Goal: Task Accomplishment & Management: Manage account settings

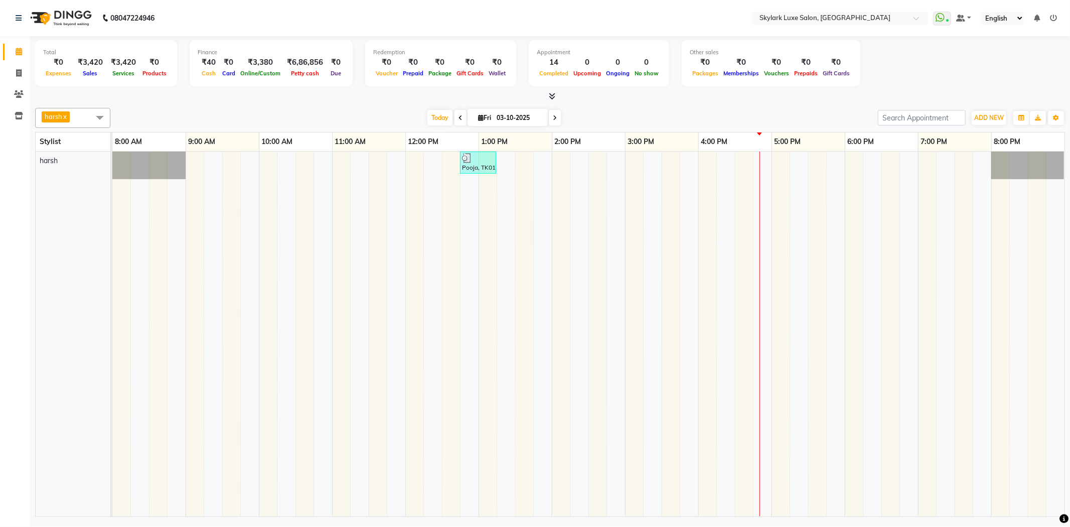
click at [602, 168] on div "Pooja, TK01, 12:45 PM-01:15 PM, Hair cutting 6" at bounding box center [588, 334] width 952 height 365
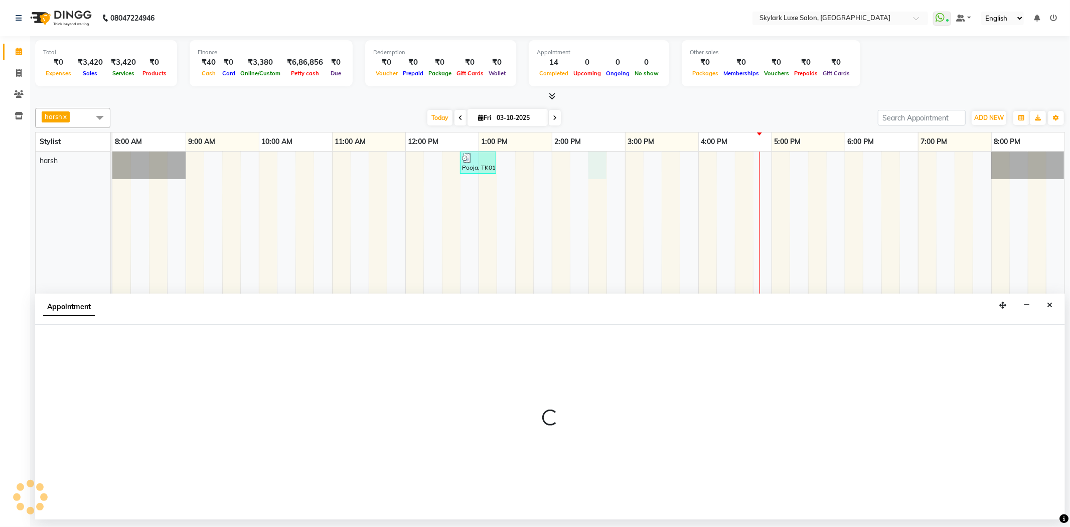
select select "92719"
select select "tentative"
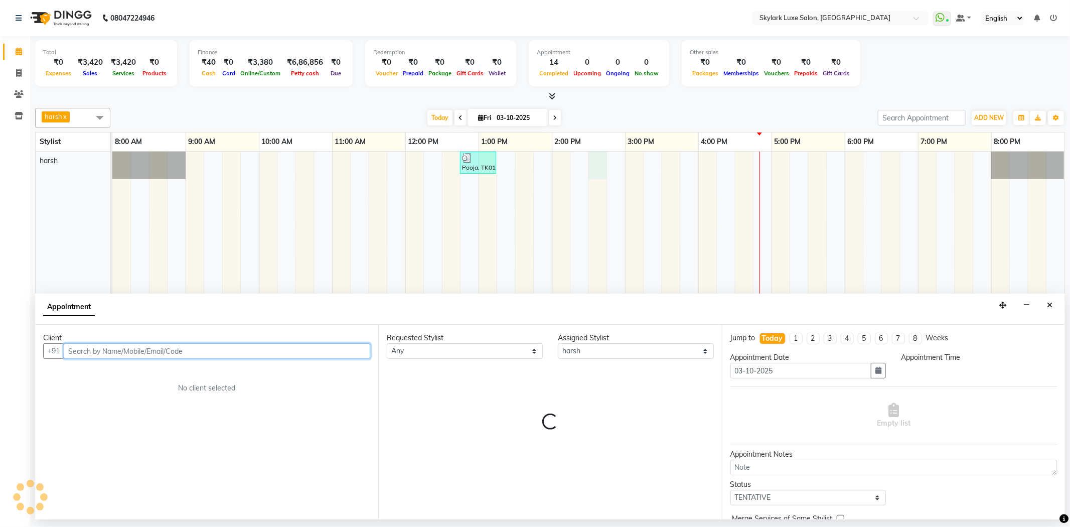
select select "870"
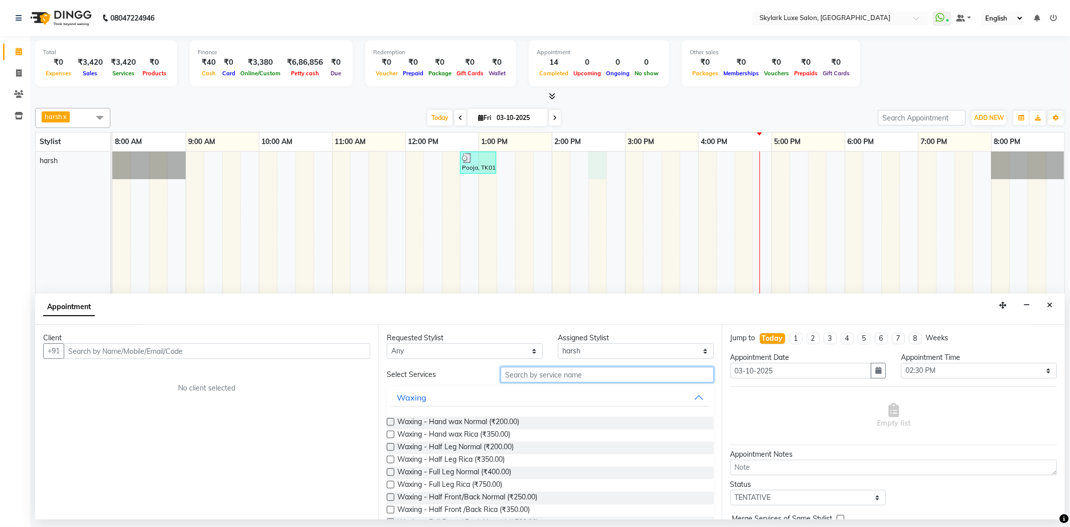
click at [585, 378] on input "text" at bounding box center [607, 375] width 213 height 16
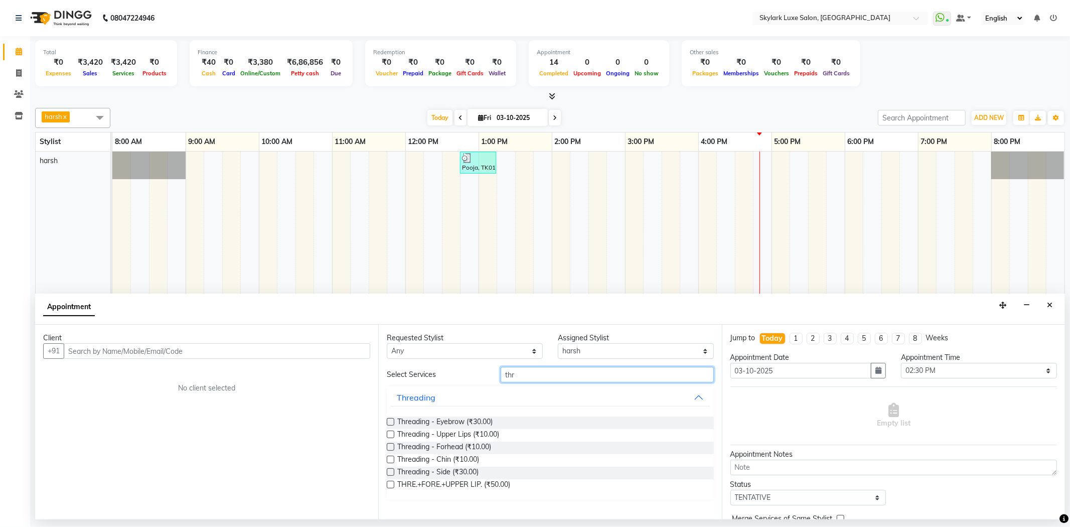
type input "thr"
click at [390, 423] on label at bounding box center [391, 422] width 8 height 8
click at [390, 423] on input "checkbox" at bounding box center [390, 422] width 7 height 7
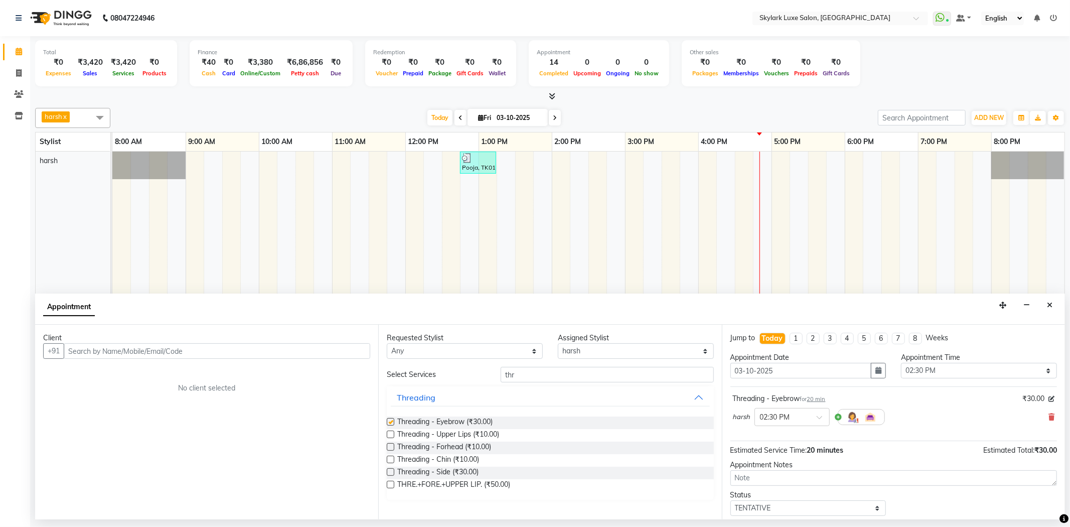
checkbox input "false"
drag, startPoint x: 519, startPoint y: 374, endPoint x: 467, endPoint y: 376, distance: 52.2
click at [467, 376] on div "Select Services thr" at bounding box center [550, 375] width 342 height 16
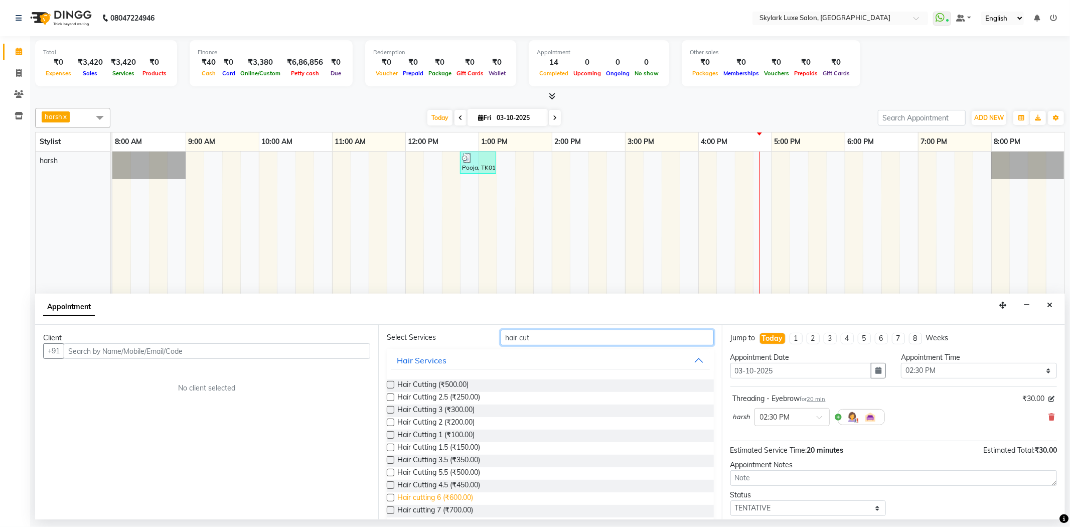
scroll to position [51, 0]
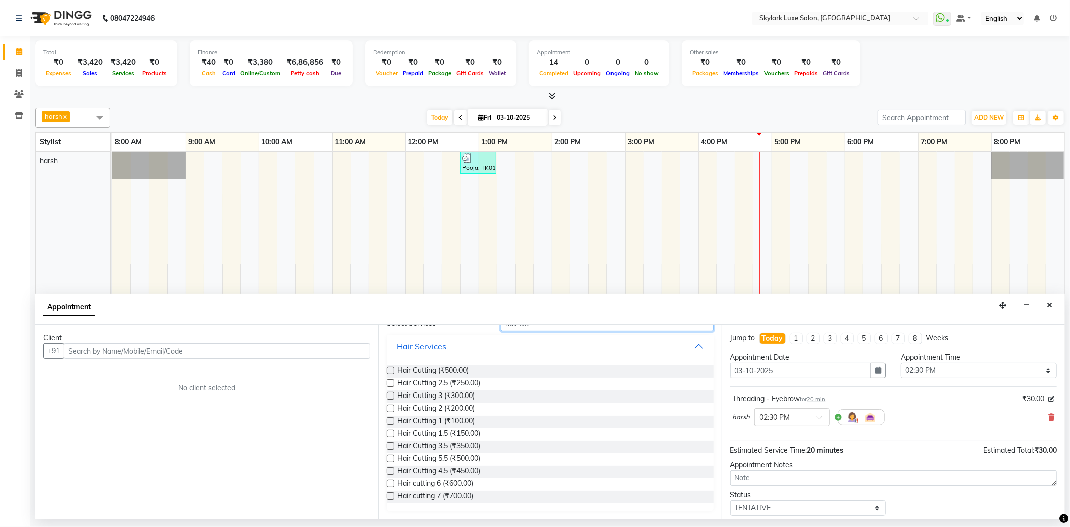
type input "hair cut"
click at [389, 482] on label at bounding box center [391, 484] width 8 height 8
click at [389, 482] on input "checkbox" at bounding box center [390, 484] width 7 height 7
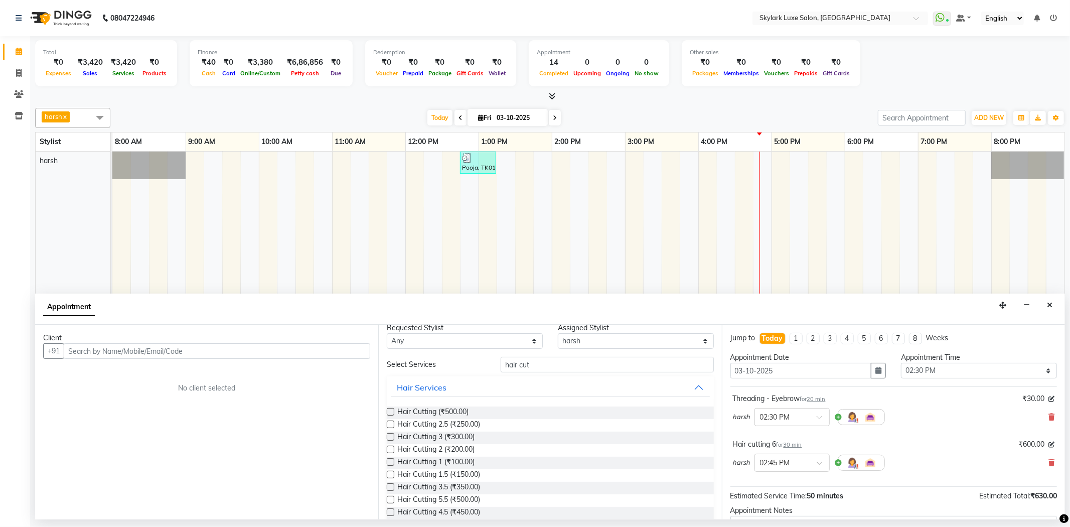
scroll to position [0, 0]
checkbox input "false"
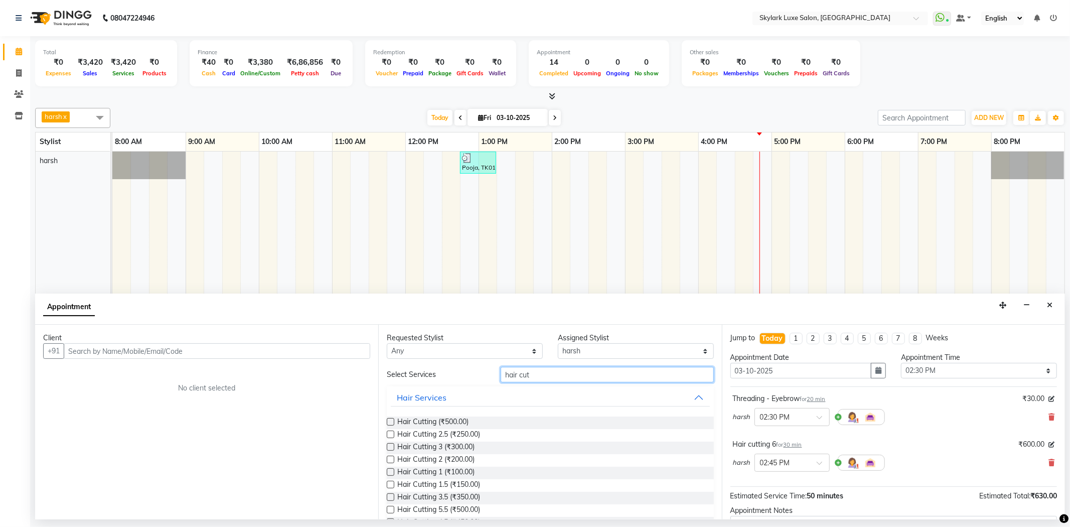
drag, startPoint x: 545, startPoint y: 375, endPoint x: 469, endPoint y: 389, distance: 77.0
click at [469, 389] on div "Select Services hair cut Hair Services Hair Cutting (₹500.00) Hair Cutting 2.5 …" at bounding box center [550, 465] width 327 height 196
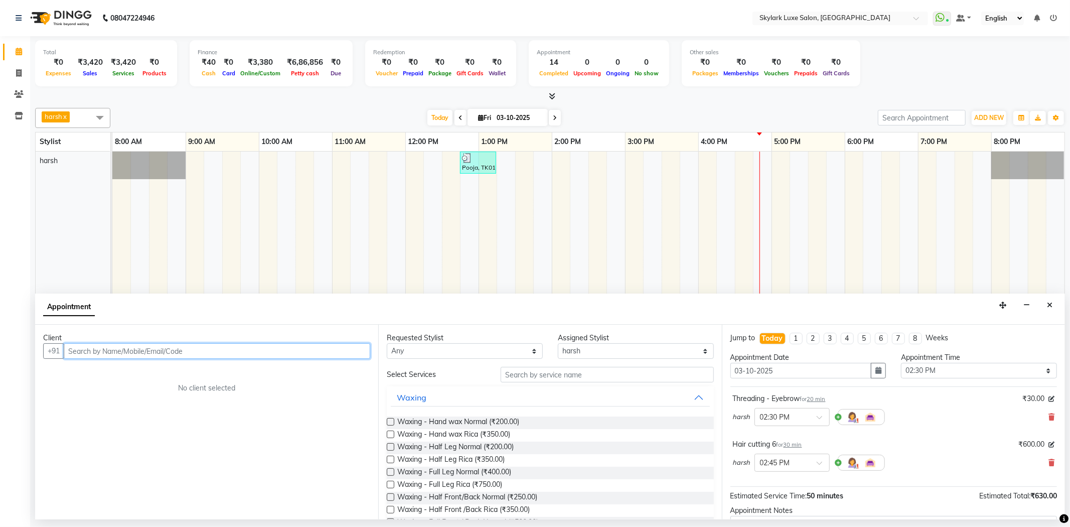
click at [322, 353] on input "text" at bounding box center [217, 351] width 307 height 16
click at [305, 350] on input "text" at bounding box center [217, 351] width 307 height 16
click at [146, 371] on ngb-highlight "857605 2876" at bounding box center [132, 372] width 52 height 10
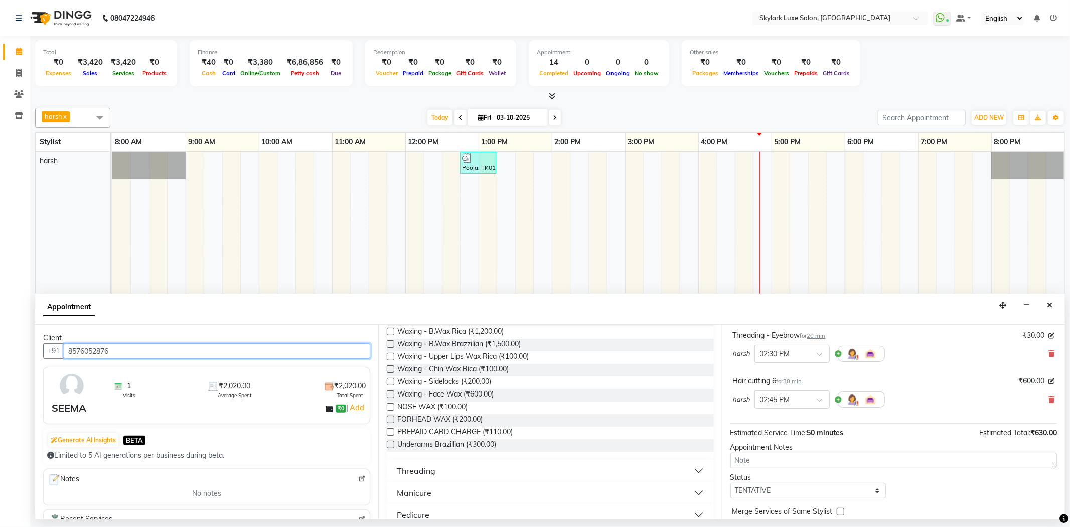
scroll to position [106, 0]
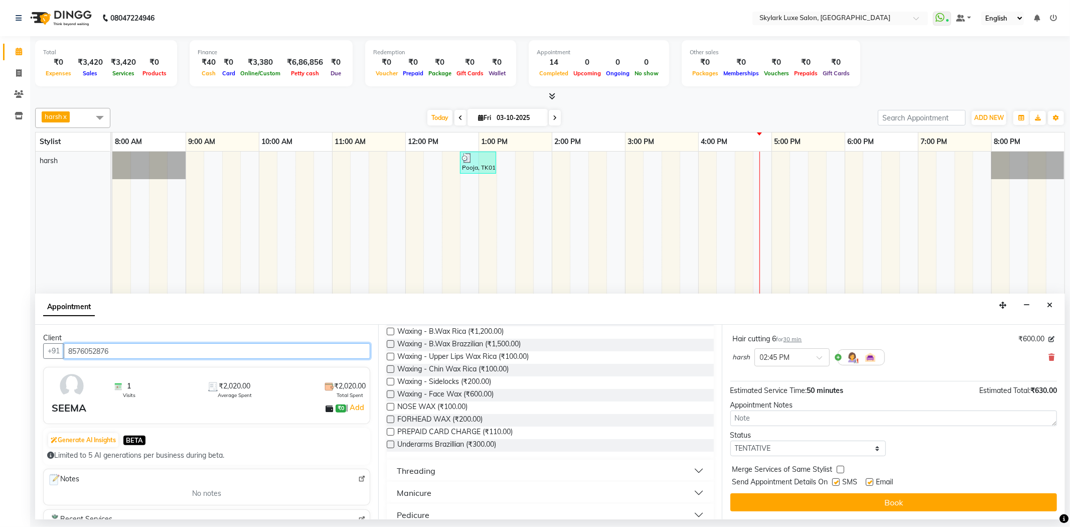
type input "8576052876"
click at [781, 449] on select "Select TENTATIVE CONFIRM CHECK-IN UPCOMING" at bounding box center [808, 448] width 156 height 16
select select "check-in"
click at [730, 440] on select "Select TENTATIVE CONFIRM CHECK-IN UPCOMING" at bounding box center [808, 448] width 156 height 16
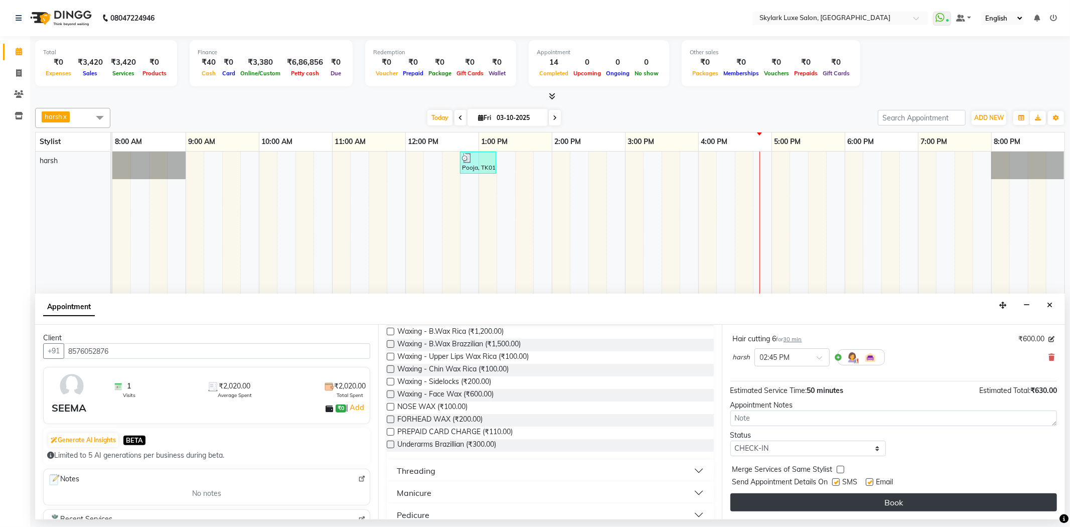
click at [825, 501] on button "Book" at bounding box center [893, 502] width 327 height 18
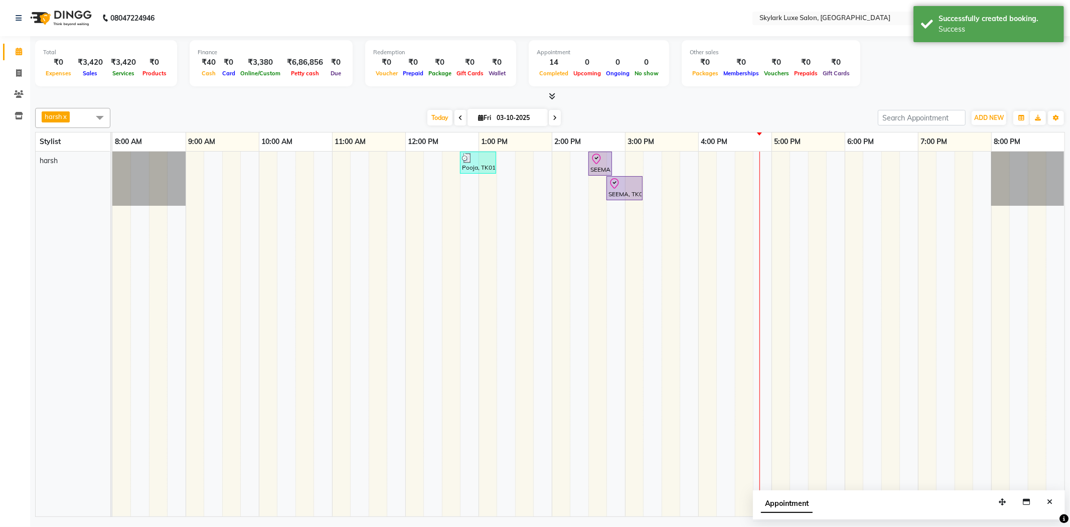
click at [626, 174] on div "Pooja, TK01, 12:45 PM-01:15 PM, Hair cutting 6 SEEMA, TK05, 02:30 PM-02:50 PM, …" at bounding box center [588, 334] width 952 height 365
select select "92719"
select select "900"
select select "tentative"
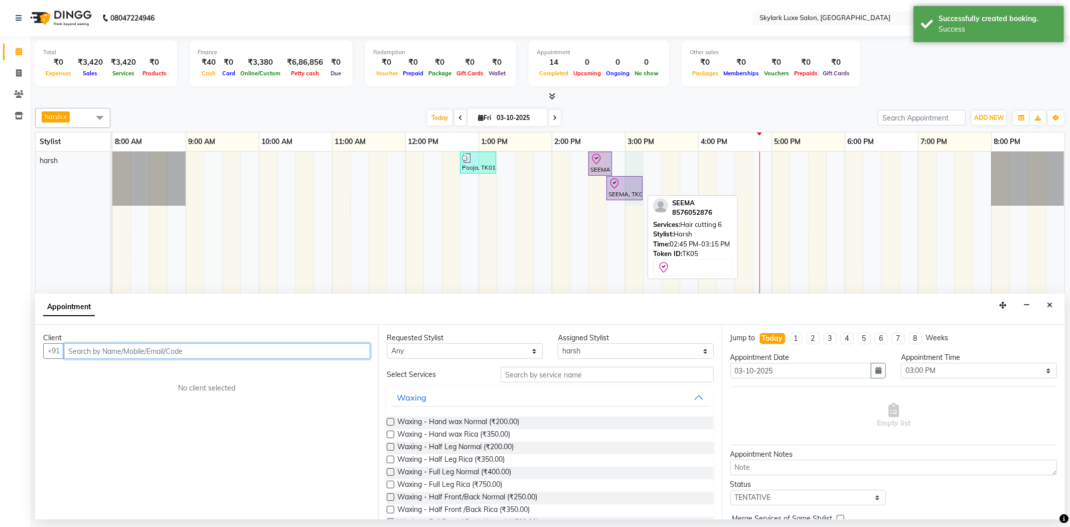
click at [618, 187] on icon at bounding box center [615, 184] width 12 height 12
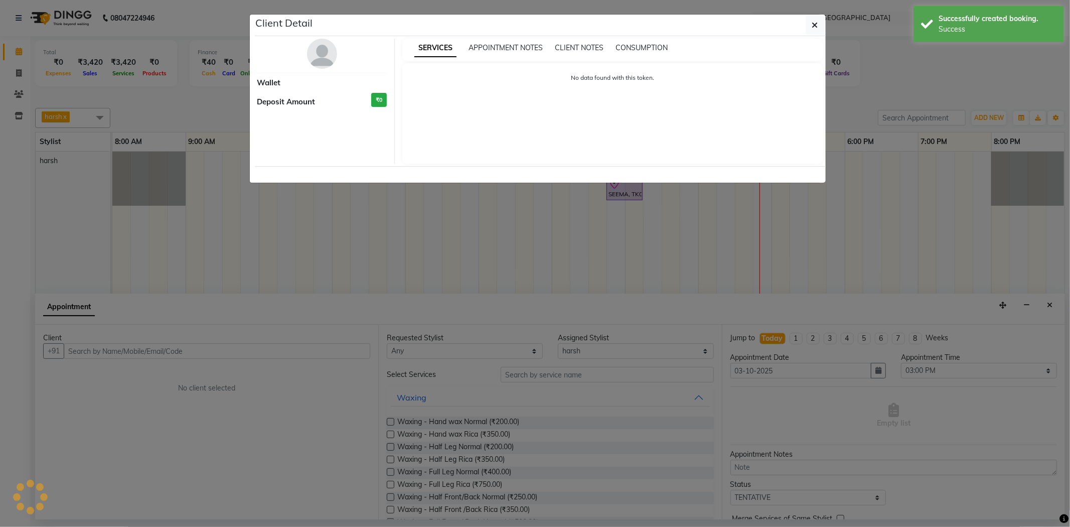
select select "8"
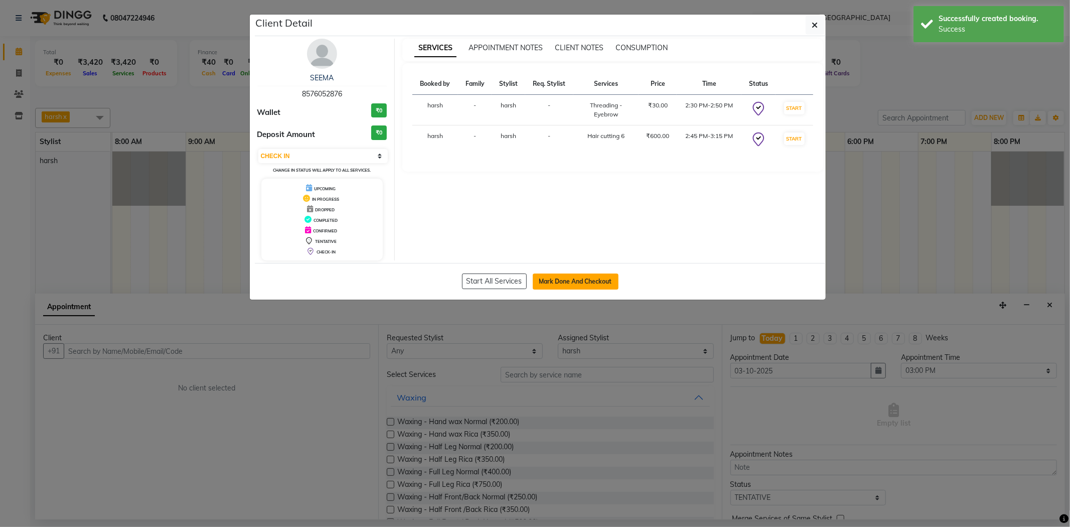
click at [568, 275] on button "Mark Done And Checkout" at bounding box center [576, 281] width 86 height 16
select select "service"
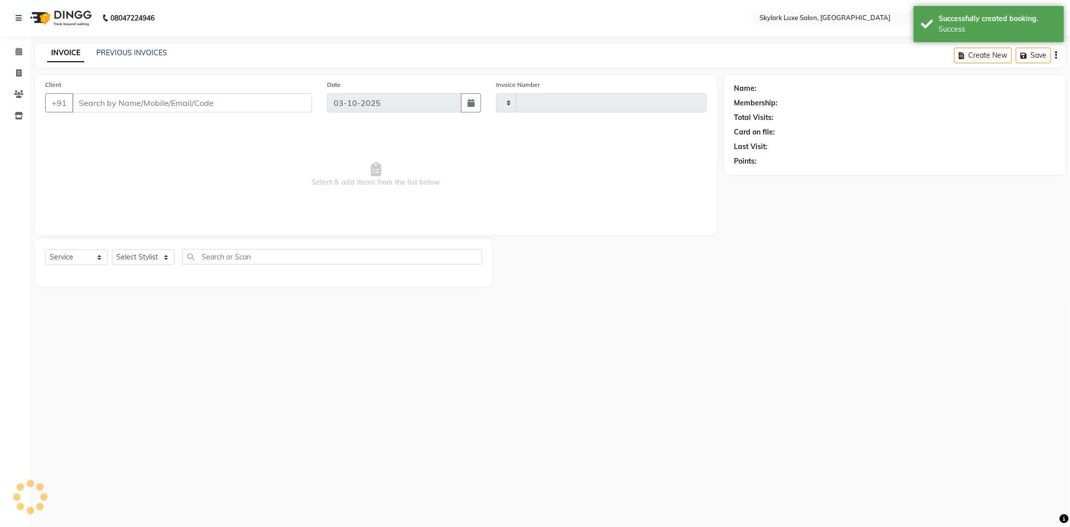
type input "0732"
select select "8191"
type input "8576052876"
select select "92719"
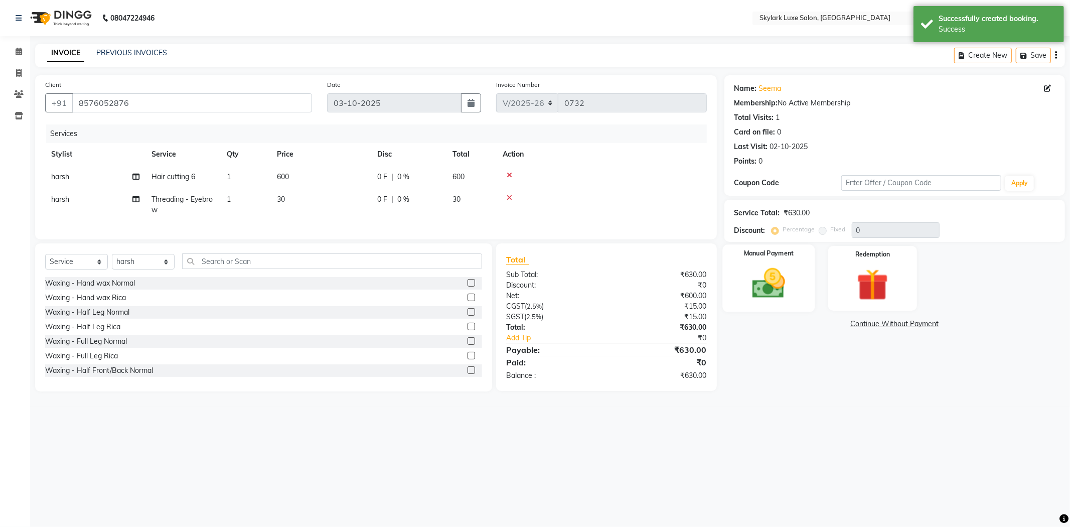
click at [748, 276] on div "Manual Payment" at bounding box center [768, 277] width 92 height 67
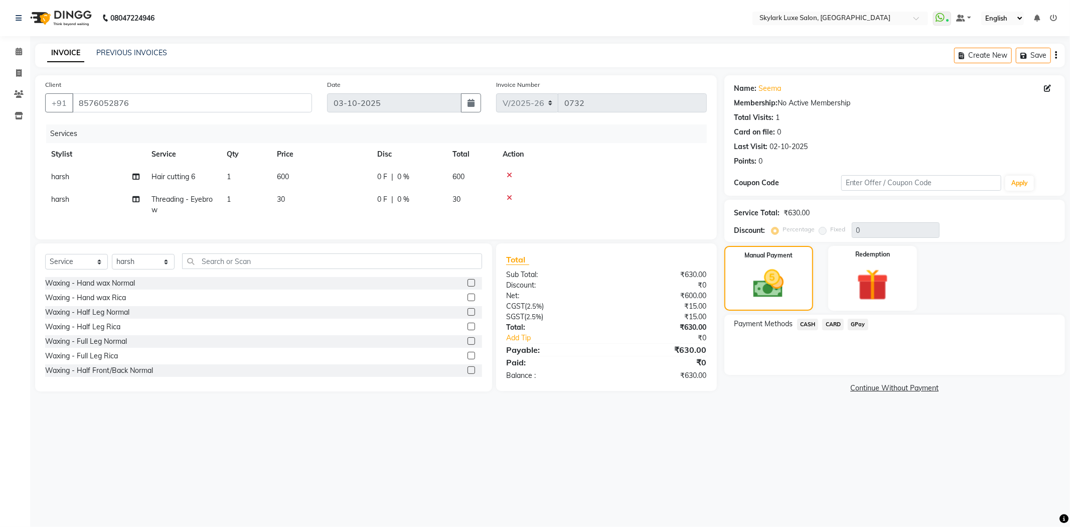
click at [857, 324] on span "GPay" at bounding box center [858, 325] width 21 height 12
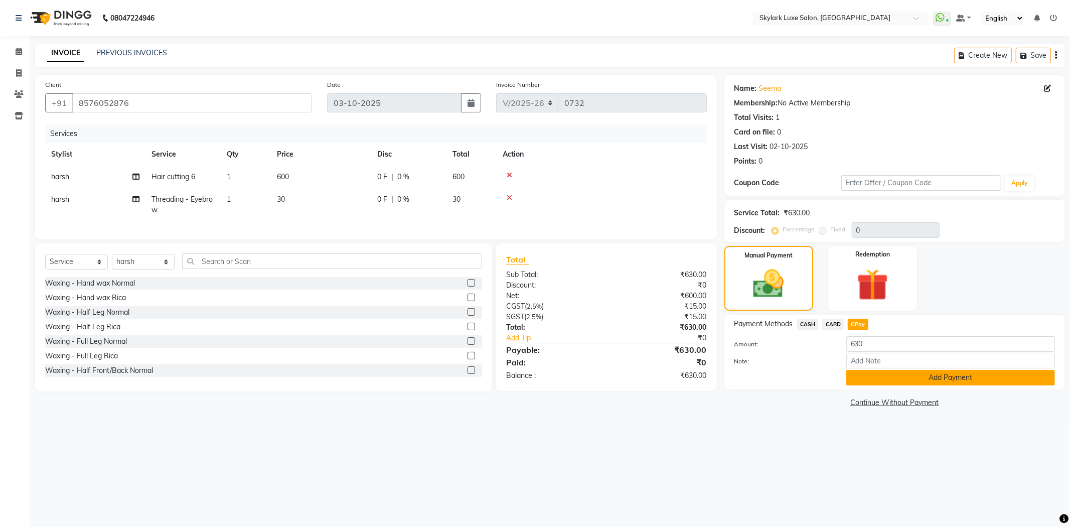
click at [878, 380] on button "Add Payment" at bounding box center [950, 378] width 209 height 16
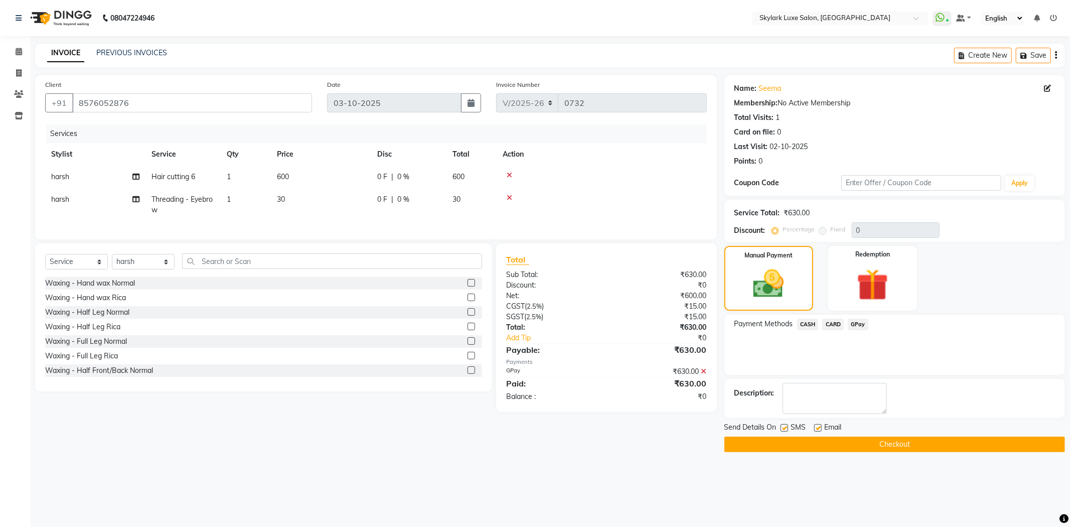
click at [870, 443] on button "Checkout" at bounding box center [894, 444] width 341 height 16
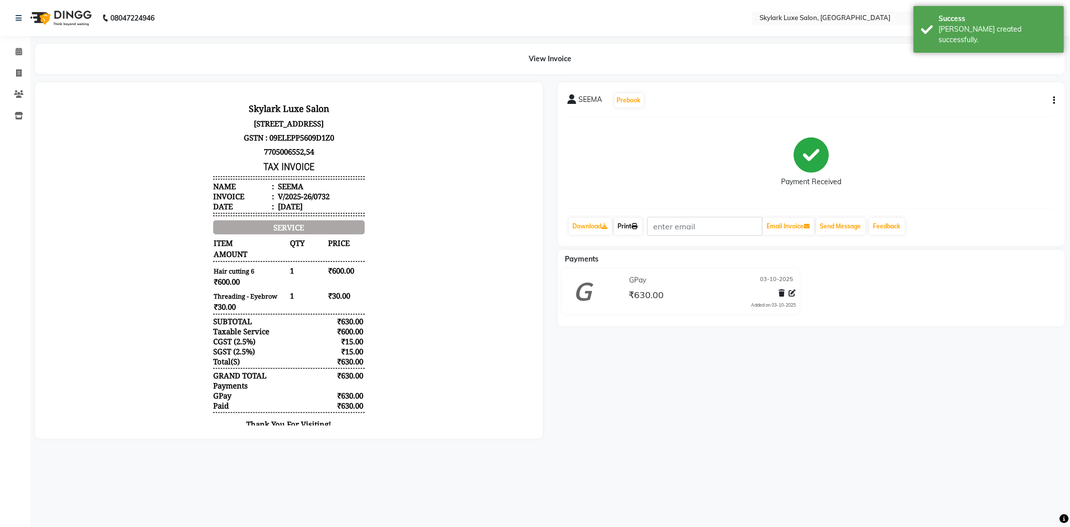
click at [628, 233] on link "Print" at bounding box center [628, 226] width 28 height 17
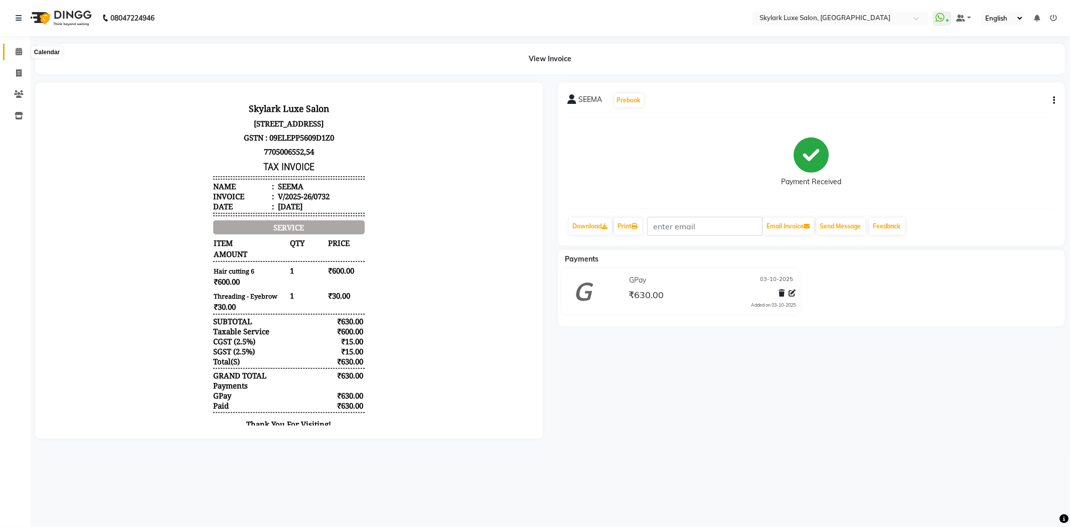
click at [22, 47] on span at bounding box center [19, 52] width 18 height 12
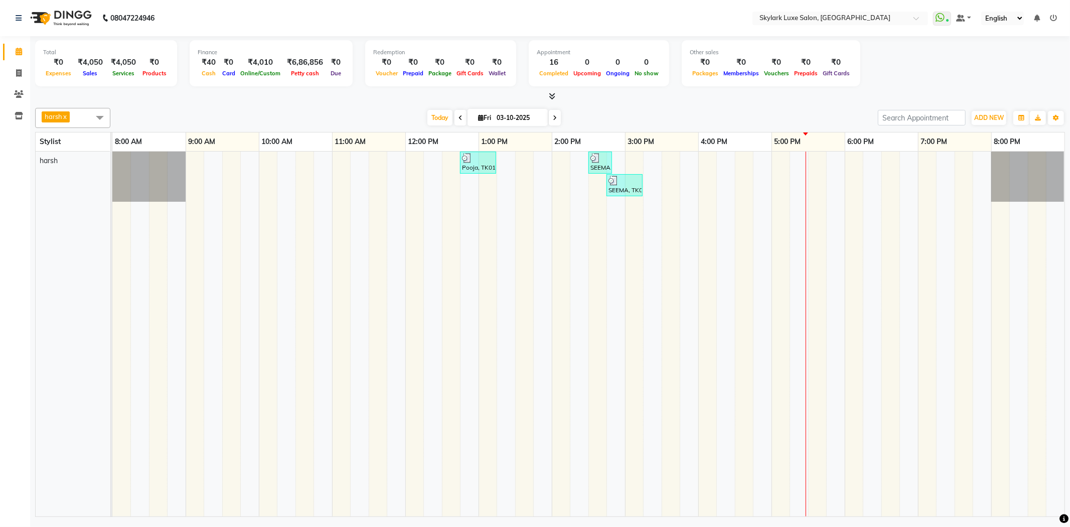
click at [72, 118] on span "harsh x" at bounding box center [57, 117] width 30 height 13
click at [67, 229] on div "wasu" at bounding box center [73, 232] width 64 height 11
checkbox input "true"
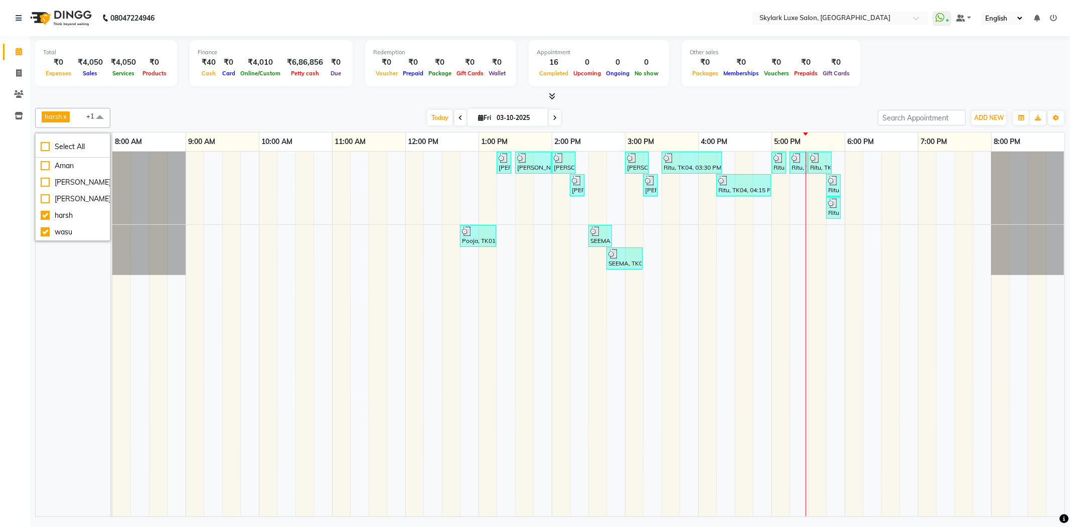
click at [97, 116] on span at bounding box center [100, 117] width 20 height 19
click at [653, 242] on div "[PERSON_NAME], TK02, 01:15 PM-01:25 PM, Waxing - Upper Lips Wax Rica [PERSON_NA…" at bounding box center [588, 334] width 952 height 365
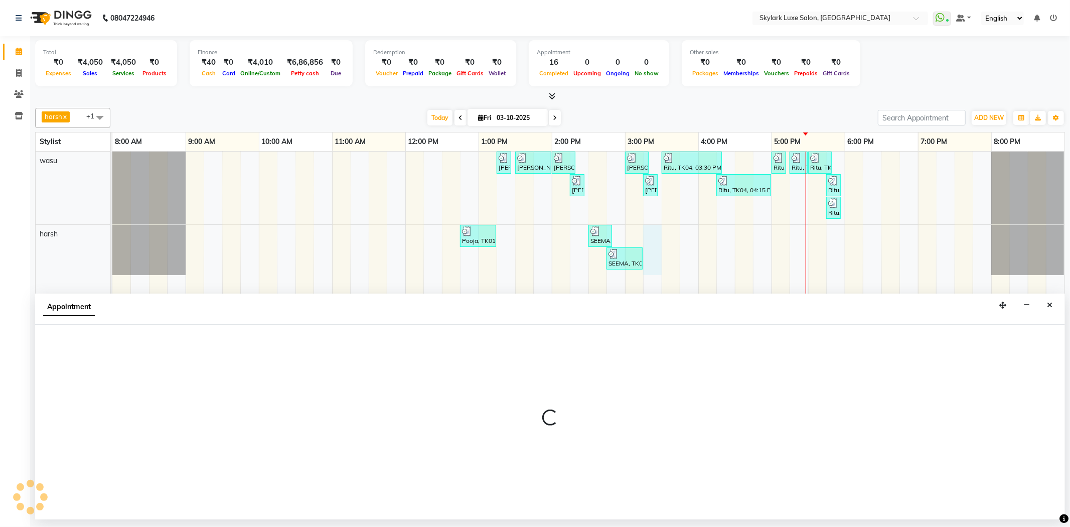
select select "92719"
select select "tentative"
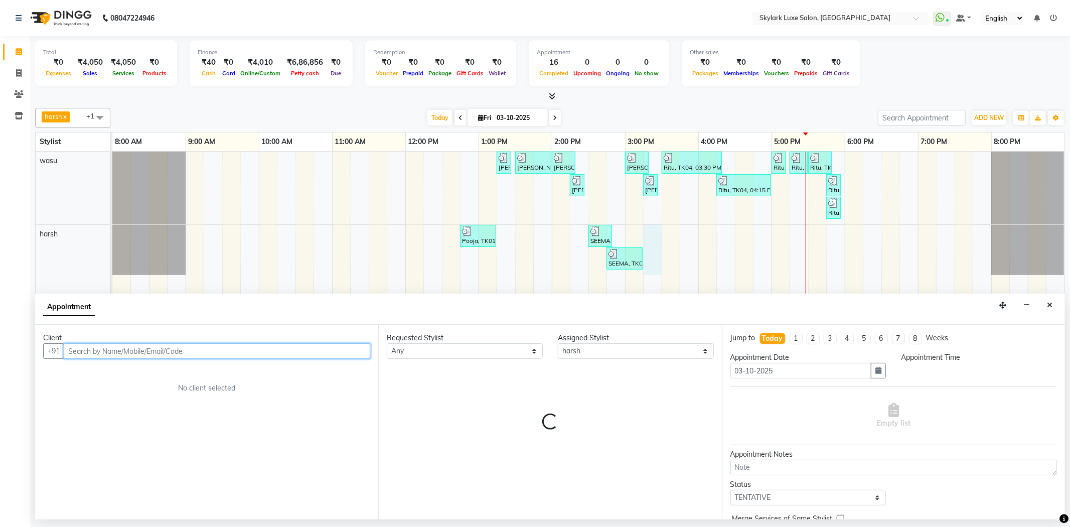
select select "915"
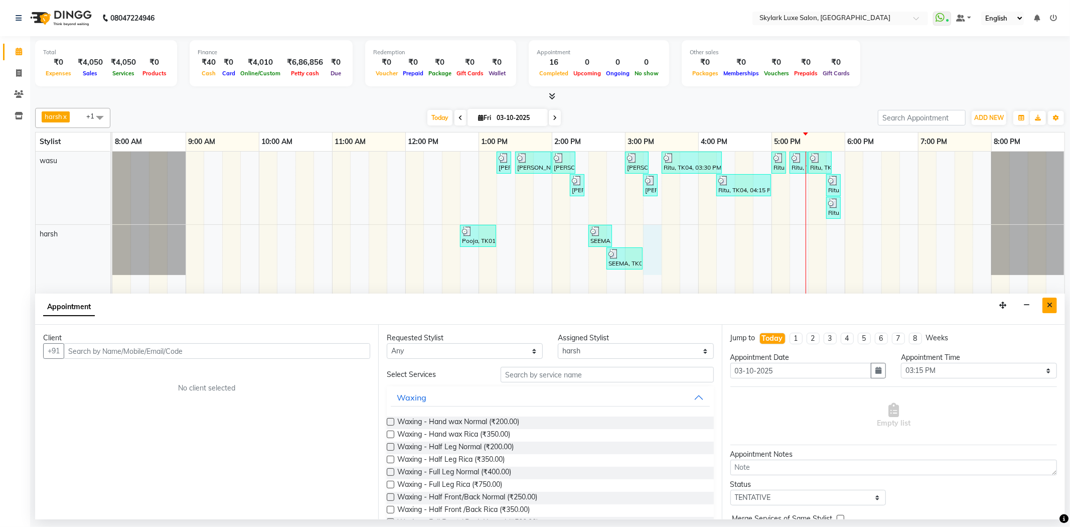
click at [1050, 300] on button "Close" at bounding box center [1050, 306] width 15 height 16
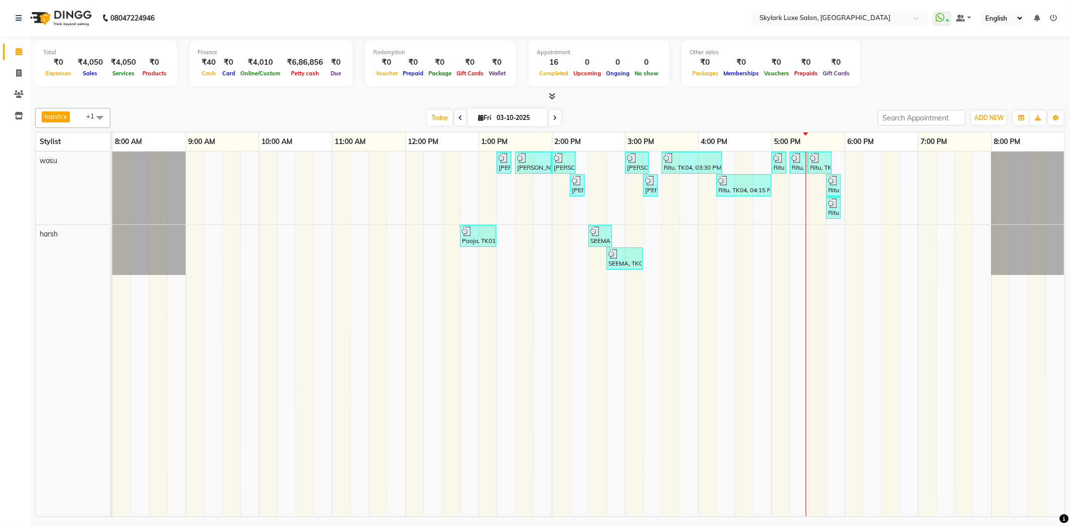
click at [572, 241] on div "[PERSON_NAME], TK02, 01:15 PM-01:25 PM, Waxing - Upper Lips Wax Rica [PERSON_NA…" at bounding box center [588, 334] width 952 height 365
select select "92719"
select select "tentative"
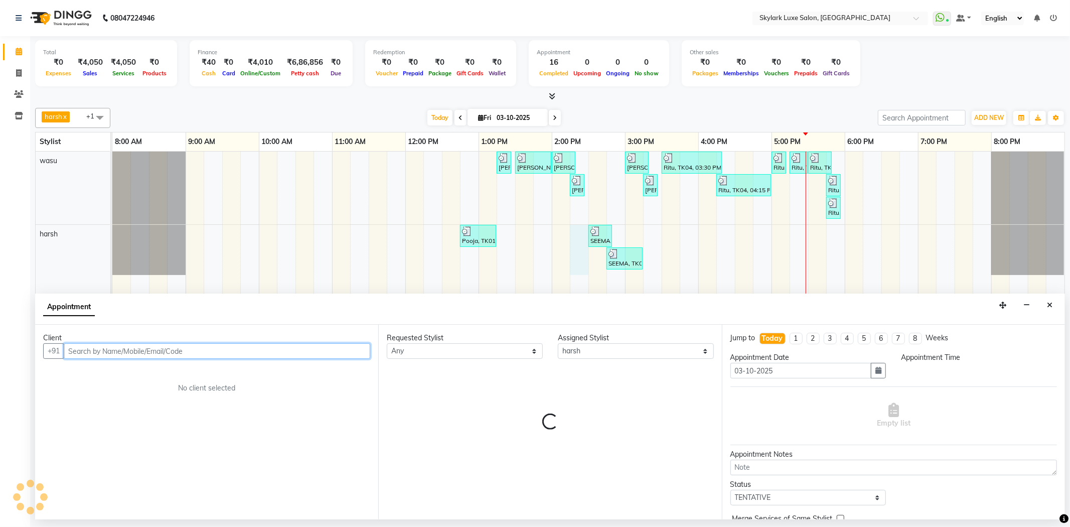
select select "855"
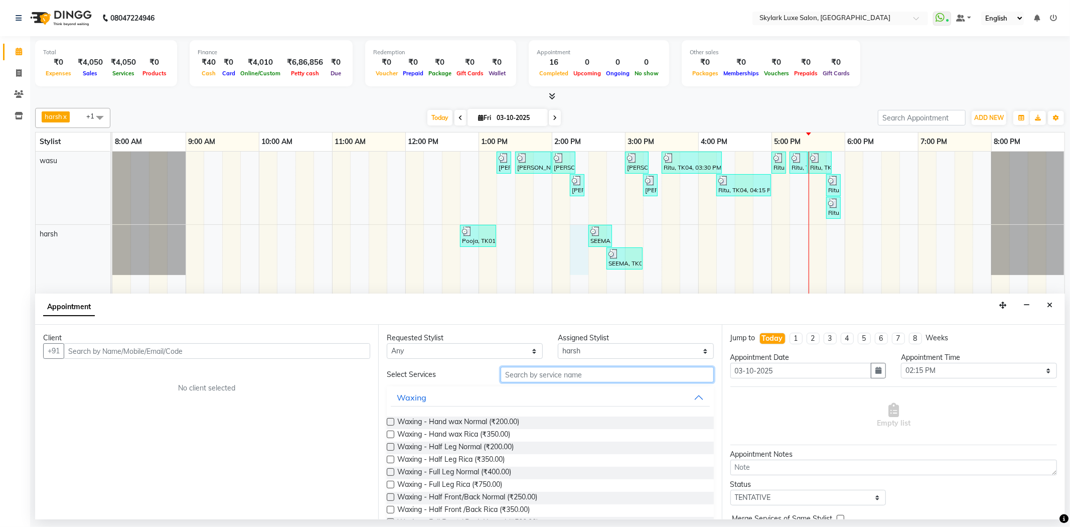
click at [548, 377] on input "text" at bounding box center [607, 375] width 213 height 16
click at [531, 377] on input "text" at bounding box center [607, 375] width 213 height 16
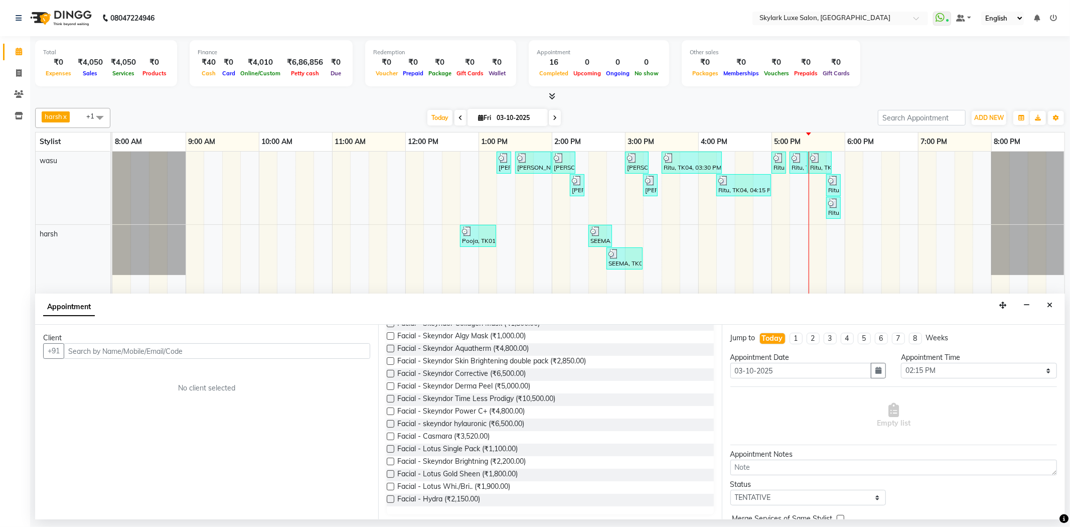
scroll to position [126, 0]
type input "facial"
click at [389, 395] on label at bounding box center [391, 396] width 8 height 8
click at [389, 395] on input "checkbox" at bounding box center [390, 396] width 7 height 7
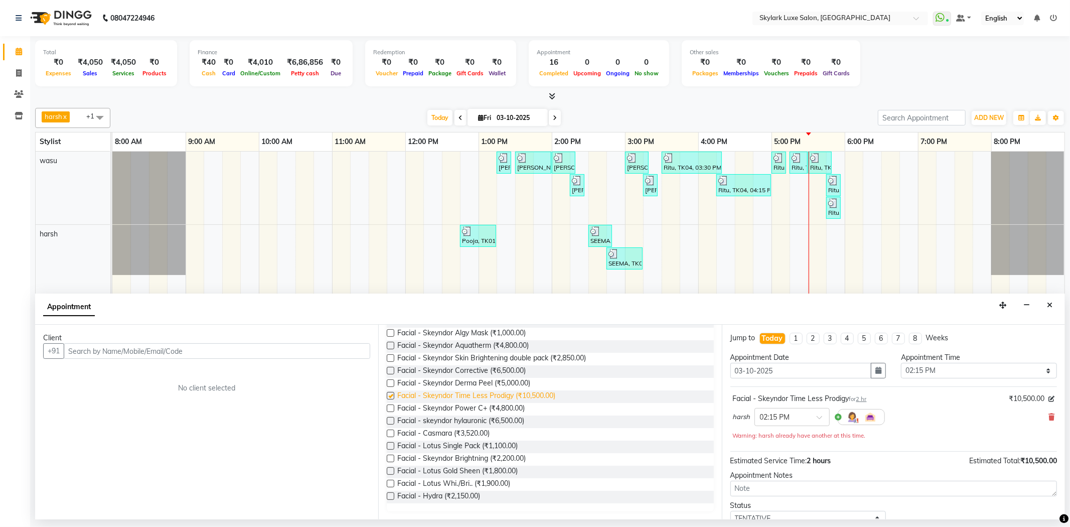
checkbox input "false"
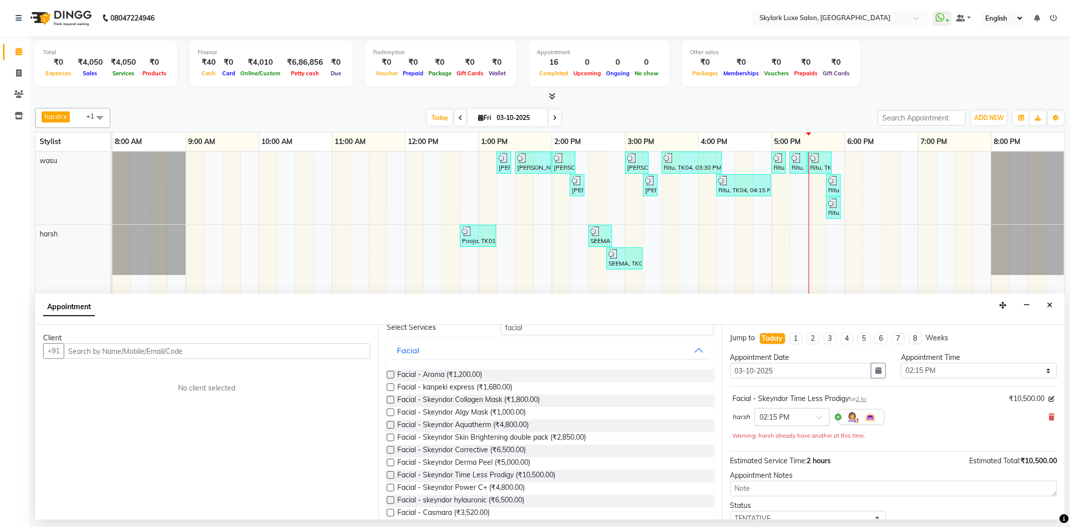
scroll to position [0, 0]
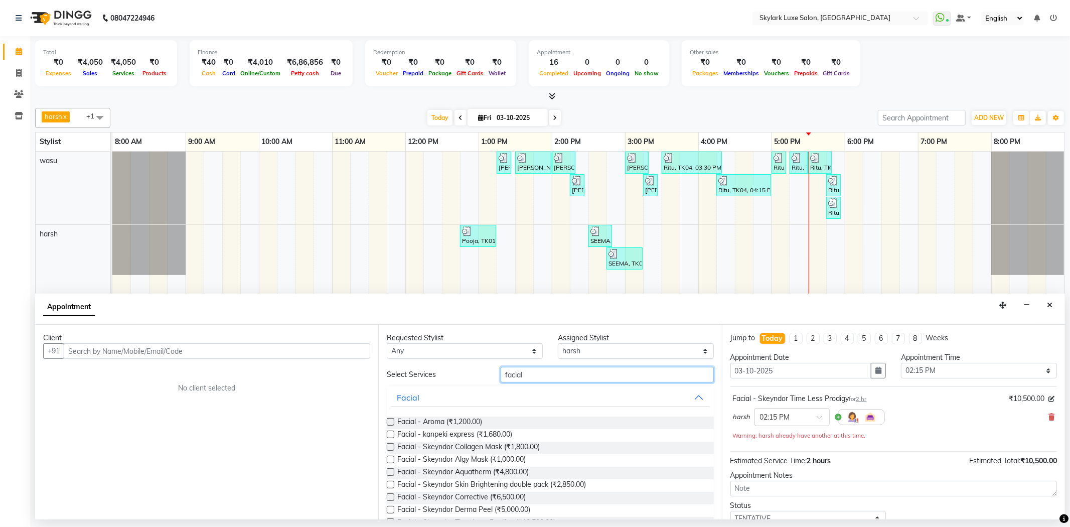
drag, startPoint x: 512, startPoint y: 376, endPoint x: 438, endPoint y: 394, distance: 76.4
click at [438, 394] on div "Select Services facial Facial Facial - Aroma (₹1,200.00) Facial - kanpeki expre…" at bounding box center [550, 502] width 327 height 271
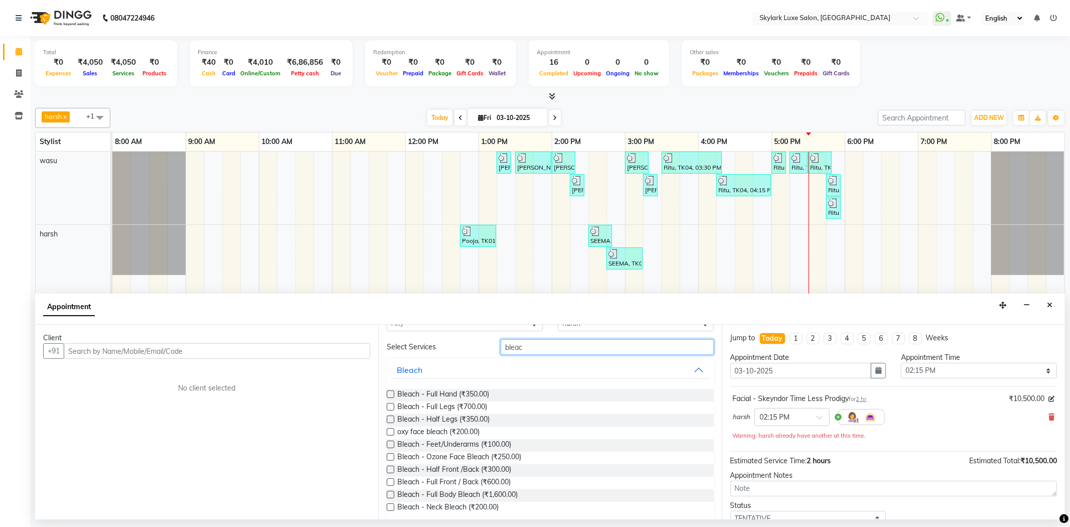
scroll to position [38, 0]
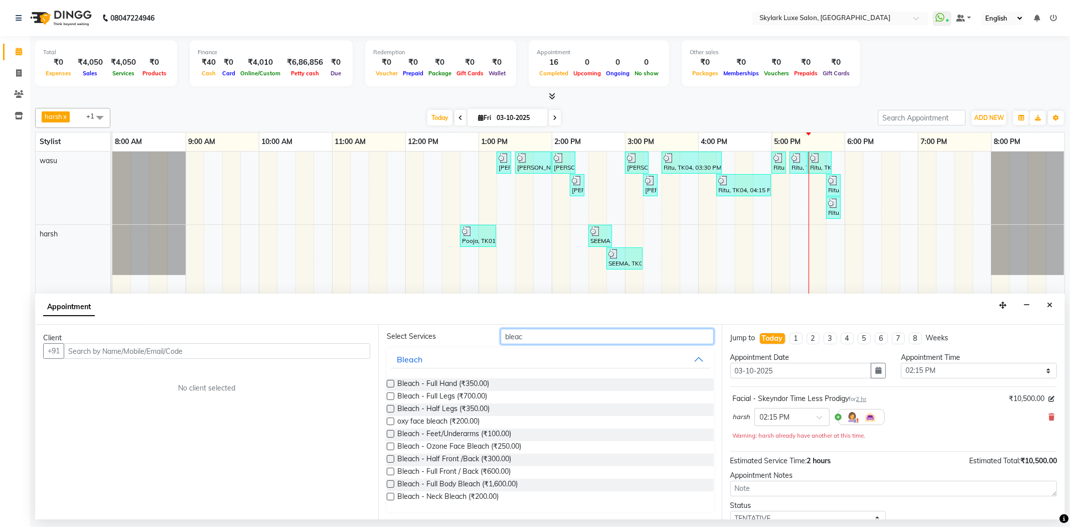
type input "bleac"
click at [390, 495] on label at bounding box center [391, 497] width 8 height 8
click at [390, 495] on input "checkbox" at bounding box center [390, 497] width 7 height 7
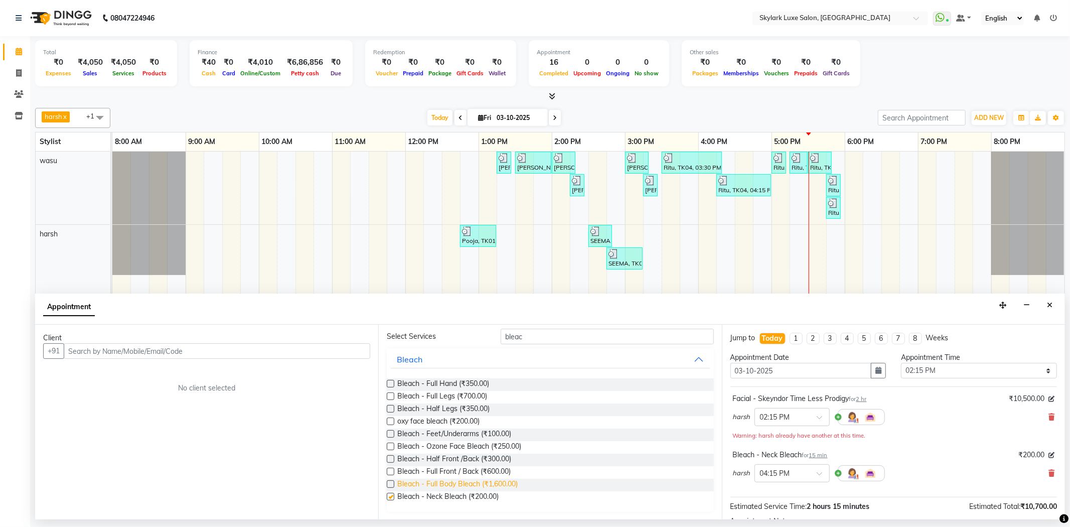
checkbox input "false"
click at [392, 446] on label at bounding box center [391, 446] width 8 height 8
click at [392, 446] on input "checkbox" at bounding box center [390, 447] width 7 height 7
checkbox input "false"
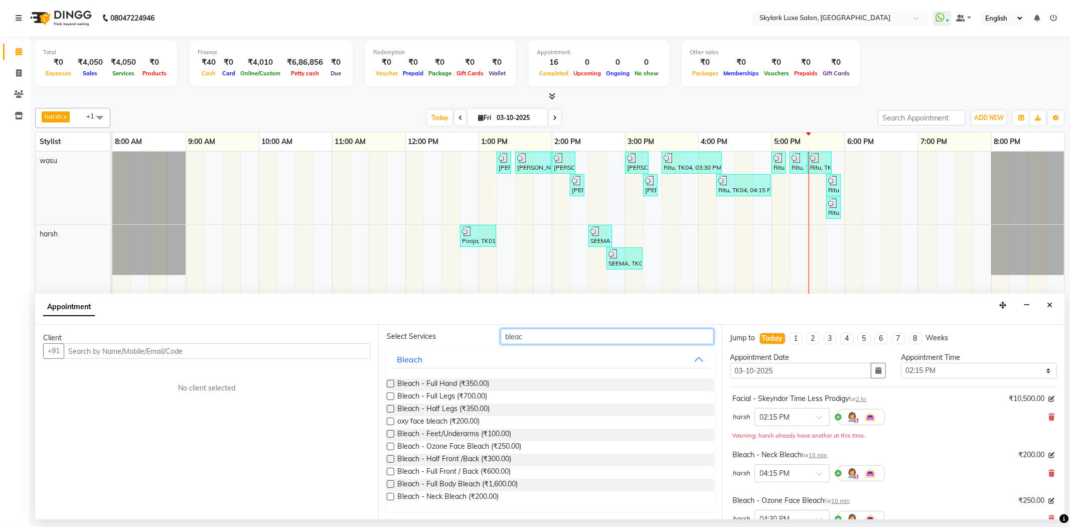
drag, startPoint x: 545, startPoint y: 334, endPoint x: 472, endPoint y: 350, distance: 75.1
click at [472, 350] on div "Select Services bleac Bleach Bleach - Full Hand (₹350.00) Bleach - Full Legs (₹…" at bounding box center [550, 420] width 327 height 183
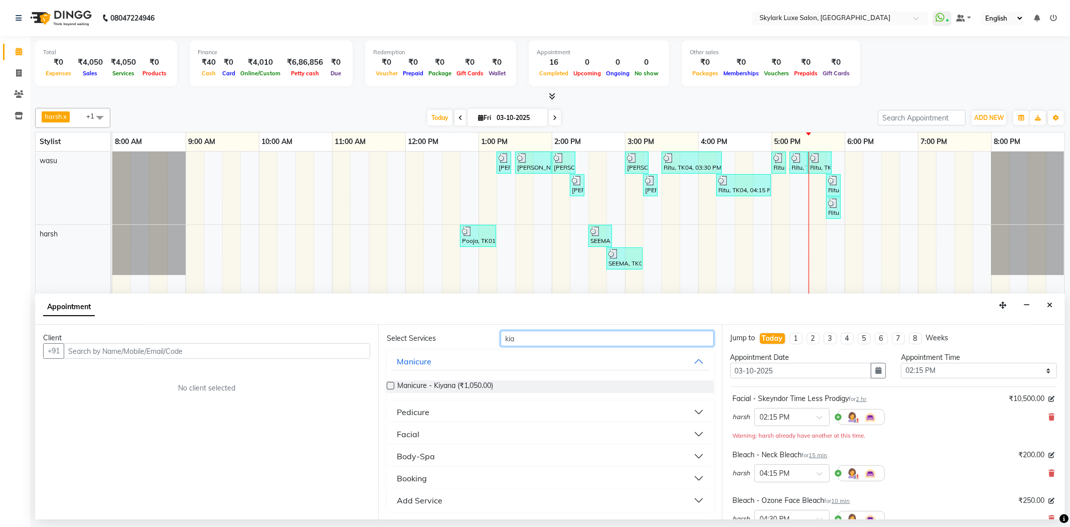
scroll to position [0, 0]
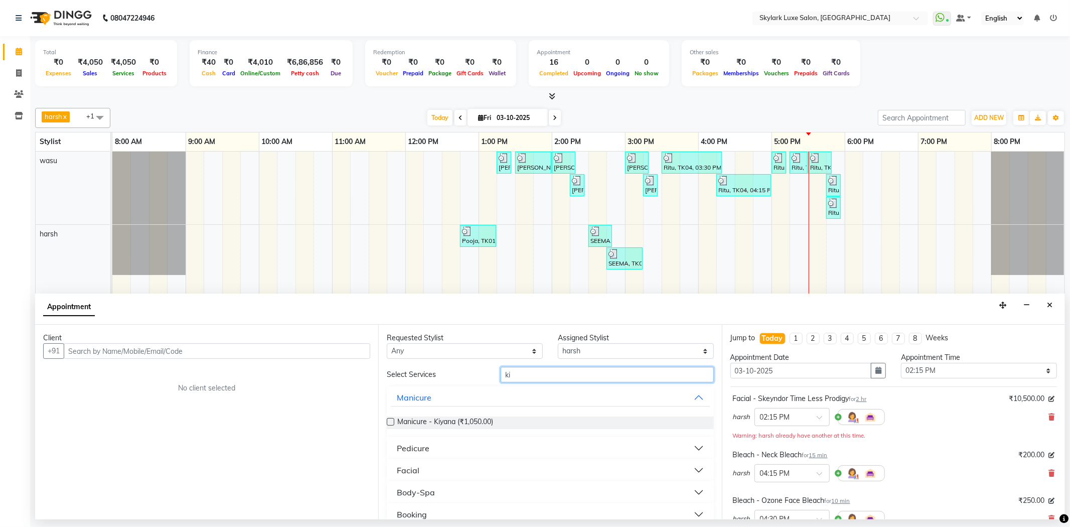
type input "ki"
click at [410, 447] on div "Pedicure" at bounding box center [413, 448] width 33 height 12
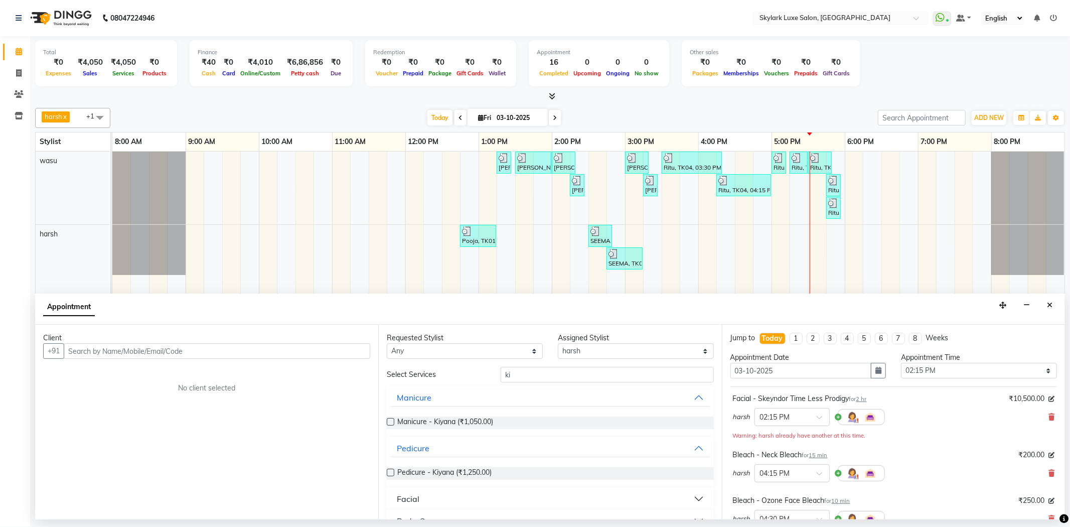
click at [388, 470] on label at bounding box center [391, 473] width 8 height 8
click at [388, 470] on input "checkbox" at bounding box center [390, 473] width 7 height 7
checkbox input "false"
drag, startPoint x: 522, startPoint y: 378, endPoint x: 472, endPoint y: 383, distance: 50.4
click at [472, 383] on div "Select Services ki Manicure Manicure - [GEOGRAPHIC_DATA] (₹1,050.00) Pedicure P…" at bounding box center [550, 471] width 327 height 209
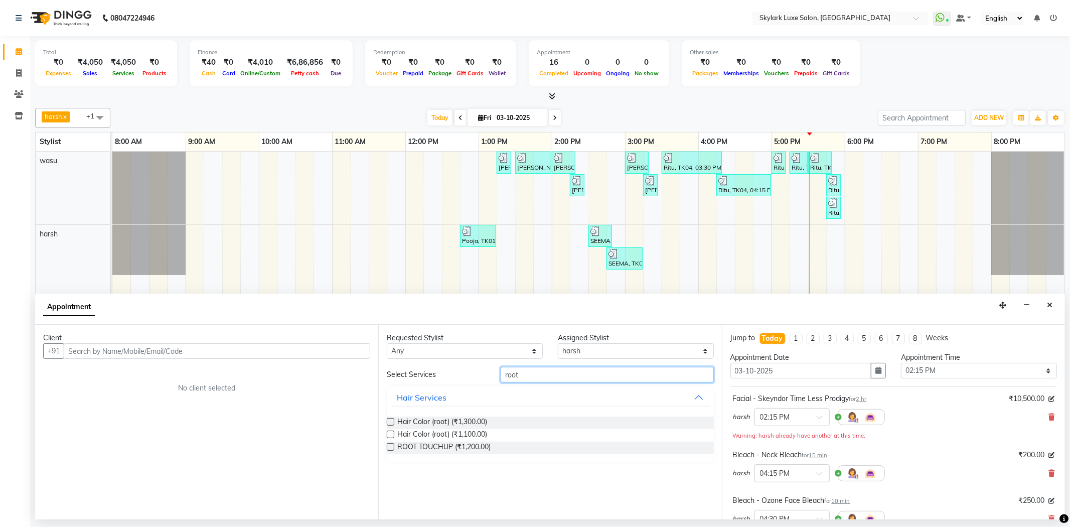
type input "root"
click at [390, 449] on label at bounding box center [391, 447] width 8 height 8
click at [390, 449] on input "checkbox" at bounding box center [390, 448] width 7 height 7
checkbox input "false"
drag, startPoint x: 530, startPoint y: 375, endPoint x: 477, endPoint y: 390, distance: 55.1
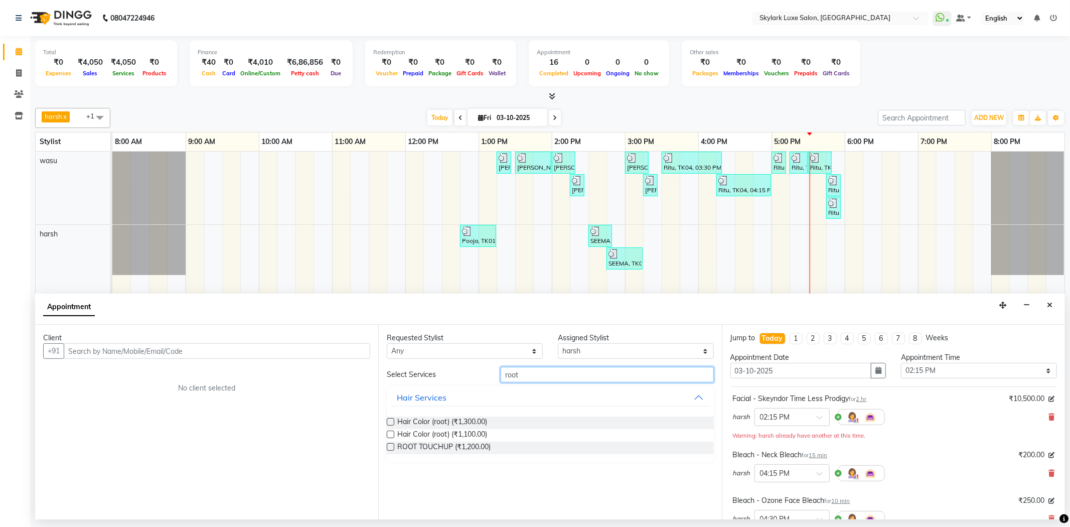
click at [477, 390] on div "Select Services root Hair Services Hair Color (root) (₹1,300.00) Hair Color (ro…" at bounding box center [550, 414] width 327 height 95
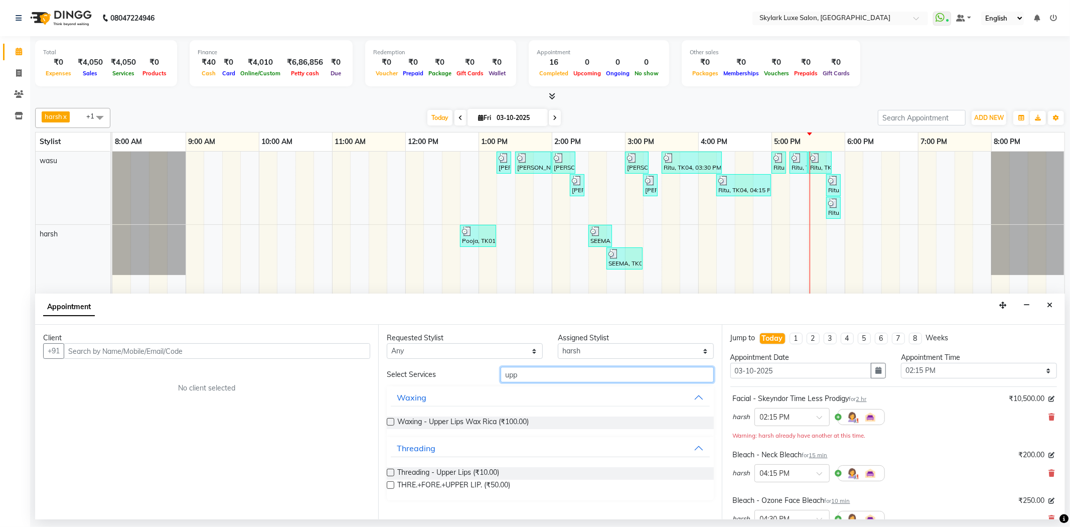
type input "upp"
click at [391, 420] on label at bounding box center [391, 422] width 8 height 8
click at [391, 420] on input "checkbox" at bounding box center [390, 422] width 7 height 7
checkbox input "false"
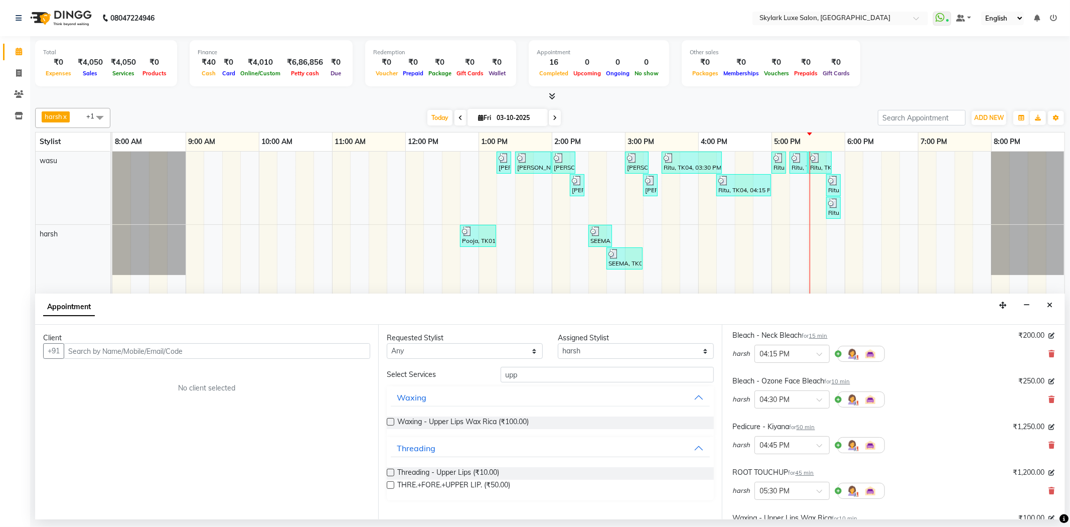
scroll to position [223, 0]
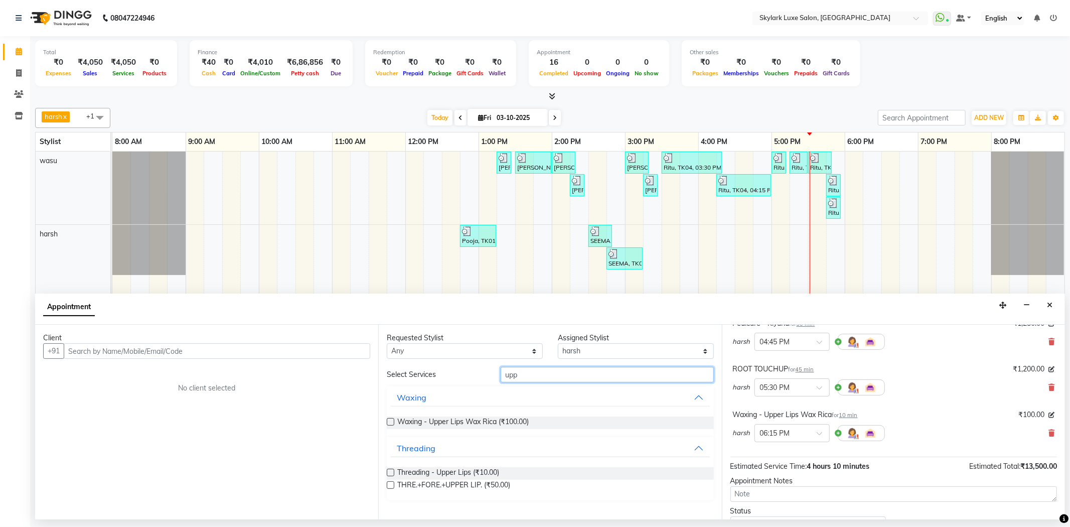
drag, startPoint x: 565, startPoint y: 379, endPoint x: 472, endPoint y: 375, distance: 93.9
click at [472, 375] on div "Select Services upp" at bounding box center [550, 375] width 342 height 16
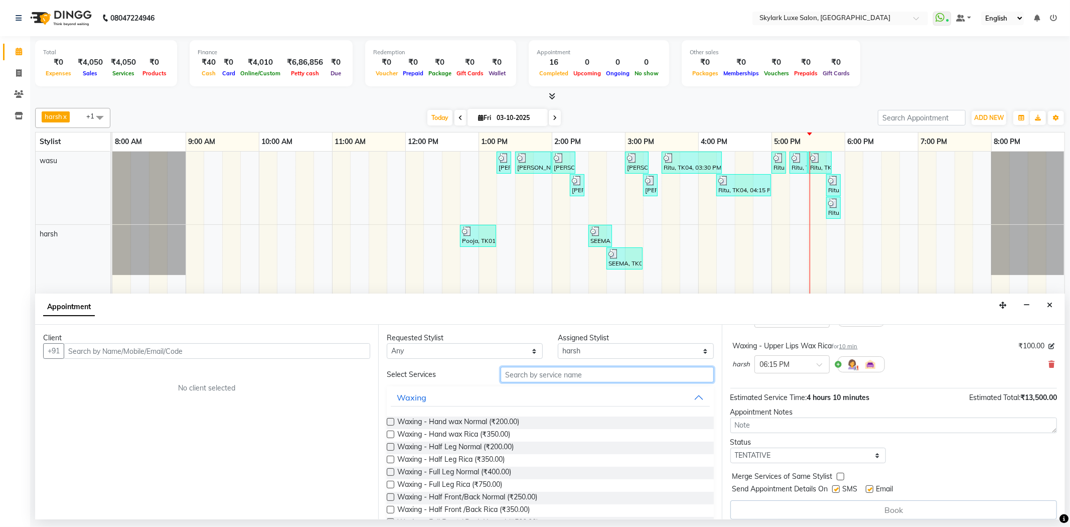
scroll to position [300, 0]
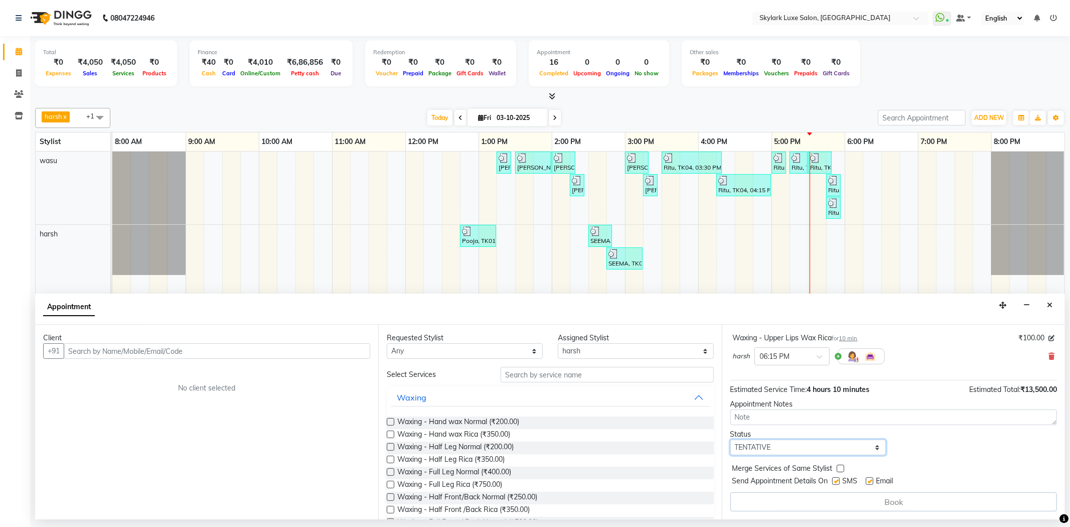
click at [796, 440] on select "Select TENTATIVE CONFIRM CHECK-IN UPCOMING" at bounding box center [808, 447] width 156 height 16
select select "check-in"
click at [730, 439] on select "Select TENTATIVE CONFIRM CHECK-IN UPCOMING" at bounding box center [808, 447] width 156 height 16
click at [264, 348] on input "text" at bounding box center [217, 351] width 307 height 16
click at [315, 350] on input "text" at bounding box center [217, 351] width 307 height 16
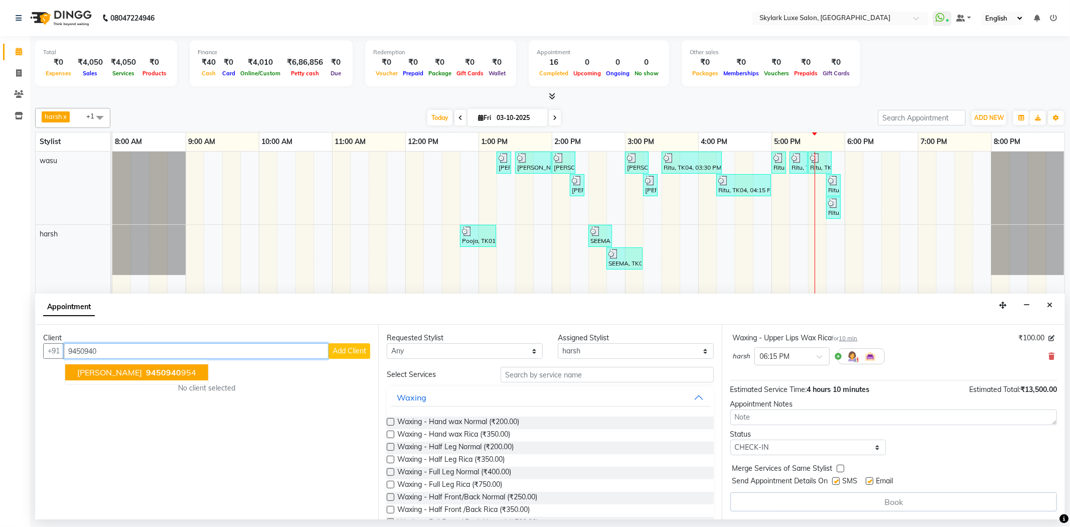
click at [142, 378] on button "Sunita bhabhi 9450940 954" at bounding box center [136, 372] width 143 height 16
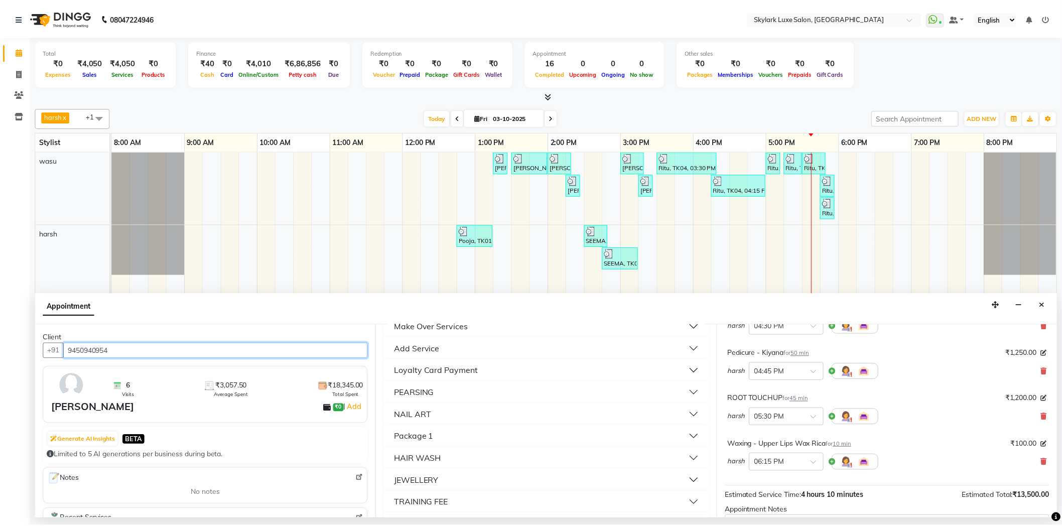
scroll to position [299, 0]
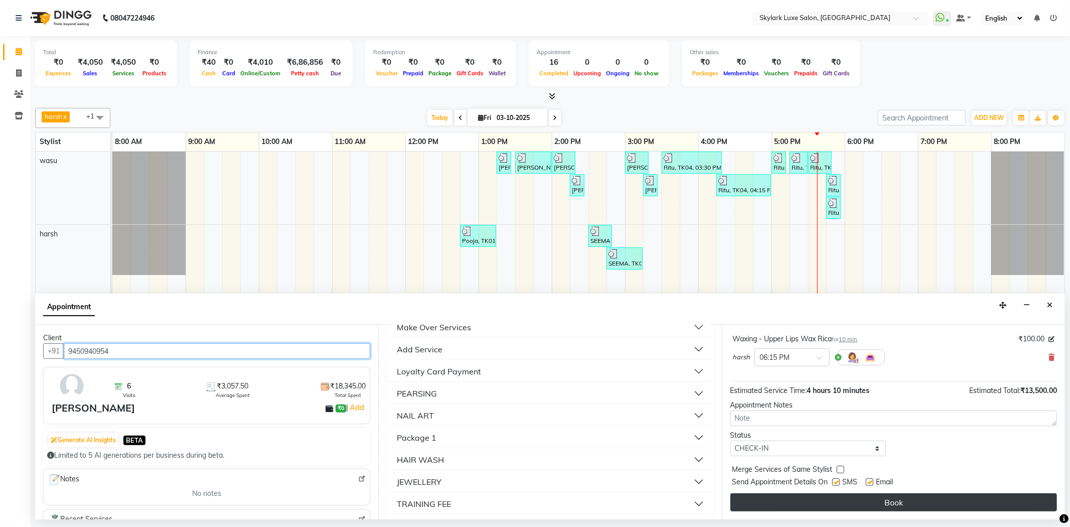
type input "9450940954"
click at [859, 499] on button "Book" at bounding box center [893, 502] width 327 height 18
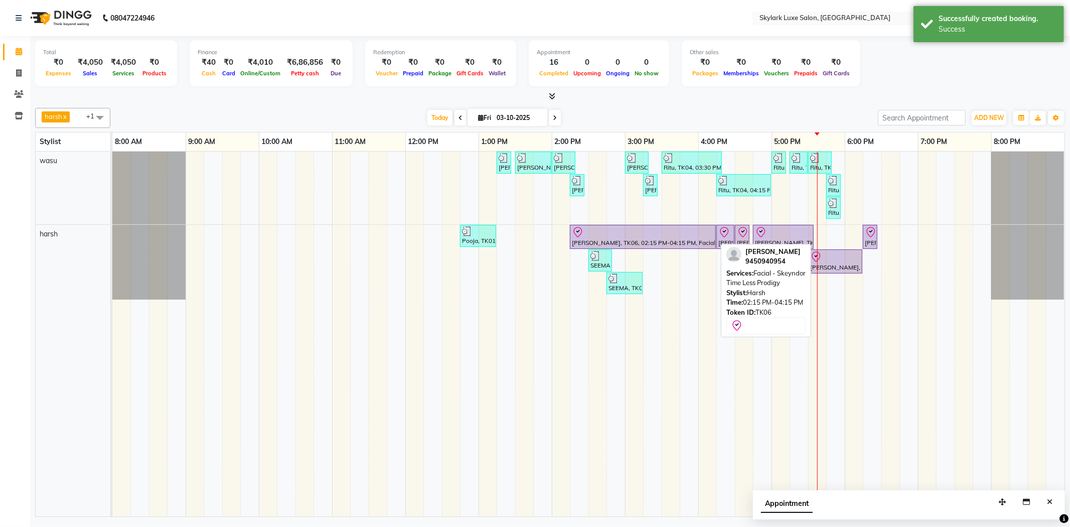
click at [656, 244] on div "[PERSON_NAME], TK06, 02:15 PM-04:15 PM, Facial - Skeyndor Time Less Prodigy" at bounding box center [643, 236] width 144 height 21
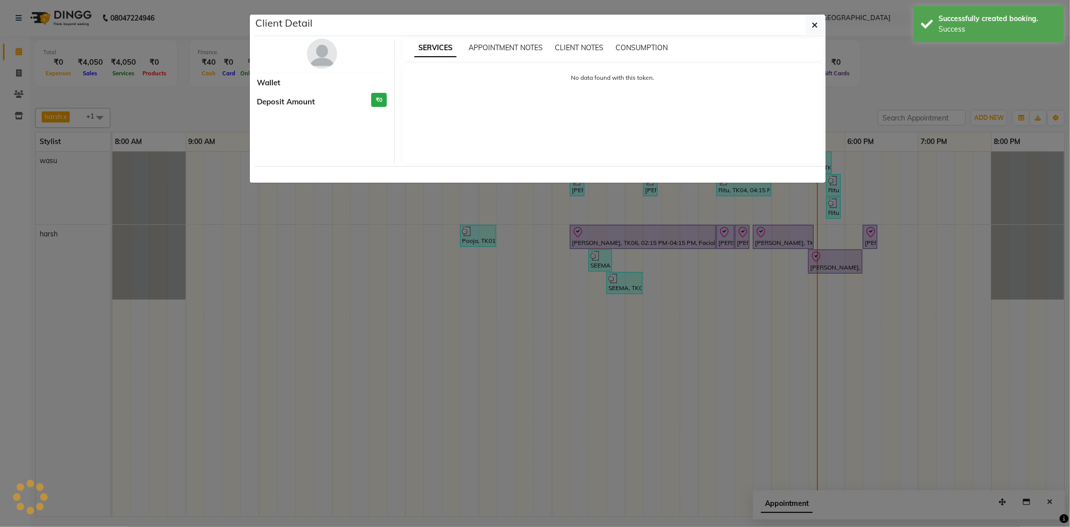
select select "8"
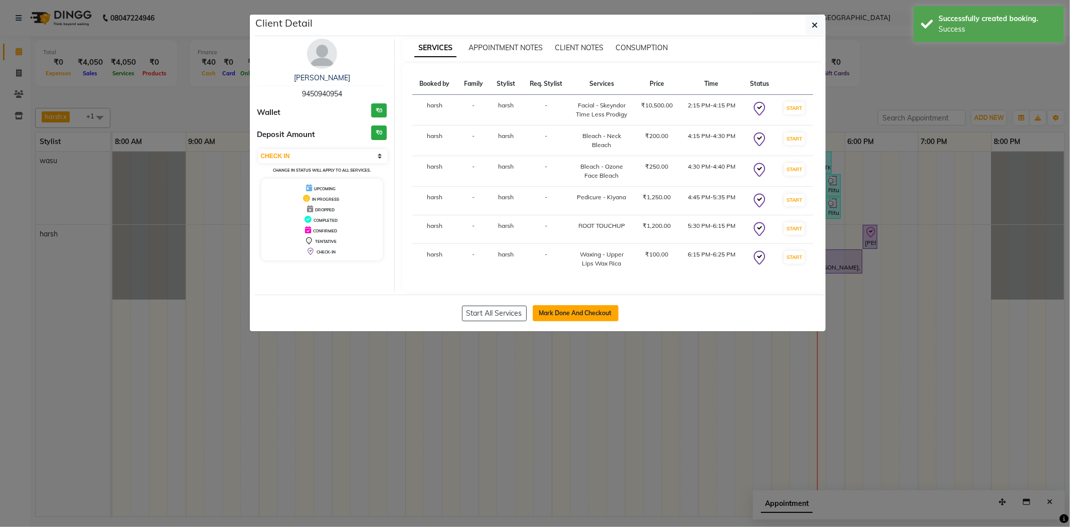
click at [582, 313] on button "Mark Done And Checkout" at bounding box center [576, 313] width 86 height 16
select select "service"
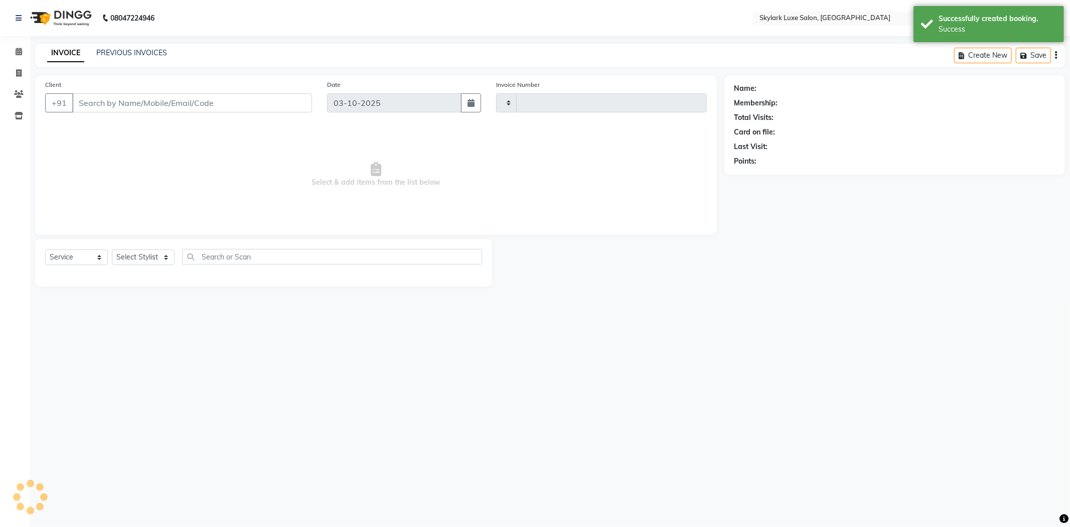
type input "0733"
select select "8191"
type input "9450940954"
select select "92719"
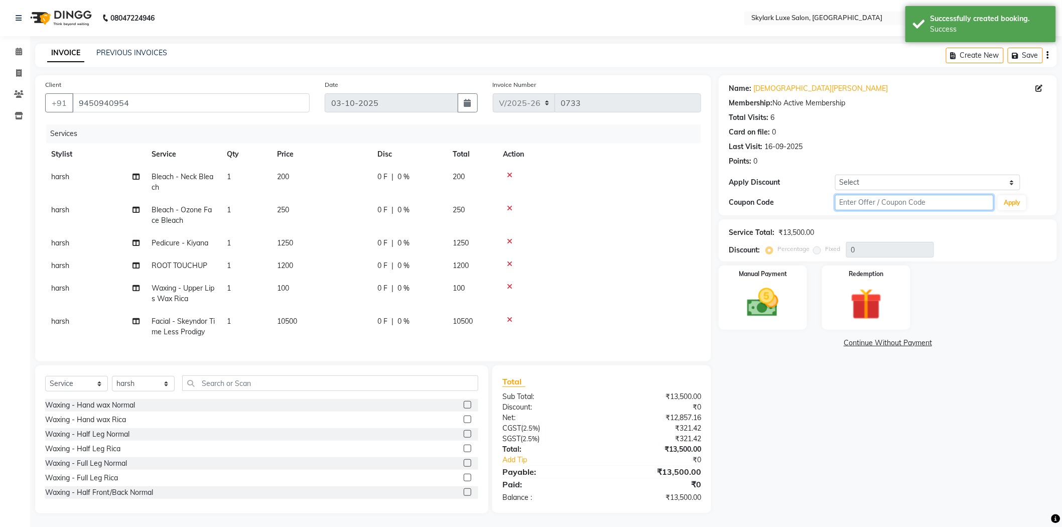
click at [856, 204] on input "text" at bounding box center [914, 203] width 159 height 16
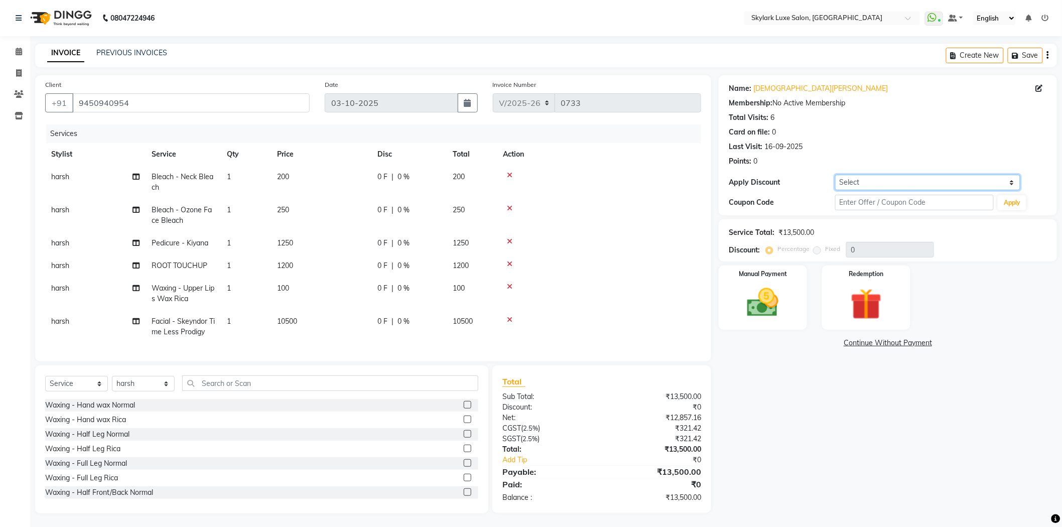
click at [892, 180] on select "Select Coupon → Karwa 10 Coupon → Karwa 20 Coupon → Karwa 30" at bounding box center [928, 183] width 186 height 16
select select "3: Object"
click at [835, 175] on select "Select Coupon → Karwa 10 Coupon → Karwa 20 Coupon → Karwa 30" at bounding box center [928, 183] width 186 height 16
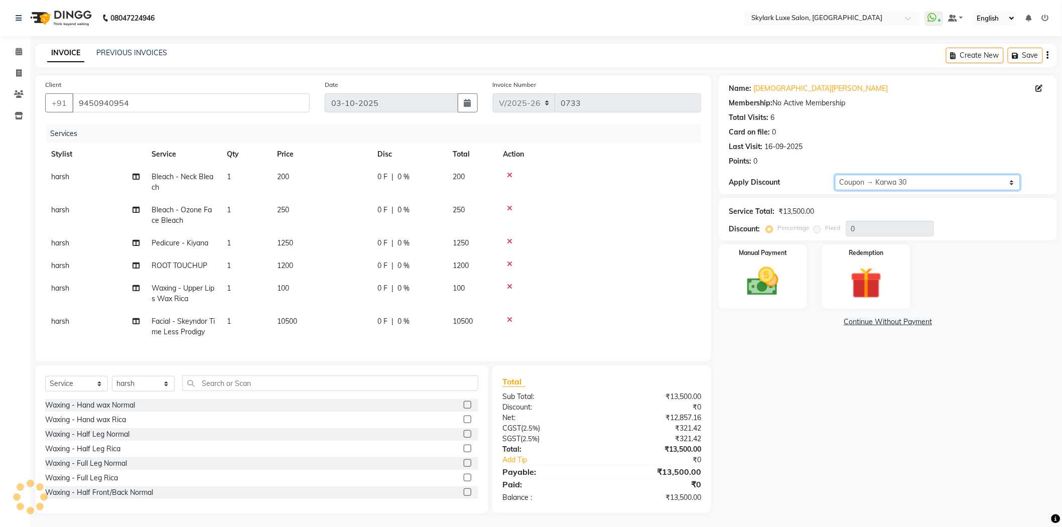
type input "30"
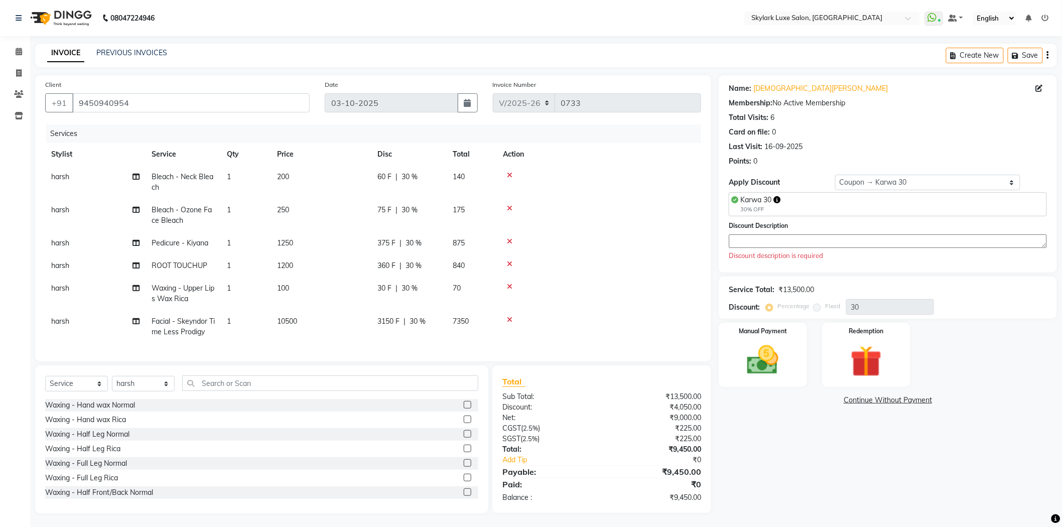
click at [813, 242] on textarea at bounding box center [887, 241] width 318 height 14
click at [891, 183] on select "Select Coupon → Karwa 10 Coupon → Karwa 20 Coupon → Karwa 30" at bounding box center [928, 183] width 186 height 16
select select "0:"
click at [835, 175] on select "Select Coupon → Karwa 10 Coupon → Karwa 20 Coupon → Karwa 30" at bounding box center [928, 183] width 186 height 16
type input "0"
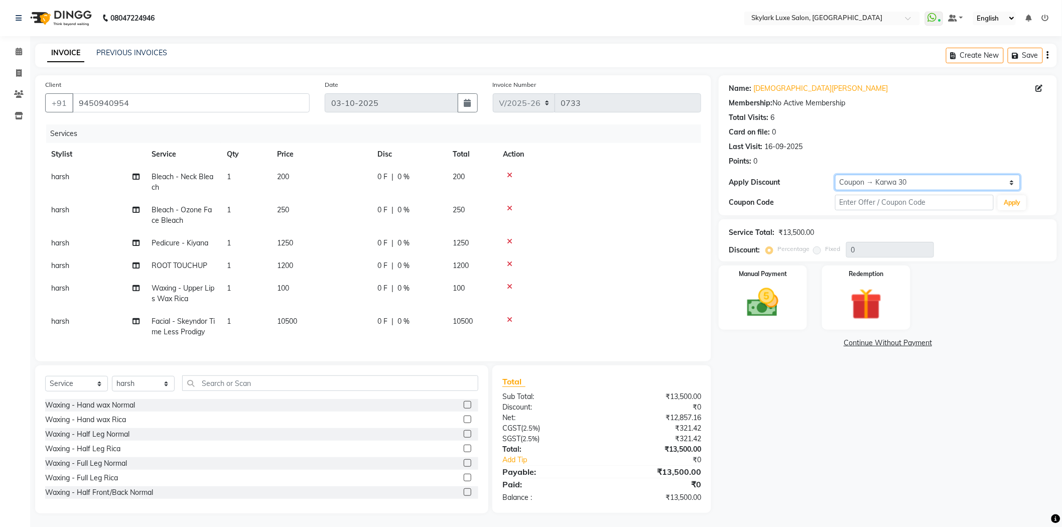
click at [869, 187] on select "Select Coupon → Karwa 10 Coupon → Karwa 20 Coupon → Karwa 30" at bounding box center [928, 183] width 186 height 16
select select "3: Object"
click at [835, 175] on select "Select Coupon → Karwa 10 Coupon → Karwa 20 Coupon → Karwa 30" at bounding box center [928, 183] width 186 height 16
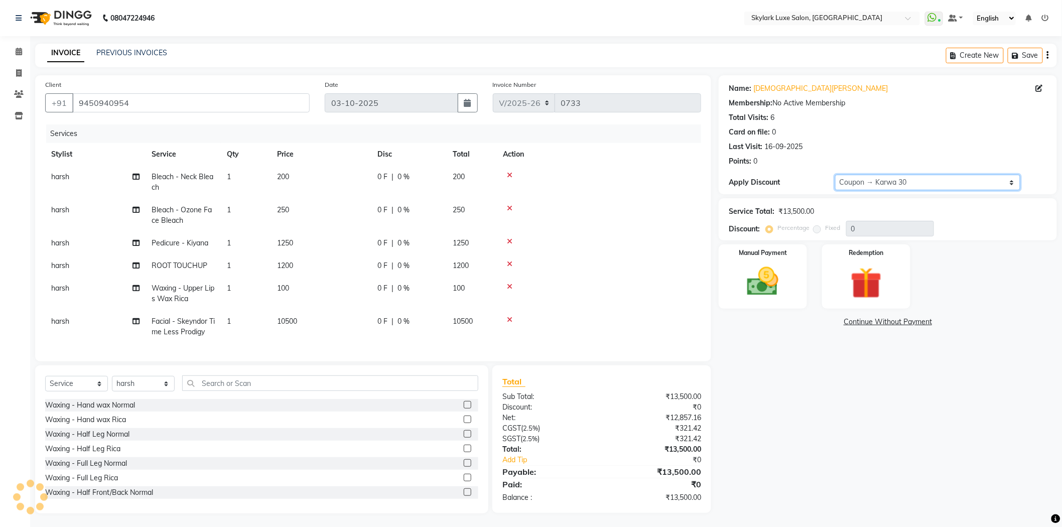
type input "30"
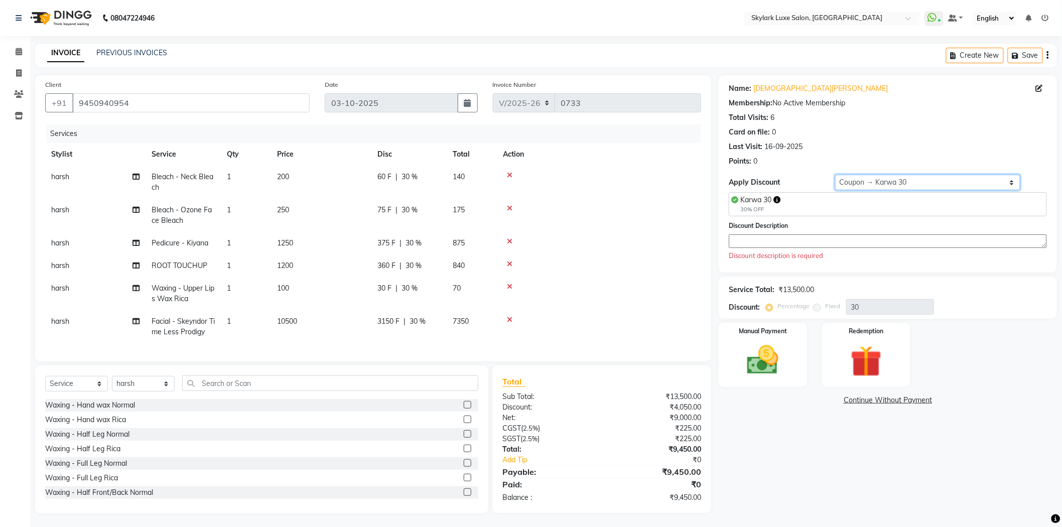
click at [890, 180] on select "Select Coupon → Karwa 10 Coupon → Karwa 20 Coupon → Karwa 30" at bounding box center [928, 183] width 186 height 16
select select "0:"
click at [835, 175] on select "Select Coupon → Karwa 10 Coupon → Karwa 20 Coupon → Karwa 30" at bounding box center [928, 183] width 186 height 16
type input "0"
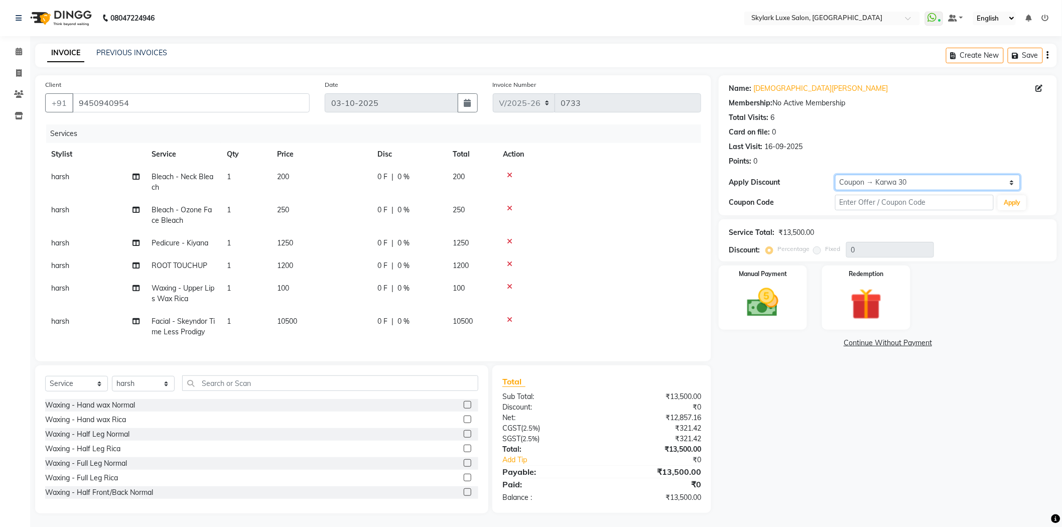
click at [884, 182] on select "Select Coupon → Karwa 10 Coupon → Karwa 20 Coupon → Karwa 30" at bounding box center [928, 183] width 186 height 16
select select "3: Object"
click at [835, 175] on select "Select Coupon → Karwa 10 Coupon → Karwa 20 Coupon → Karwa 30" at bounding box center [928, 183] width 186 height 16
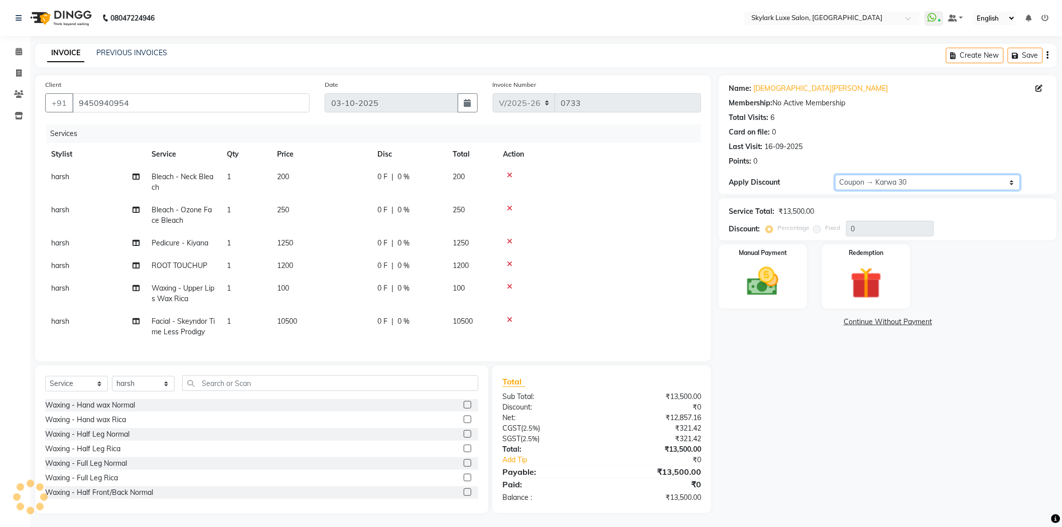
type input "30"
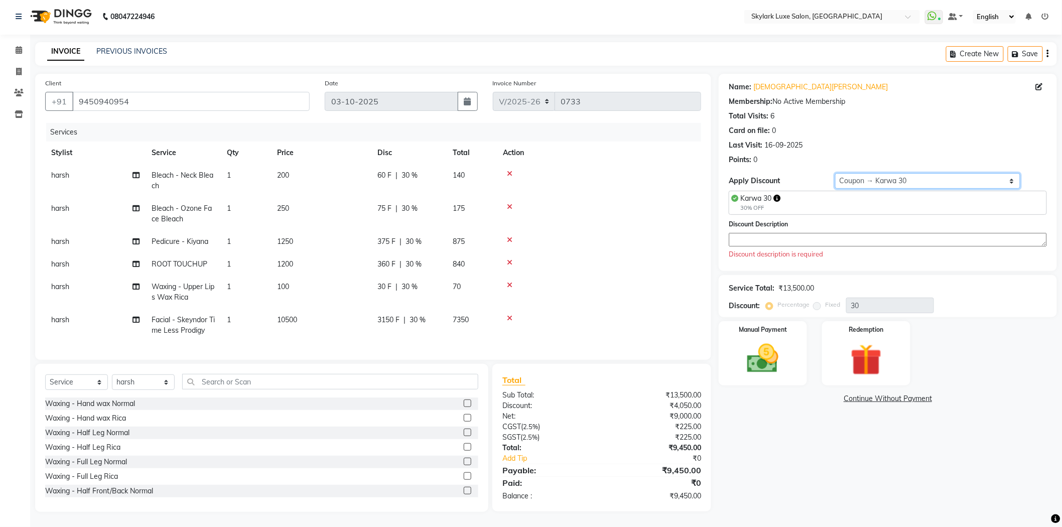
scroll to position [10, 0]
click at [20, 46] on icon at bounding box center [19, 50] width 7 height 8
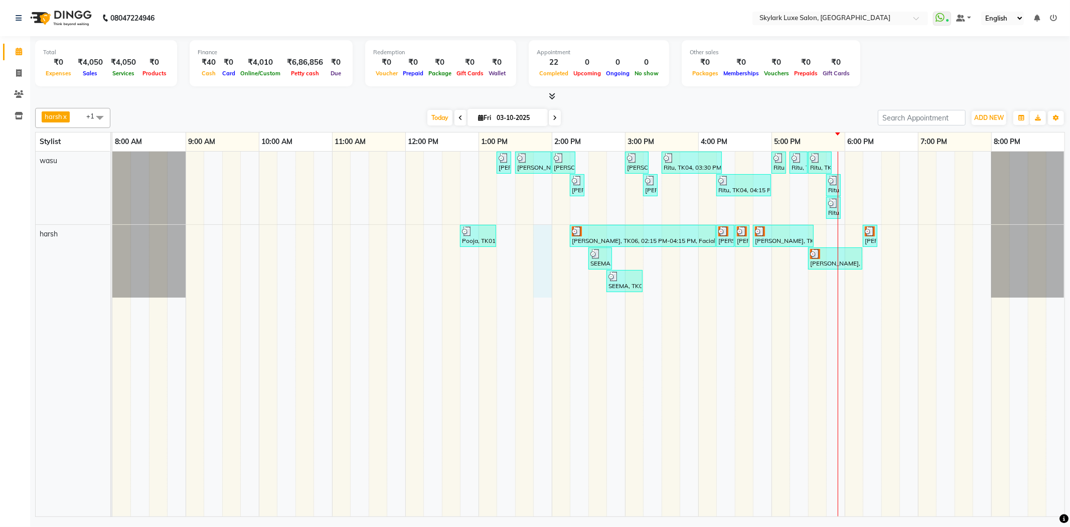
click at [534, 249] on div "[PERSON_NAME], TK02, 01:15 PM-01:25 PM, Waxing - Upper Lips Wax Rica [PERSON_NA…" at bounding box center [588, 334] width 952 height 365
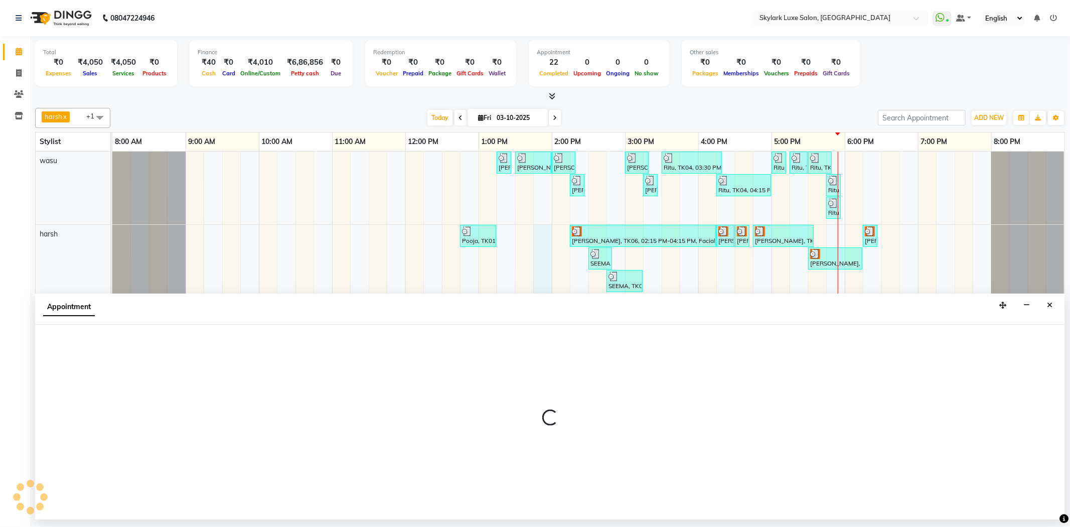
select select "92719"
select select "825"
select select "tentative"
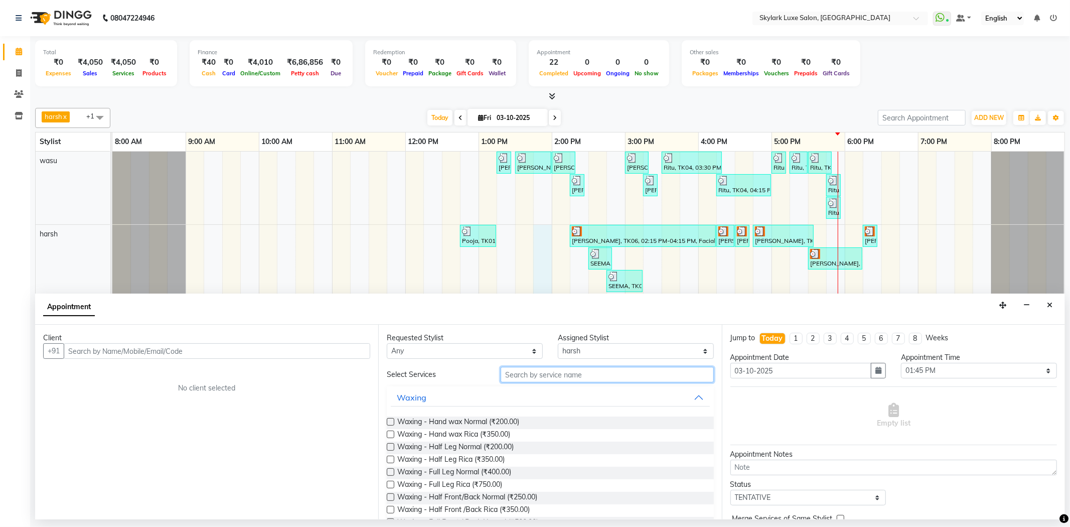
click at [521, 376] on input "text" at bounding box center [607, 375] width 213 height 16
type input "facial"
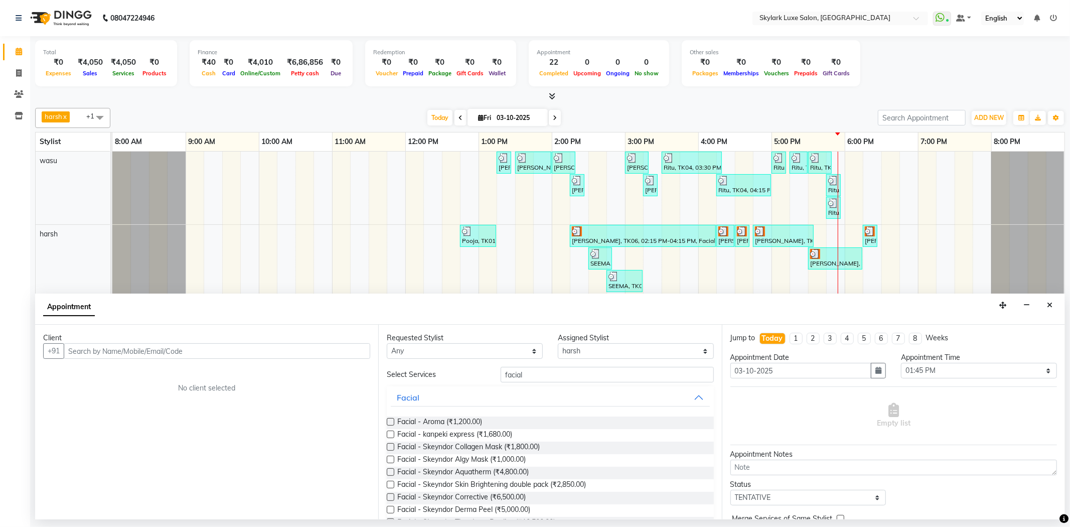
click at [388, 482] on label at bounding box center [391, 485] width 8 height 8
click at [388, 482] on input "checkbox" at bounding box center [390, 485] width 7 height 7
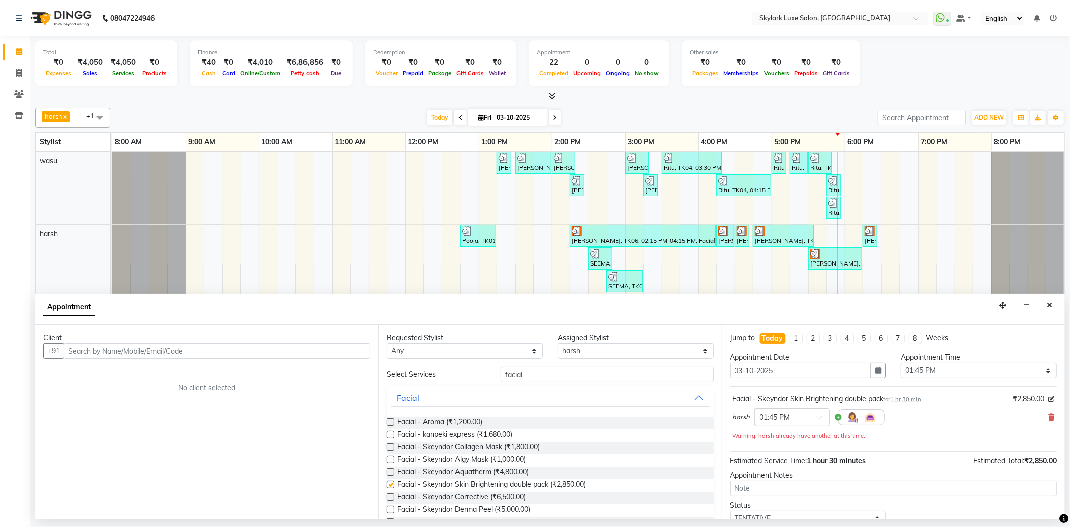
checkbox input "false"
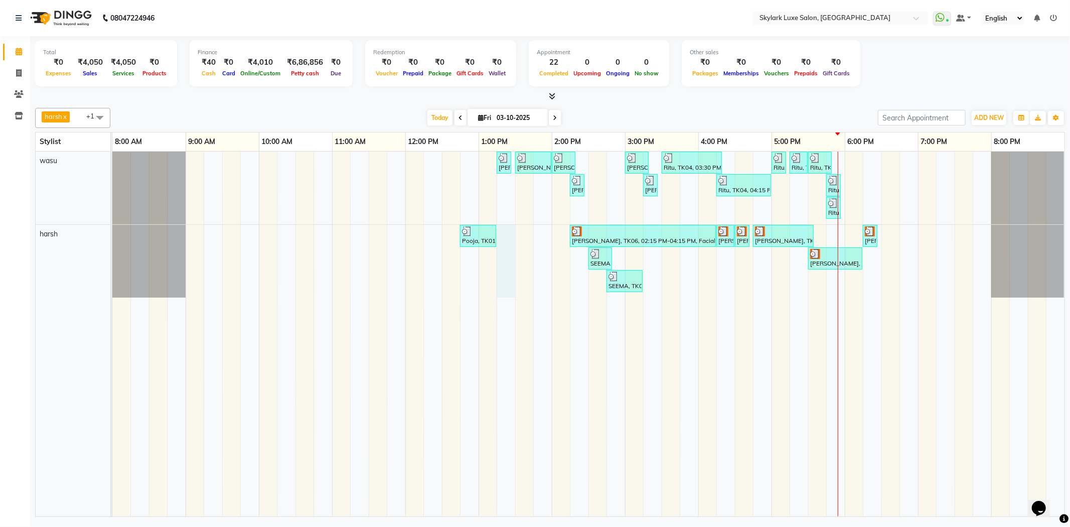
click at [500, 266] on div "[PERSON_NAME], TK02, 01:15 PM-01:25 PM, Waxing - Upper Lips Wax Rica [PERSON_NA…" at bounding box center [588, 334] width 952 height 365
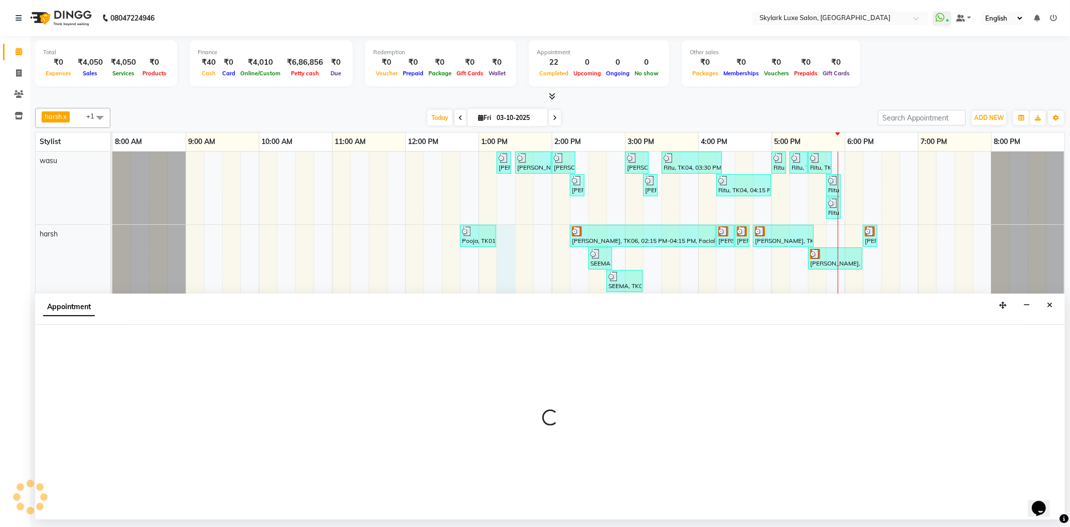
select select "92719"
select select "795"
select select "tentative"
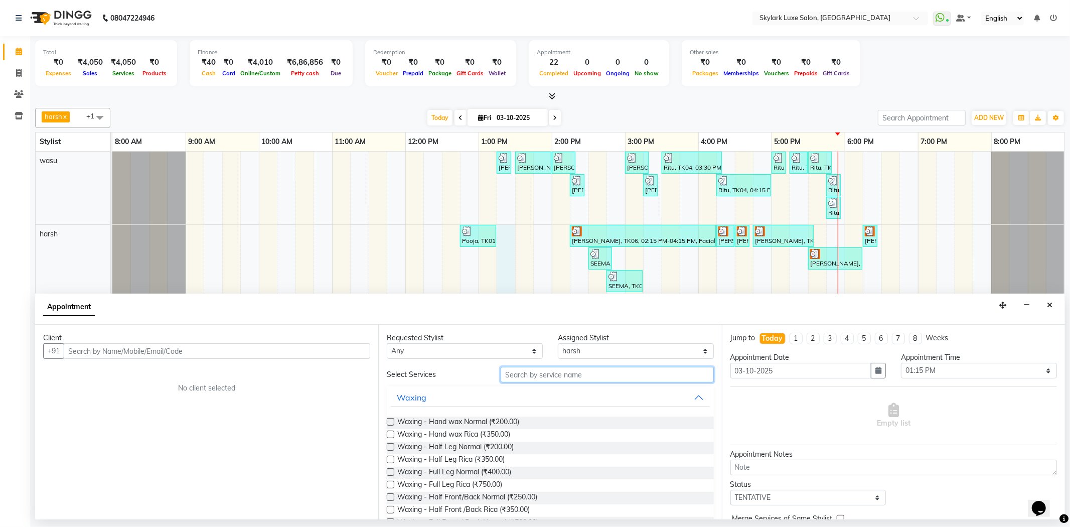
click at [542, 373] on input "text" at bounding box center [607, 375] width 213 height 16
type input "facial"
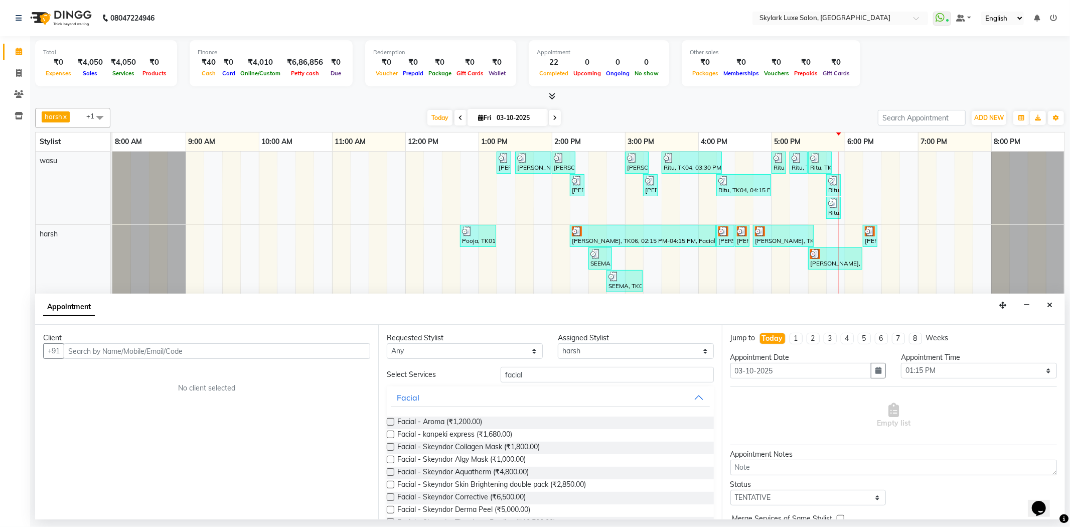
click at [388, 481] on label at bounding box center [391, 485] width 8 height 8
click at [388, 482] on input "checkbox" at bounding box center [390, 485] width 7 height 7
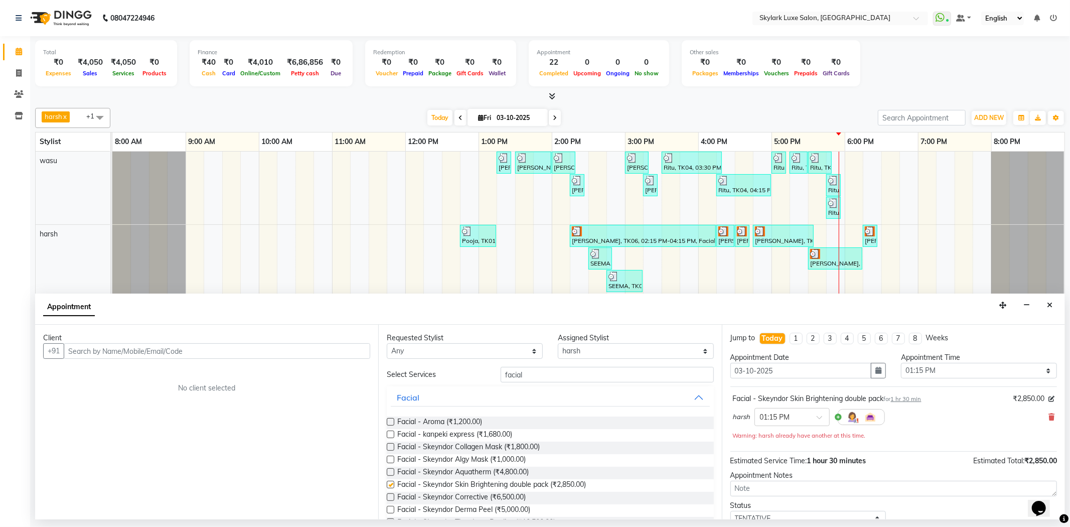
checkbox input "false"
drag, startPoint x: 530, startPoint y: 375, endPoint x: 446, endPoint y: 395, distance: 86.6
click at [446, 395] on div "Select Services facial Facial Facial - Aroma (₹1,200.00) Facial - kanpeki expre…" at bounding box center [550, 502] width 327 height 271
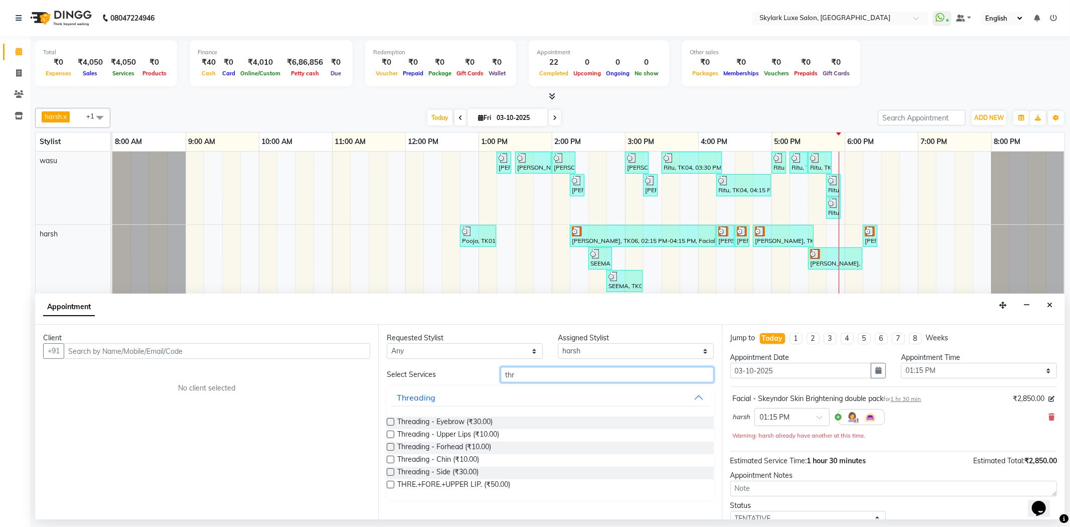
type input "thr"
click at [389, 419] on label at bounding box center [391, 422] width 8 height 8
click at [389, 419] on input "checkbox" at bounding box center [390, 422] width 7 height 7
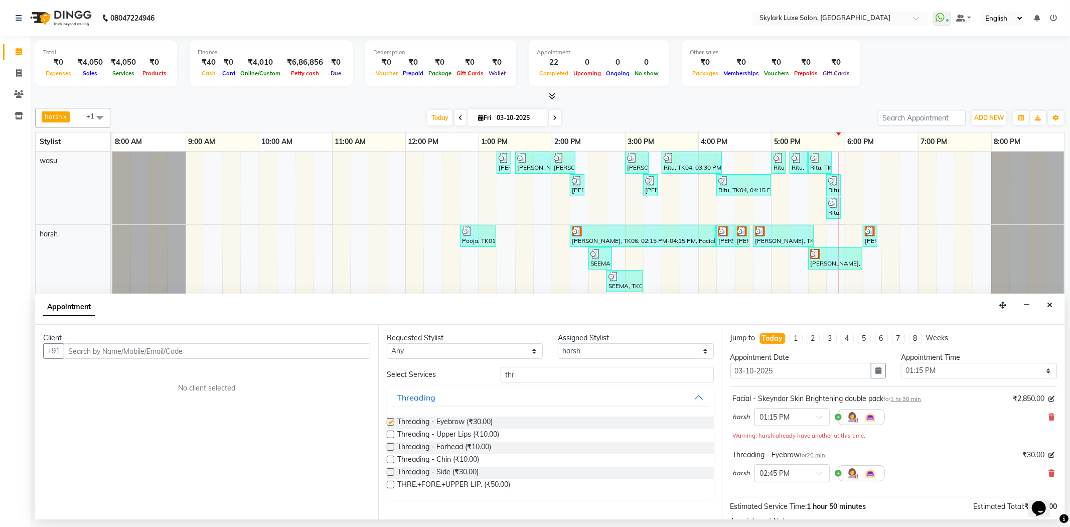
checkbox input "false"
click at [391, 448] on label at bounding box center [391, 447] width 8 height 8
click at [391, 448] on input "checkbox" at bounding box center [390, 448] width 7 height 7
checkbox input "false"
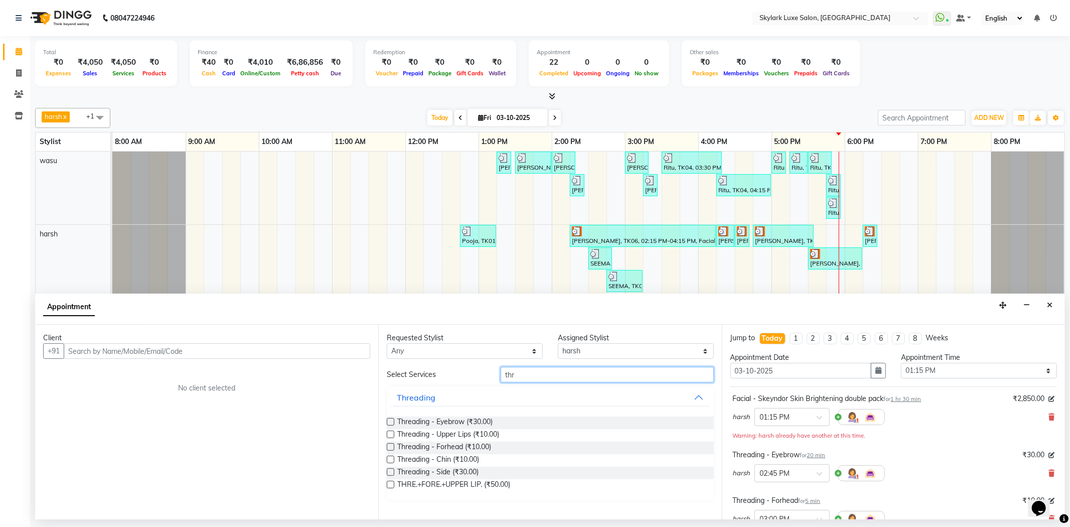
drag, startPoint x: 507, startPoint y: 378, endPoint x: 465, endPoint y: 380, distance: 42.7
click at [465, 380] on div "Select Services thr" at bounding box center [550, 375] width 342 height 16
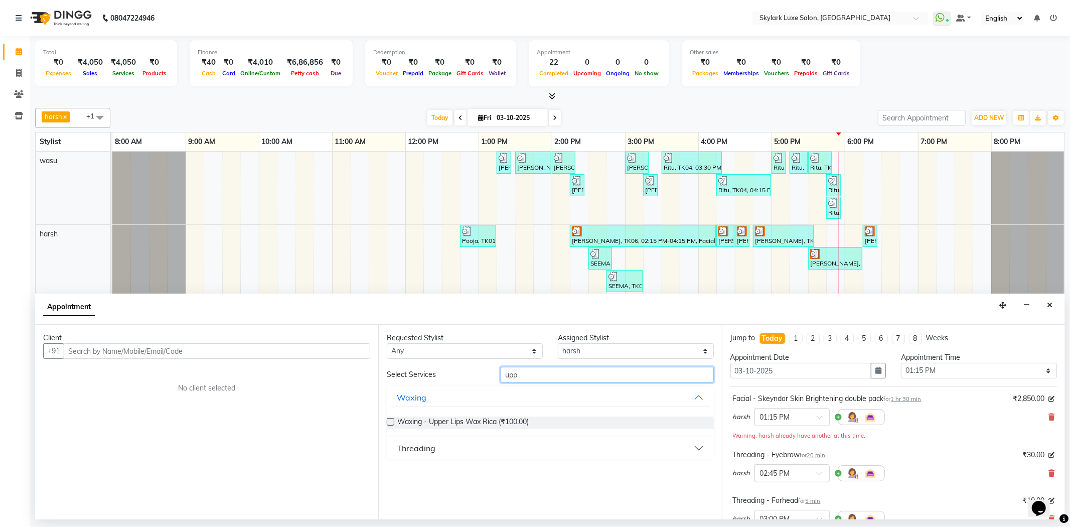
type input "upp"
click at [390, 419] on label at bounding box center [391, 422] width 8 height 8
click at [390, 419] on input "checkbox" at bounding box center [390, 422] width 7 height 7
checkbox input "false"
drag, startPoint x: 467, startPoint y: 374, endPoint x: 429, endPoint y: 376, distance: 37.7
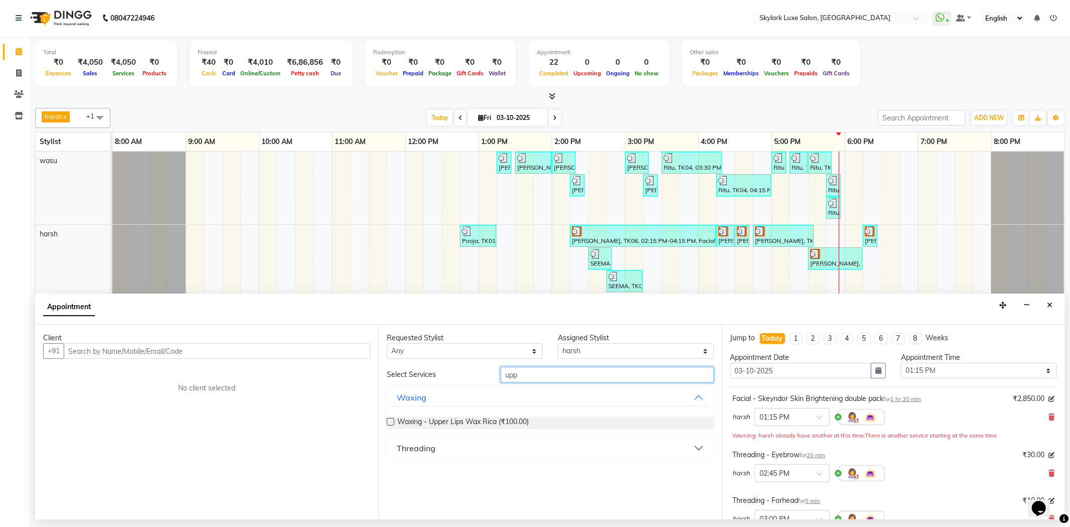
click at [429, 376] on div "Select Services upp" at bounding box center [550, 375] width 342 height 16
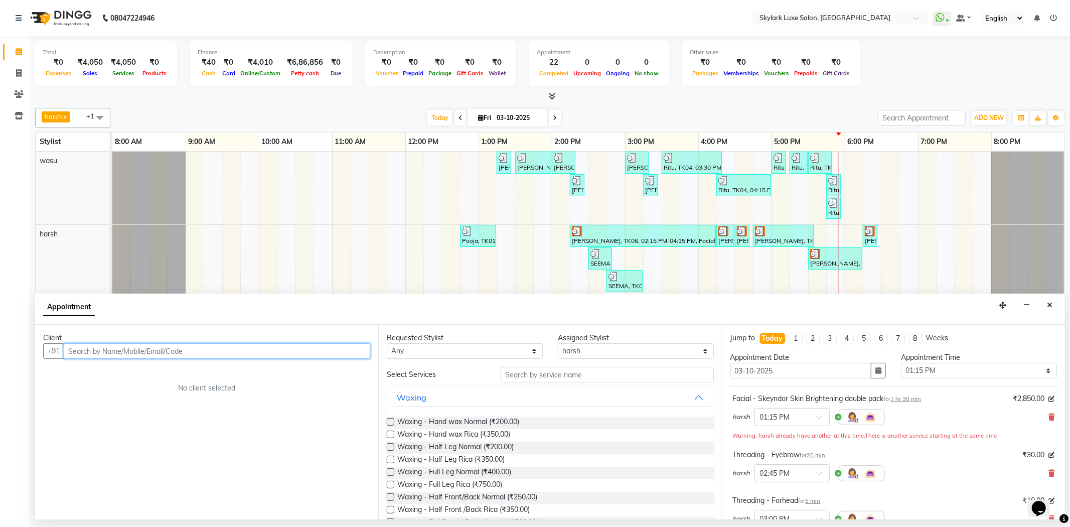
click at [340, 350] on input "text" at bounding box center [217, 351] width 307 height 16
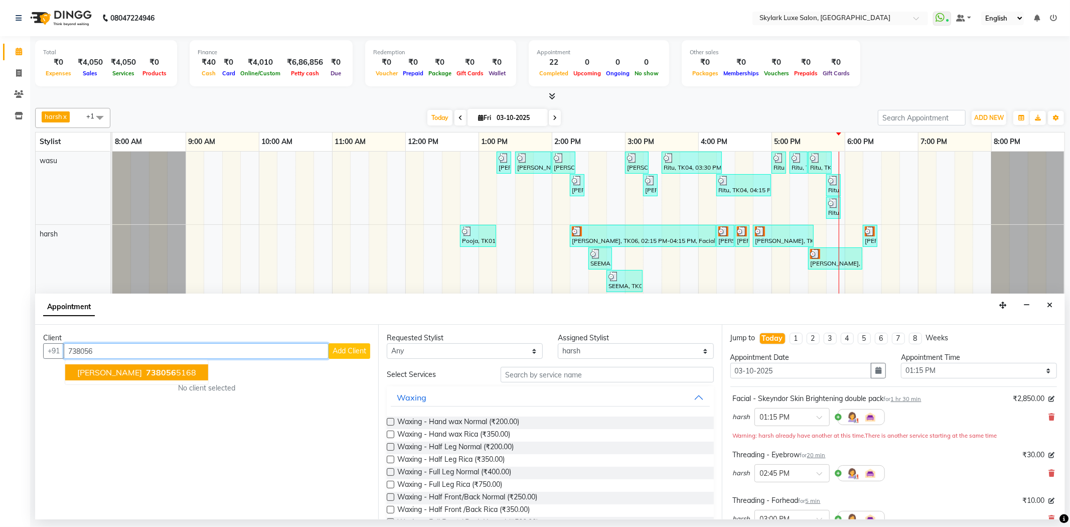
click at [176, 373] on span "738056" at bounding box center [161, 372] width 30 height 10
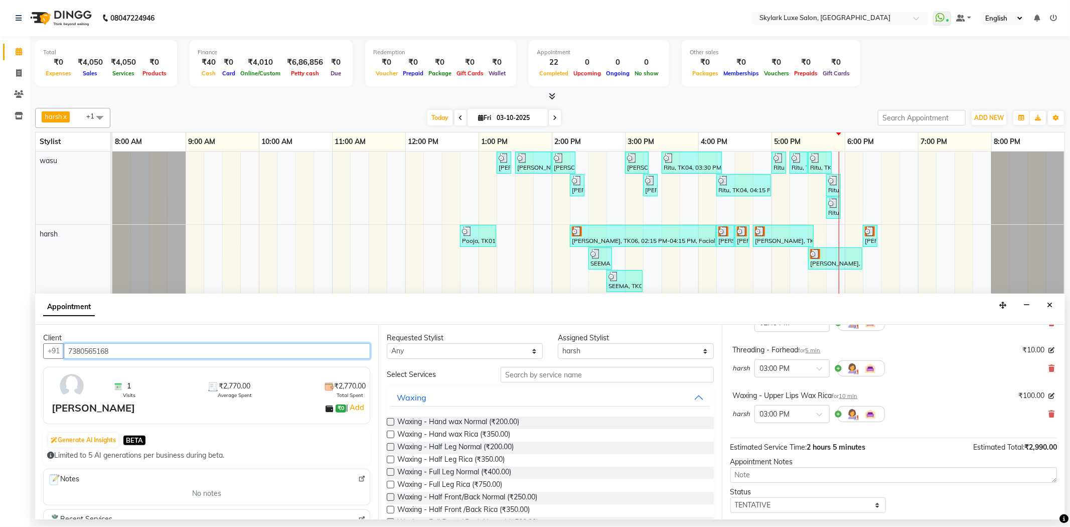
scroll to position [207, 0]
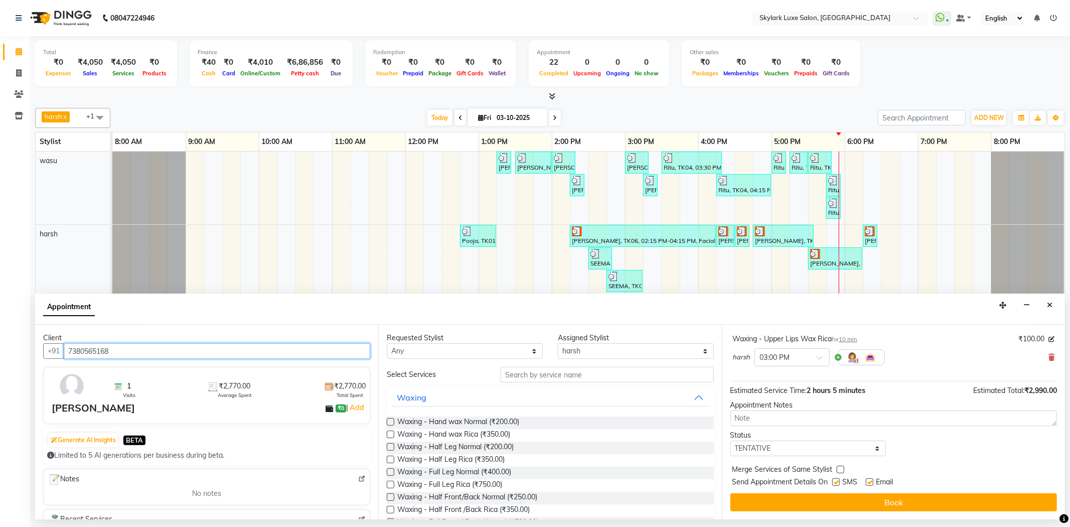
type input "7380565168"
click at [784, 449] on select "Select TENTATIVE CONFIRM CHECK-IN UPCOMING" at bounding box center [808, 448] width 156 height 16
select select "check-in"
click at [730, 440] on select "Select TENTATIVE CONFIRM CHECK-IN UPCOMING" at bounding box center [808, 448] width 156 height 16
click at [823, 442] on select "Select TENTATIVE CONFIRM CHECK-IN UPCOMING" at bounding box center [808, 448] width 156 height 16
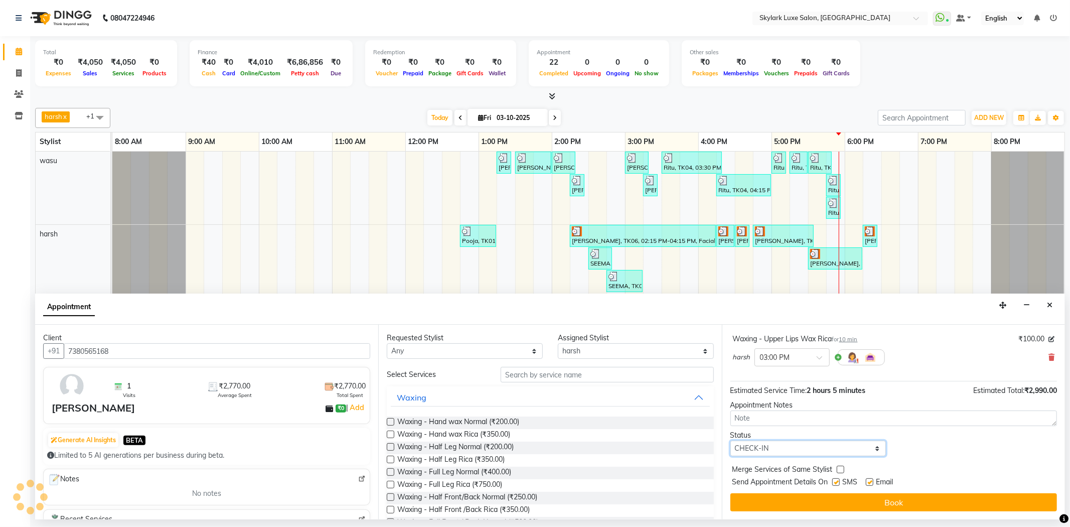
click at [825, 441] on select "Select TENTATIVE CONFIRM CHECK-IN UPCOMING" at bounding box center [808, 448] width 156 height 16
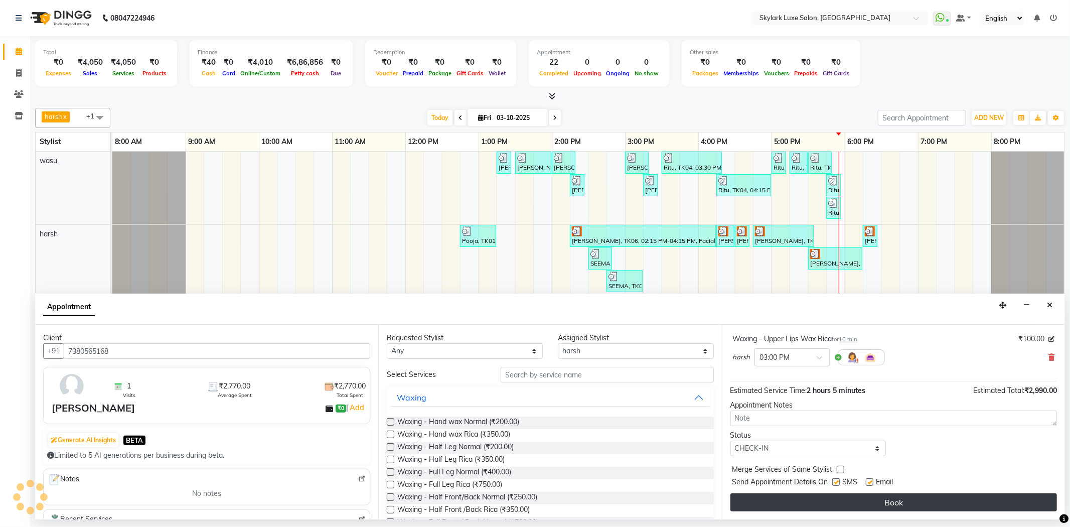
click at [846, 499] on button "Book" at bounding box center [893, 502] width 327 height 18
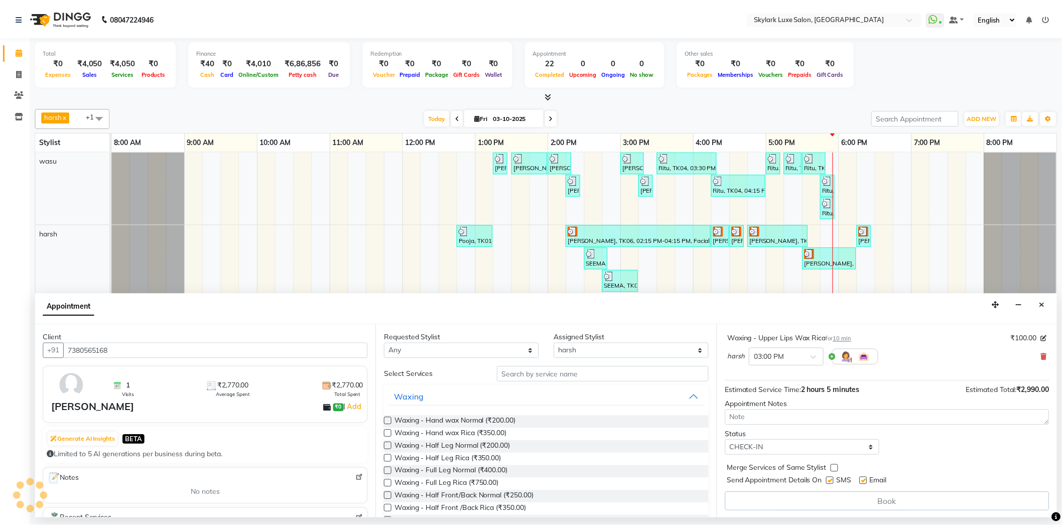
scroll to position [208, 0]
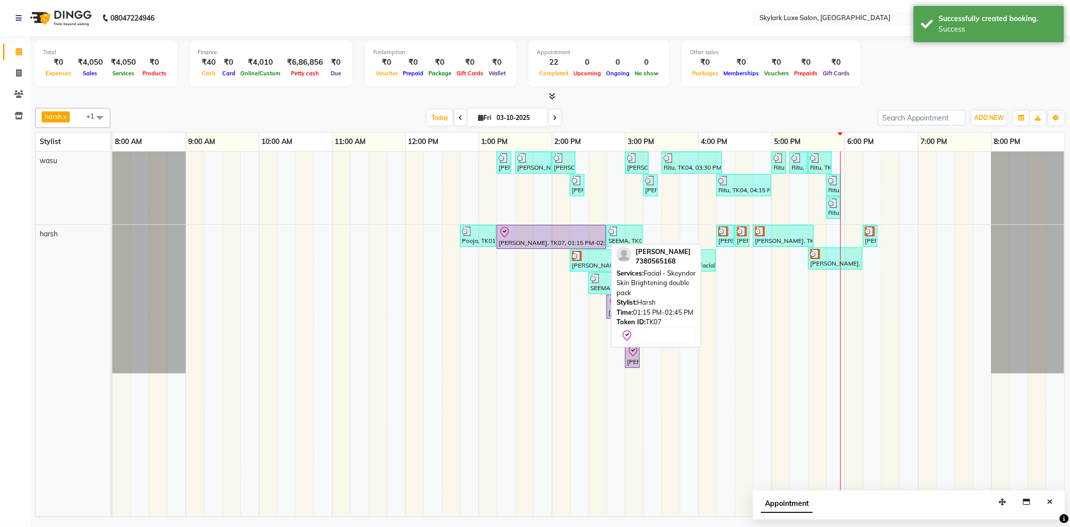
click at [540, 235] on div at bounding box center [551, 232] width 105 height 12
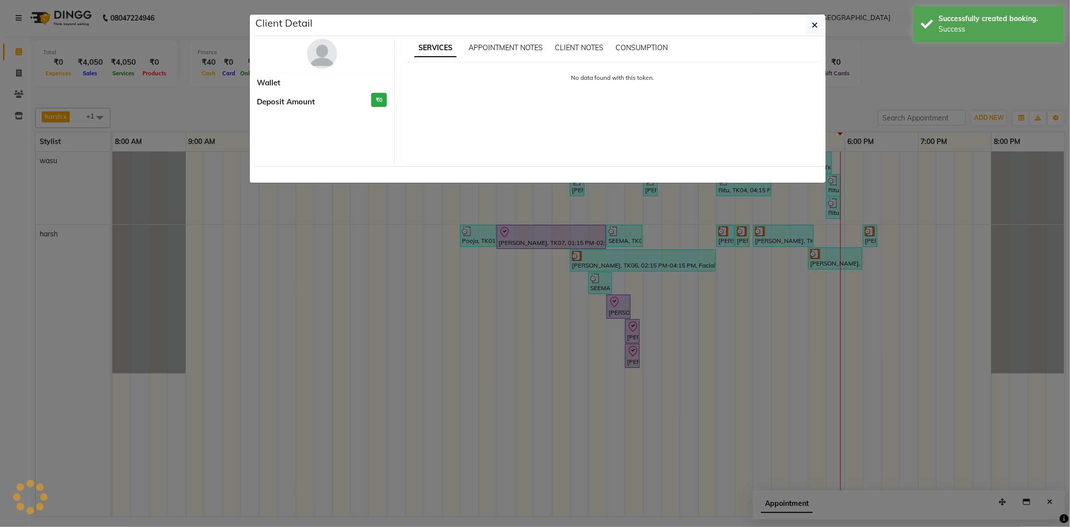
select select "8"
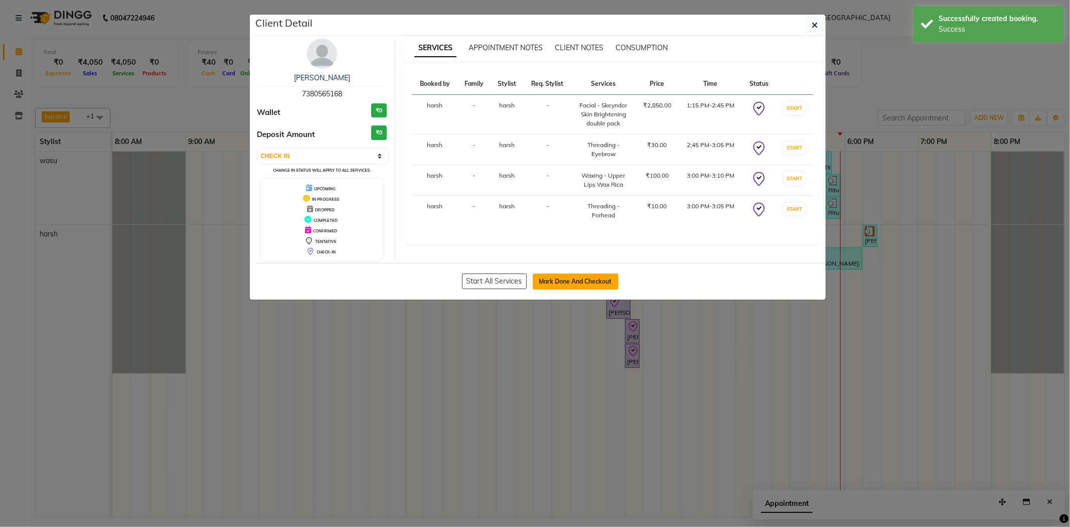
click at [572, 275] on button "Mark Done And Checkout" at bounding box center [576, 281] width 86 height 16
select select "service"
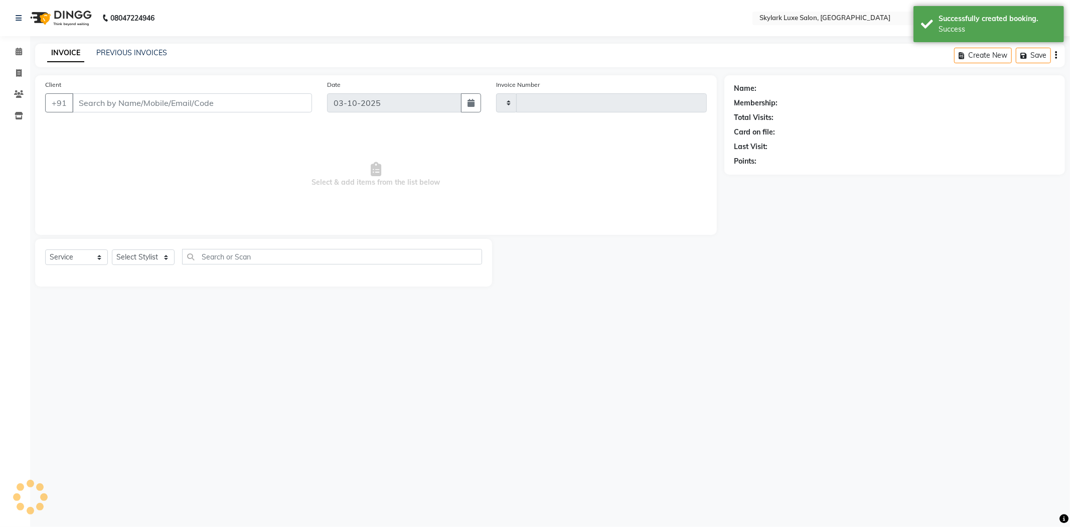
type input "0733"
select select "8191"
type input "7380565168"
select select "92719"
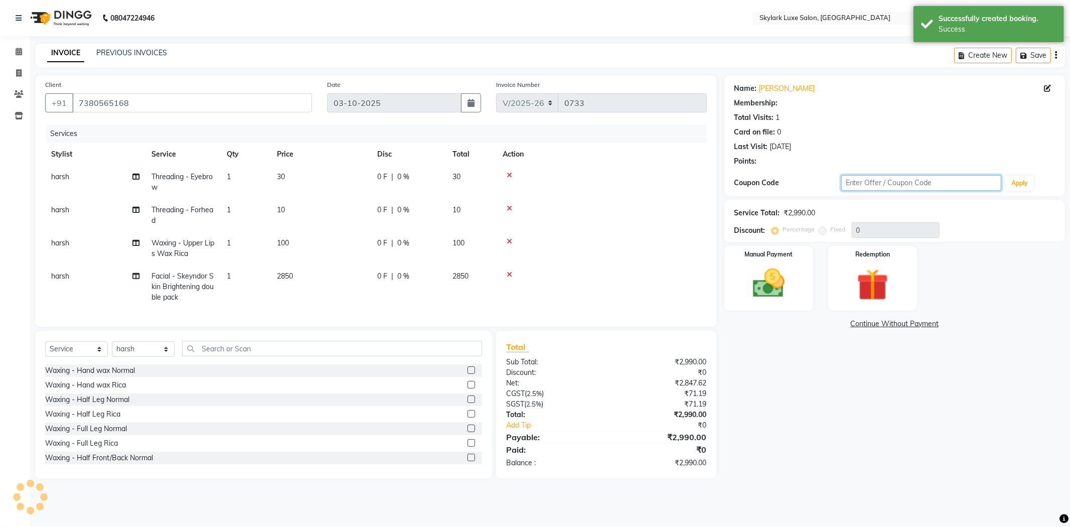
click at [883, 183] on input "text" at bounding box center [921, 183] width 161 height 16
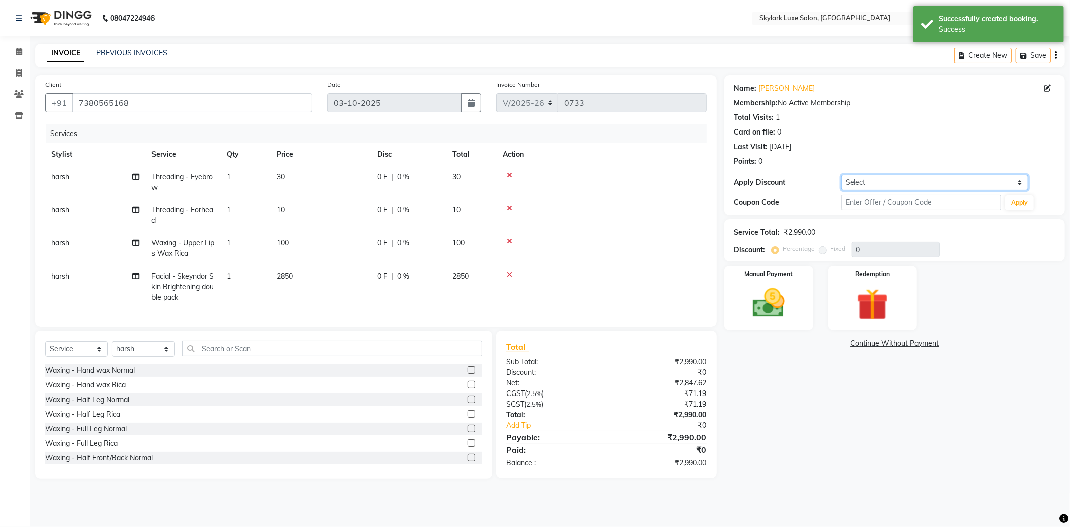
click at [883, 182] on select "Select Coupon → Karwa 10 Coupon → Karwa 20 Coupon → Karwa 30" at bounding box center [934, 183] width 187 height 16
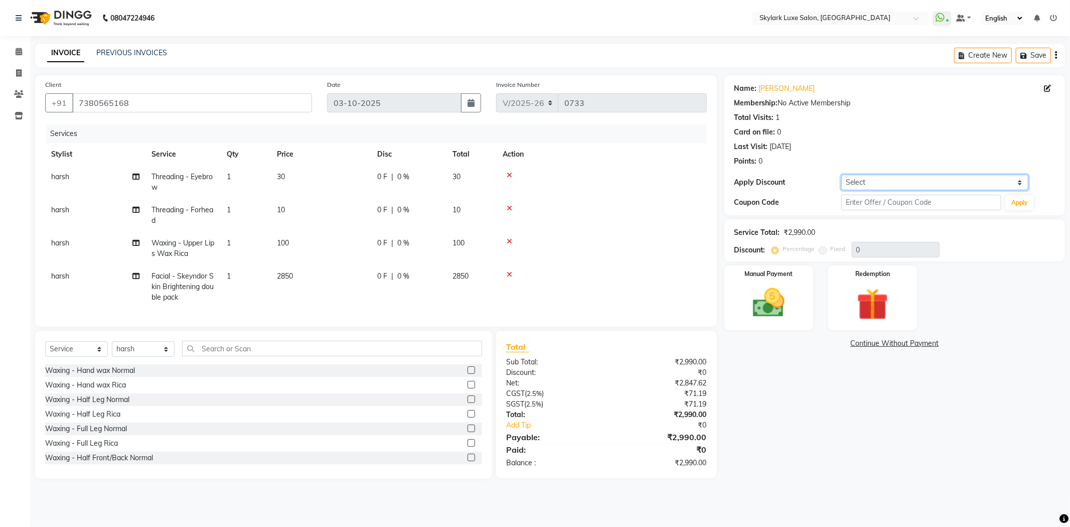
select select "2: Object"
click at [841, 175] on select "Select Coupon → Karwa 10 Coupon → Karwa 20 Coupon → Karwa 30" at bounding box center [934, 183] width 187 height 16
type input "20"
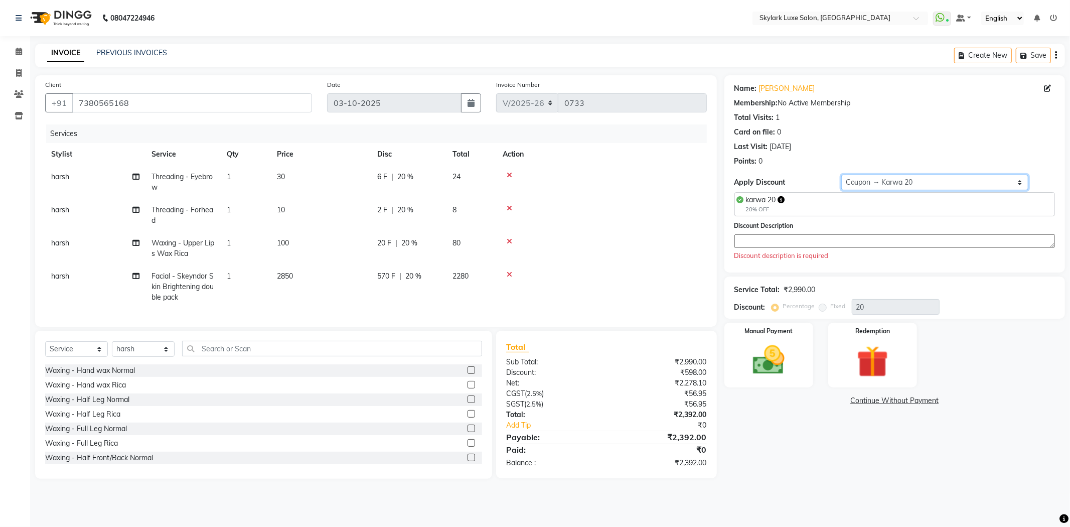
drag, startPoint x: 950, startPoint y: 184, endPoint x: 930, endPoint y: 189, distance: 20.8
click at [949, 184] on select "Select Coupon → Karwa 10 Coupon → Karwa 20 Coupon → Karwa 30" at bounding box center [934, 183] width 187 height 16
select select "0:"
click at [841, 175] on select "Select Coupon → Karwa 10 Coupon → Karwa 20 Coupon → Karwa 30" at bounding box center [934, 183] width 187 height 16
type input "0"
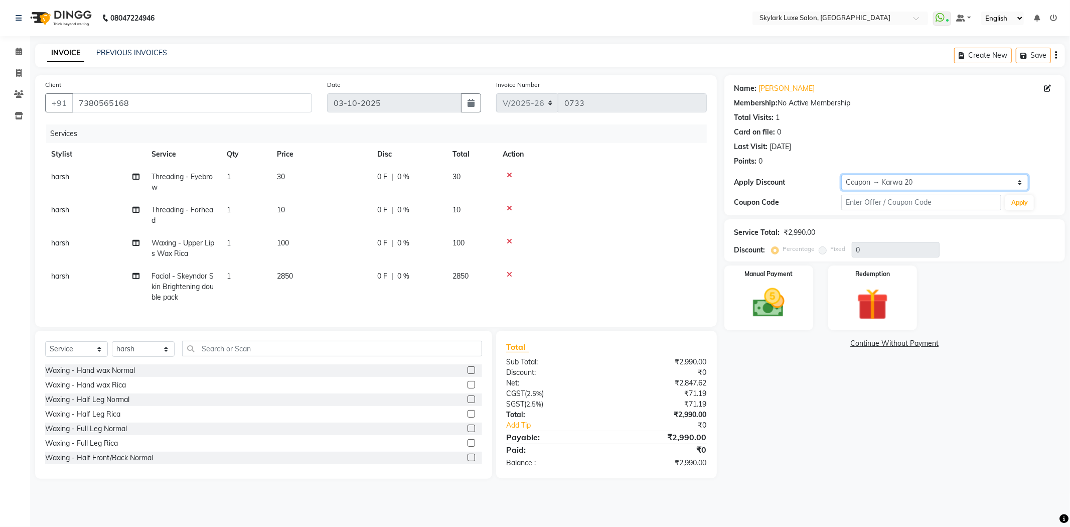
click at [892, 185] on select "Select Coupon → Karwa 10 Coupon → Karwa 20 Coupon → Karwa 30" at bounding box center [934, 183] width 187 height 16
select select "2: Object"
click at [841, 175] on select "Select Coupon → Karwa 10 Coupon → Karwa 20 Coupon → Karwa 30" at bounding box center [934, 183] width 187 height 16
type input "20"
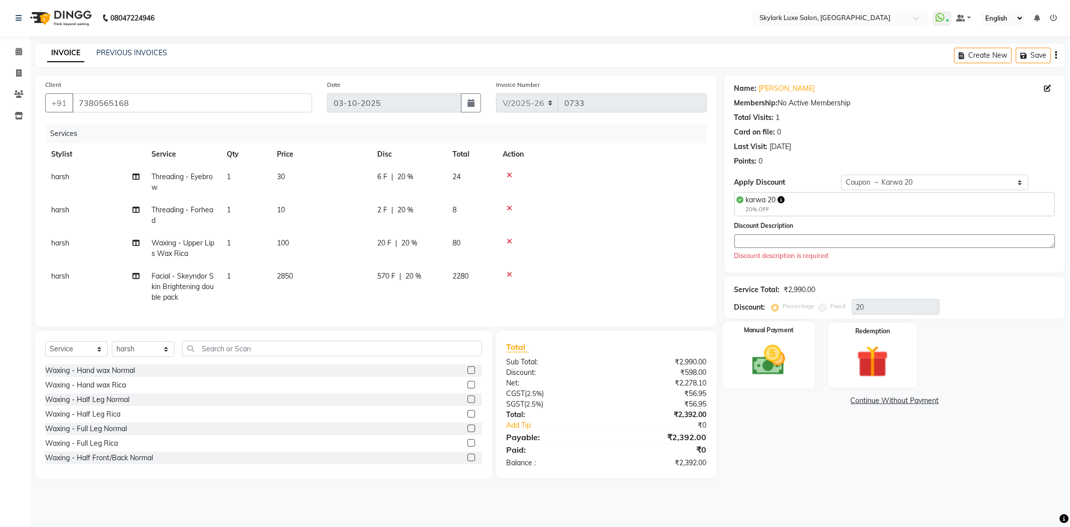
click at [762, 363] on img at bounding box center [769, 360] width 54 height 38
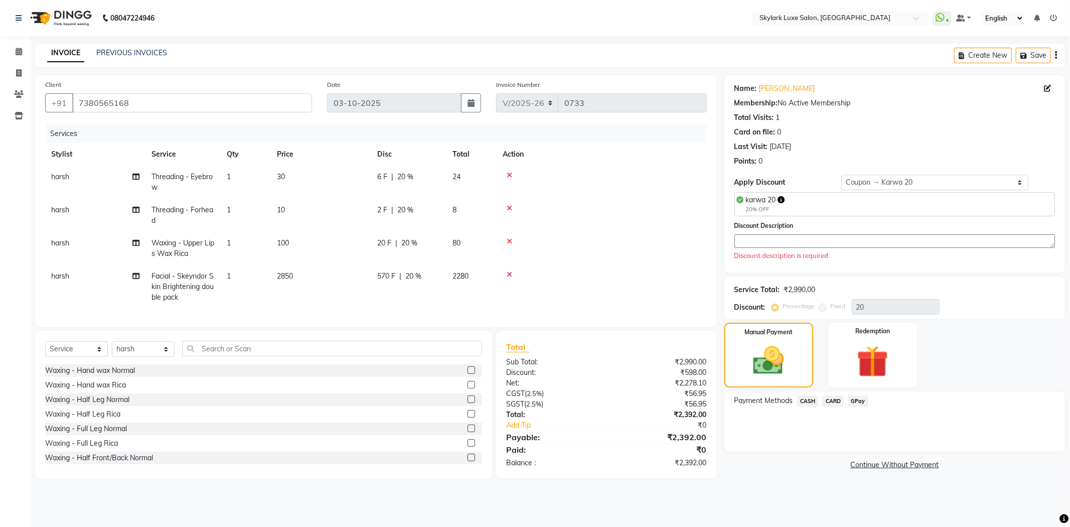
click at [800, 401] on span "CASH" at bounding box center [808, 401] width 22 height 12
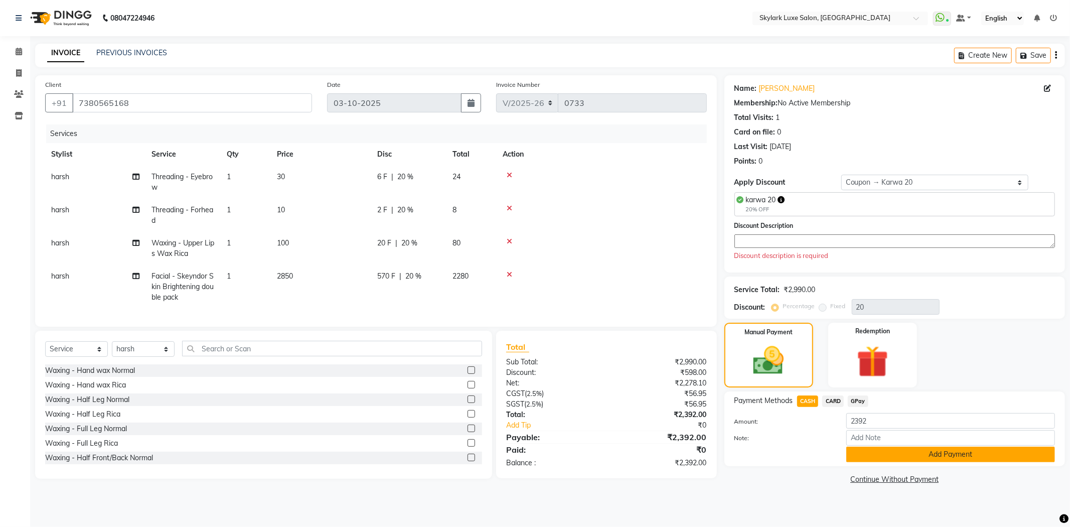
click at [861, 453] on button "Add Payment" at bounding box center [950, 455] width 209 height 16
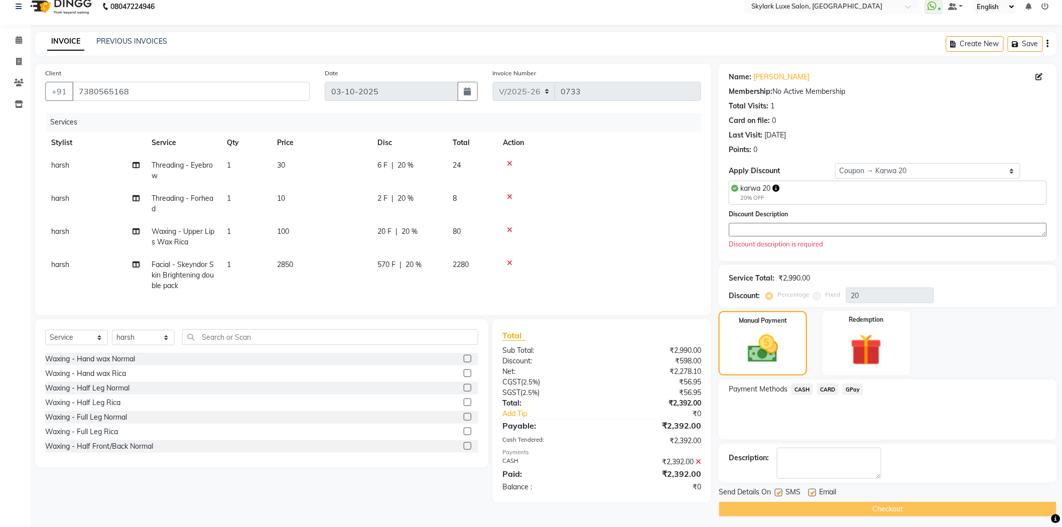
scroll to position [17, 0]
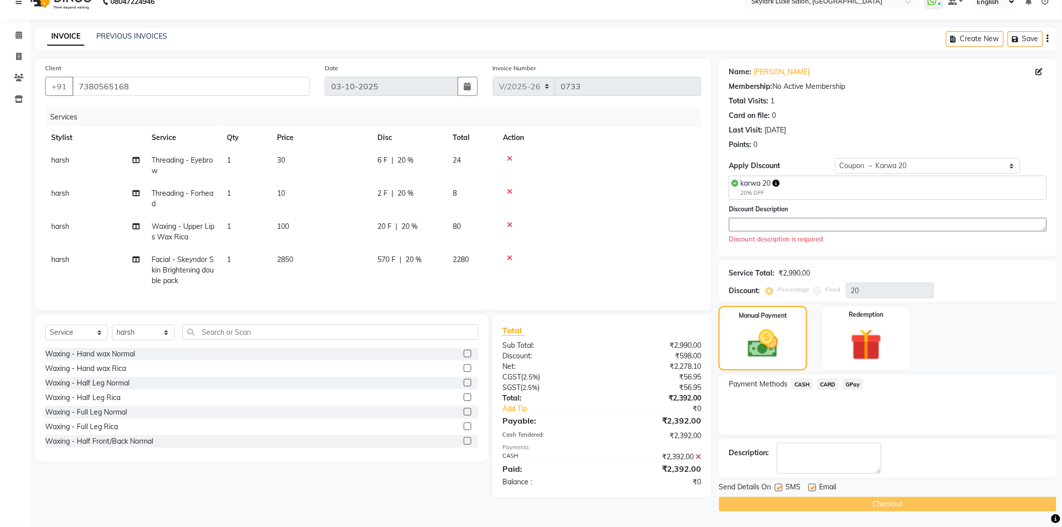
click at [810, 502] on div "Checkout" at bounding box center [887, 504] width 338 height 16
click at [795, 228] on textarea at bounding box center [887, 225] width 318 height 14
click at [796, 184] on div "karwa 20 20% OFF" at bounding box center [887, 188] width 318 height 24
click at [842, 189] on div "karwa 20 20% OFF" at bounding box center [887, 188] width 318 height 24
click at [897, 164] on select "Select Coupon → Karwa 10 Coupon → Karwa 20 Coupon → Karwa 30" at bounding box center [928, 166] width 186 height 16
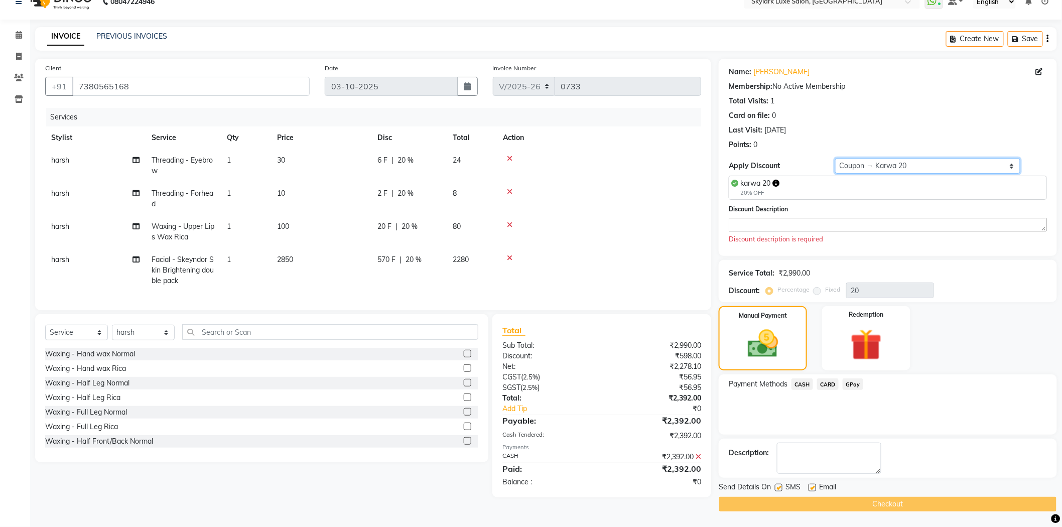
click at [835, 158] on select "Select Coupon → Karwa 10 Coupon → Karwa 20 Coupon → Karwa 30" at bounding box center [928, 166] width 186 height 16
click at [818, 222] on textarea at bounding box center [887, 225] width 318 height 14
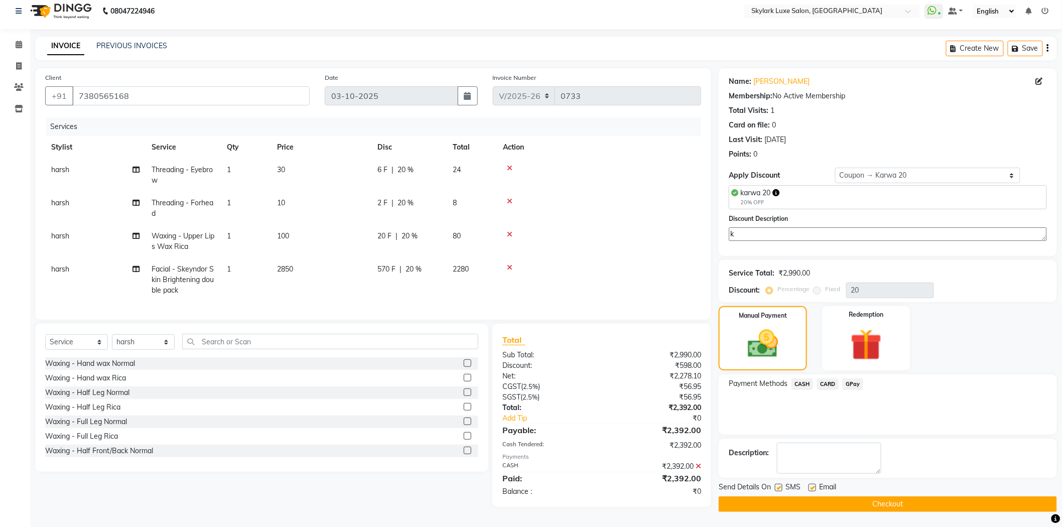
scroll to position [11, 0]
type textarea "kc20"
drag, startPoint x: 770, startPoint y: 224, endPoint x: 702, endPoint y: 234, distance: 68.0
click at [702, 234] on div "Client +91 7380565168 Date 03-10-2025 Invoice Number V/2025 V/2025-26 0733 Serv…" at bounding box center [546, 289] width 1036 height 443
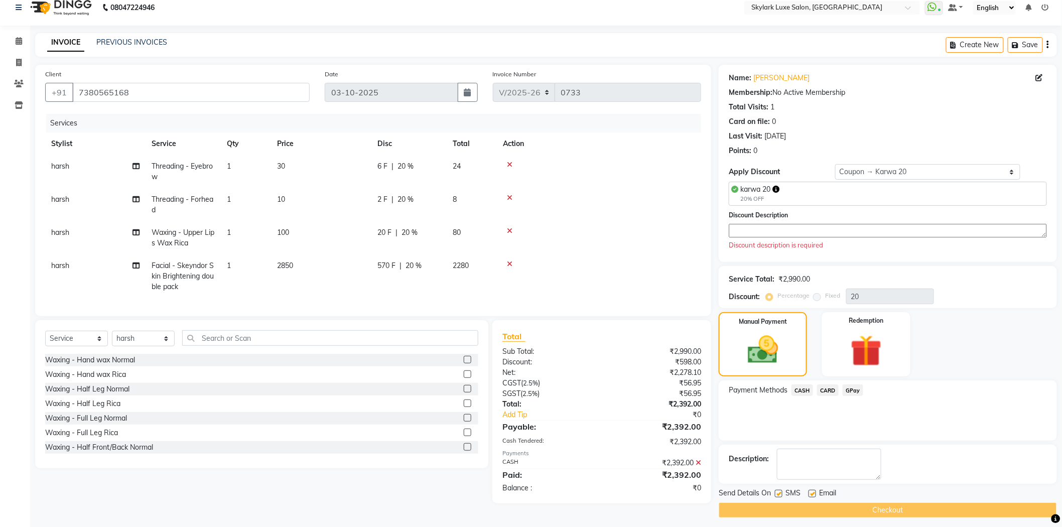
scroll to position [17, 0]
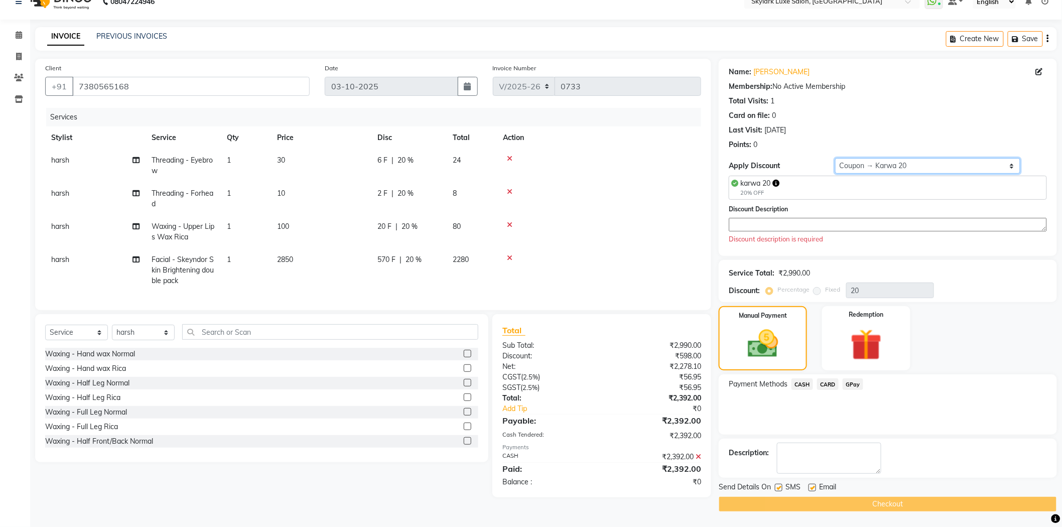
click at [877, 160] on select "Select Coupon → Karwa 10 Coupon → Karwa 20 Coupon → Karwa 30" at bounding box center [928, 166] width 186 height 16
select select "0:"
click at [835, 164] on select "Select Coupon → Karwa 10 Coupon → Karwa 20 Coupon → Karwa 30" at bounding box center [928, 166] width 186 height 16
type input "0"
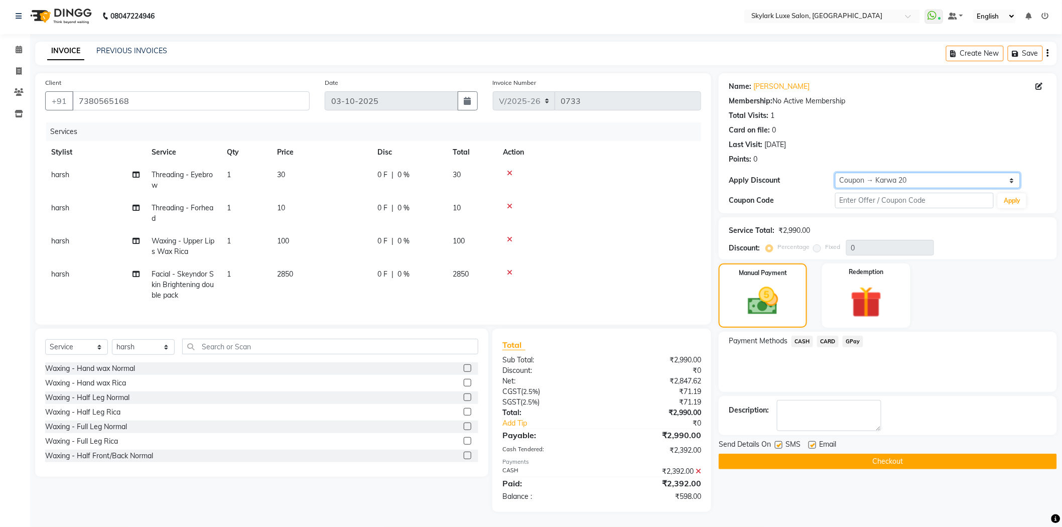
scroll to position [11, 0]
click at [857, 193] on input "text" at bounding box center [914, 201] width 159 height 16
type input "kc20"
click at [1015, 193] on button "Apply" at bounding box center [1011, 200] width 29 height 15
type input "20"
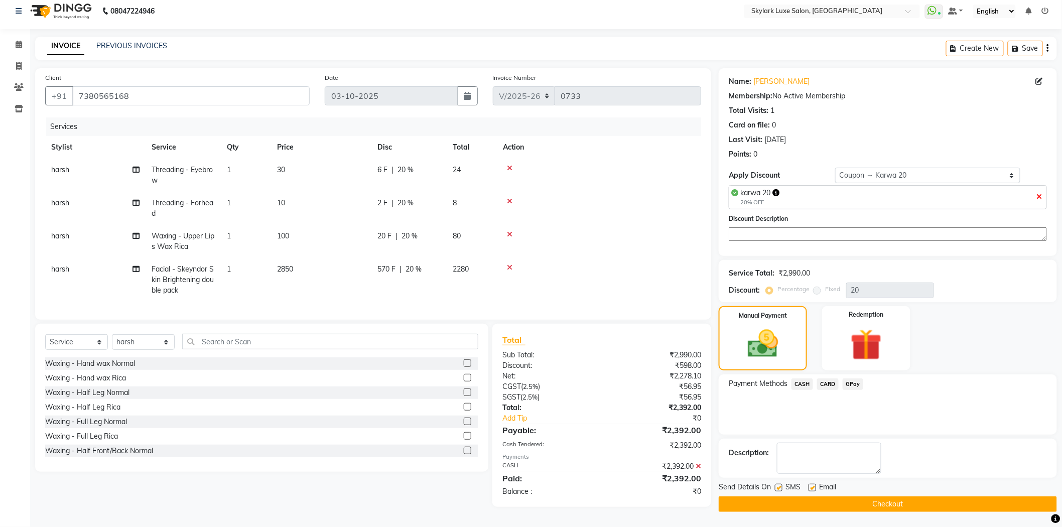
click at [819, 498] on button "Checkout" at bounding box center [887, 504] width 338 height 16
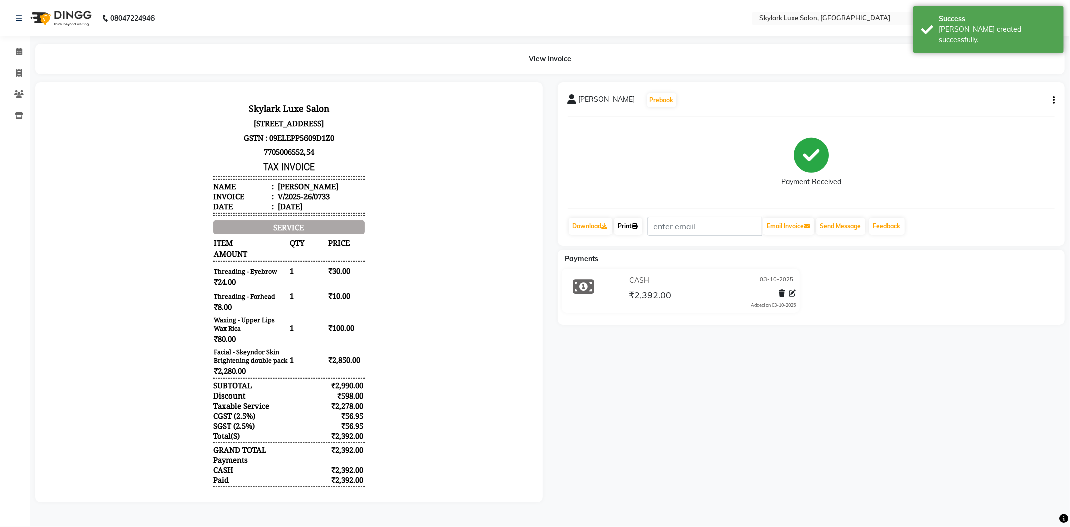
click at [634, 227] on link "Print" at bounding box center [628, 226] width 28 height 17
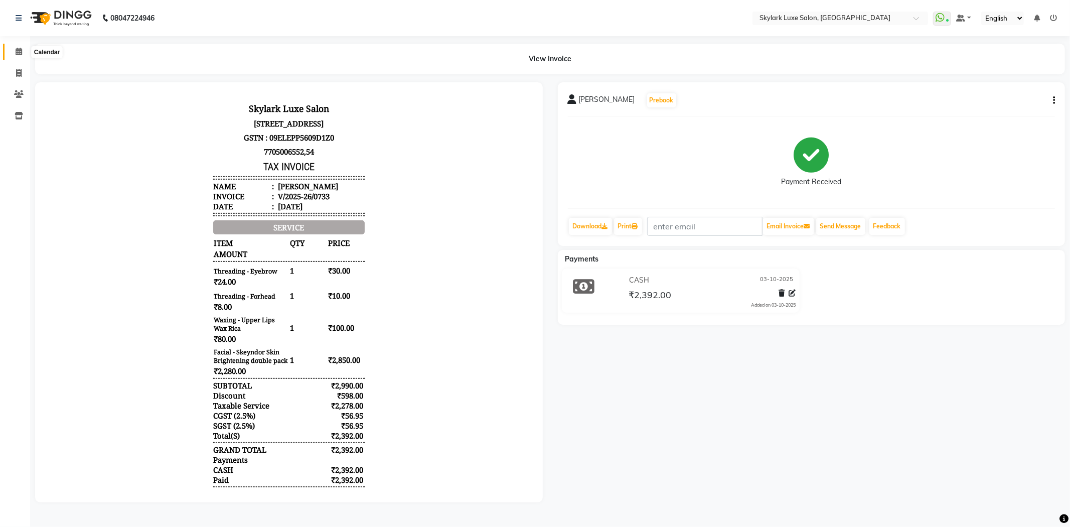
click at [14, 51] on span at bounding box center [19, 52] width 18 height 12
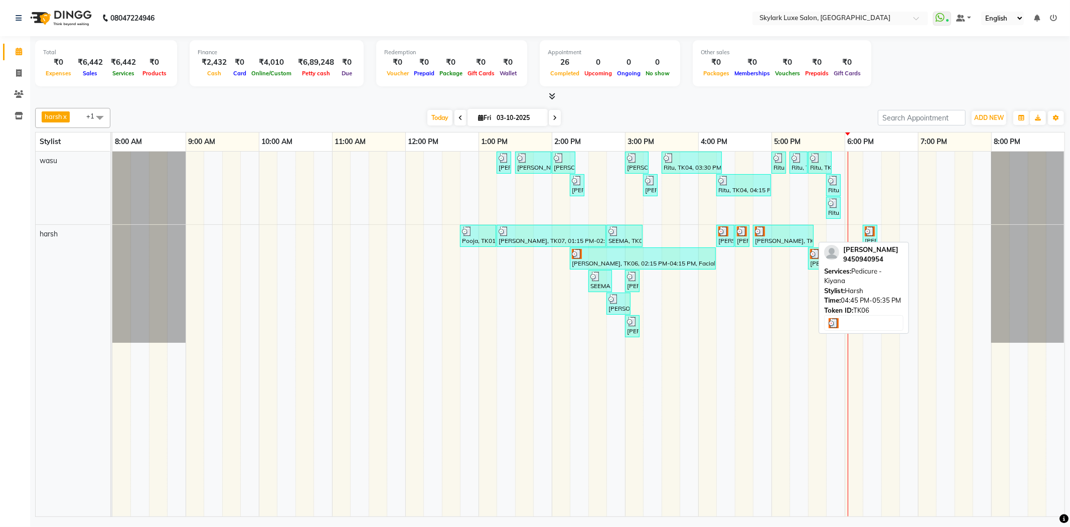
click at [787, 241] on div "[PERSON_NAME], TK06, 04:45 PM-05:35 PM, Pedicure - Kiyana" at bounding box center [783, 235] width 59 height 19
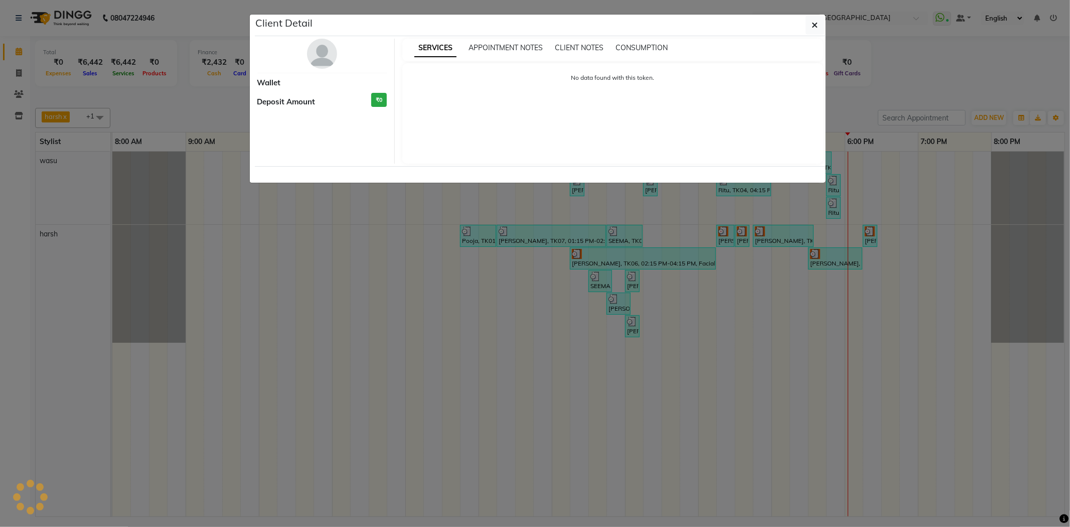
select select "3"
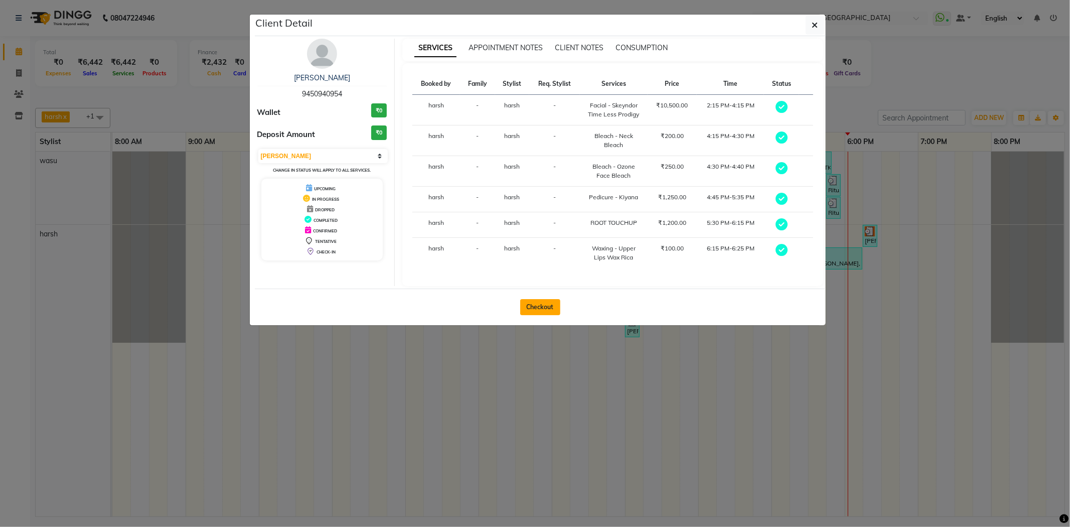
click at [544, 303] on button "Checkout" at bounding box center [540, 307] width 40 height 16
select select "service"
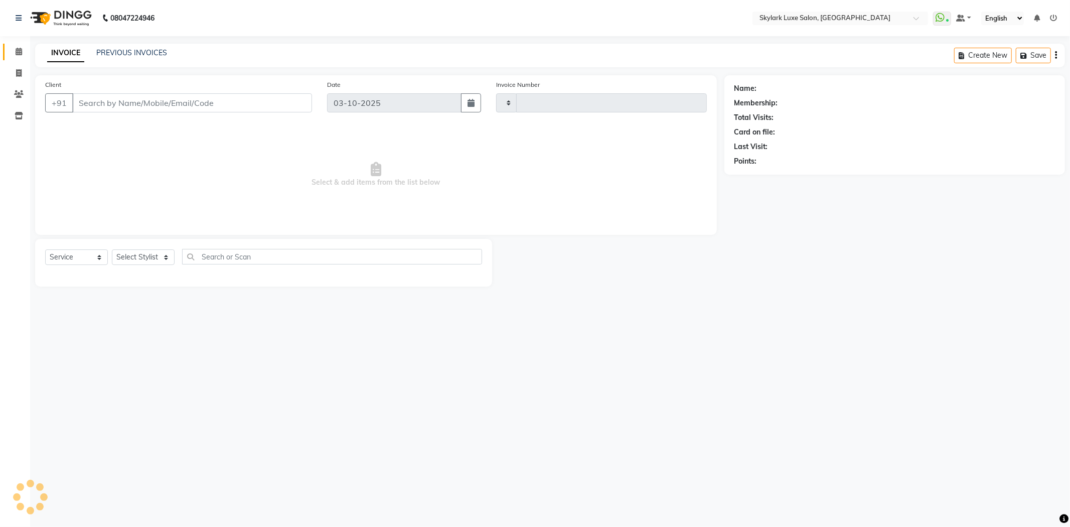
type input "0734"
select select "8191"
type input "9450940954"
select select "92719"
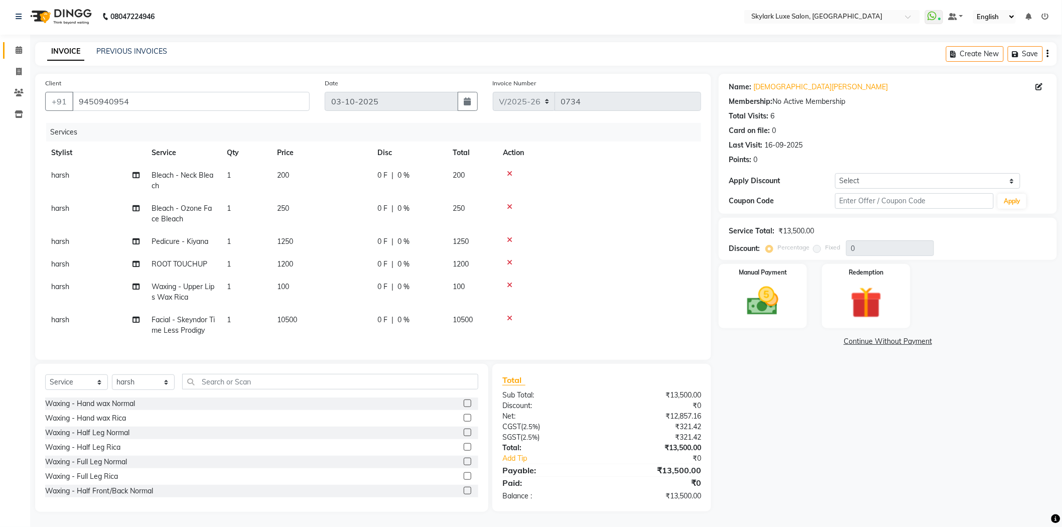
scroll to position [10, 0]
click at [864, 193] on input "text" at bounding box center [914, 201] width 159 height 16
type input "kc20"
click at [1019, 194] on button "Apply" at bounding box center [1011, 201] width 29 height 15
type input "20"
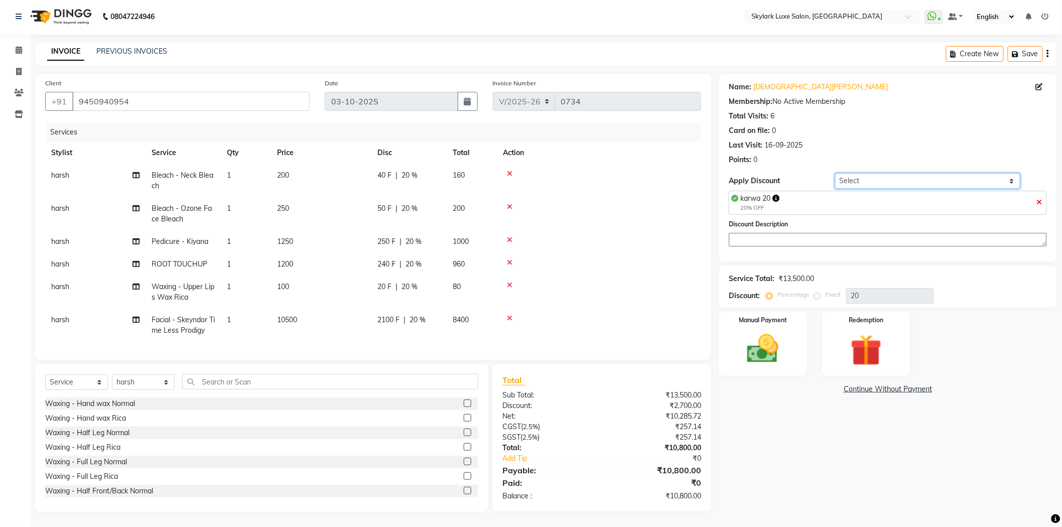
drag, startPoint x: 868, startPoint y: 167, endPoint x: 850, endPoint y: 171, distance: 18.0
click at [850, 173] on select "Select Coupon → Karwa 10 Coupon → Karwa 20 Coupon → Karwa 30" at bounding box center [928, 181] width 186 height 16
select select "3: Object"
click at [835, 173] on select "Select Coupon → Karwa 10 Coupon → Karwa 20 Coupon → Karwa 30" at bounding box center [928, 181] width 186 height 16
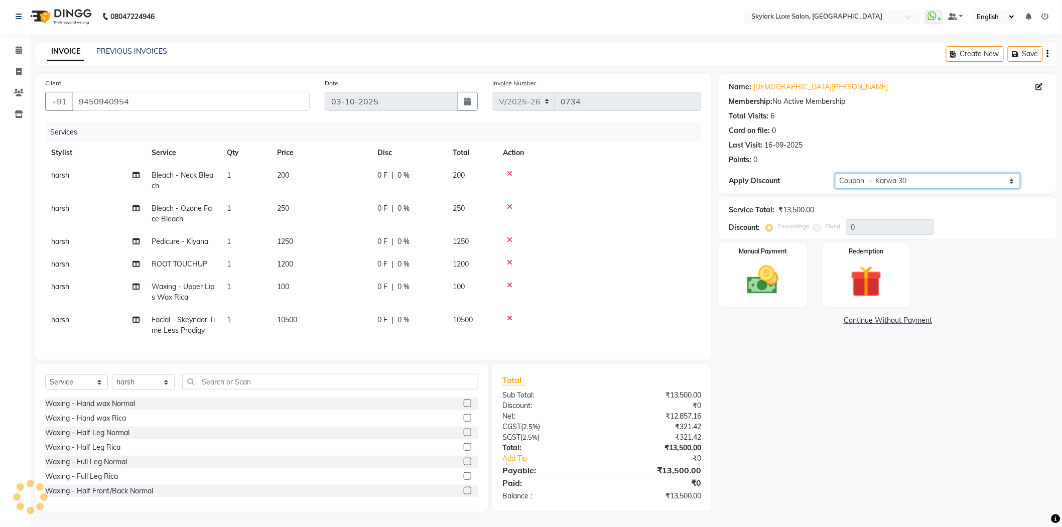
type input "30"
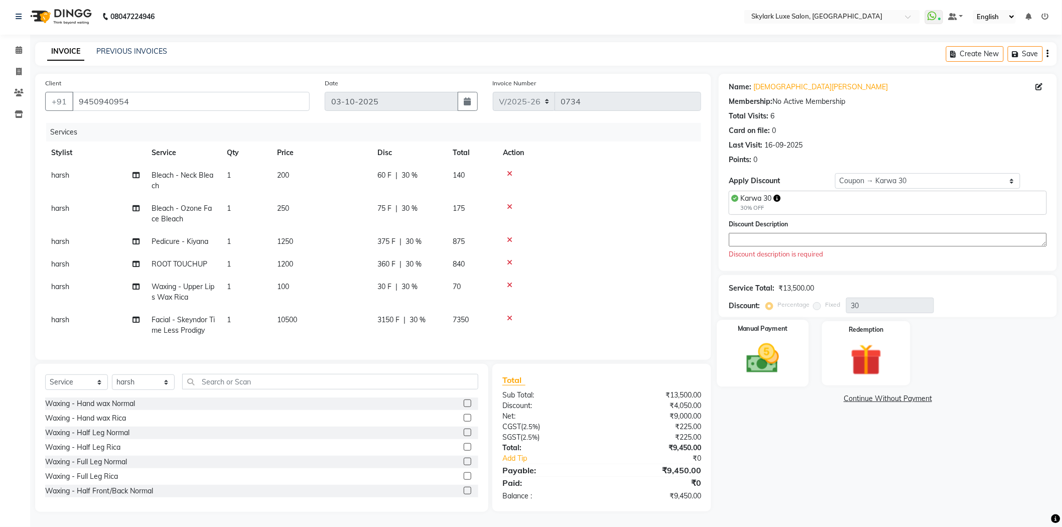
click at [768, 346] on img at bounding box center [762, 359] width 53 height 38
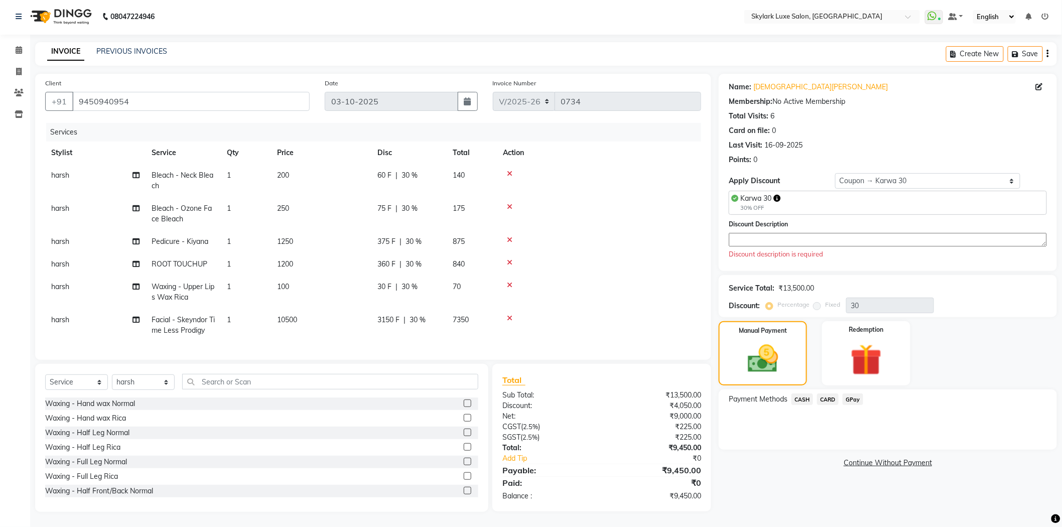
click at [803, 393] on span "CASH" at bounding box center [802, 399] width 22 height 12
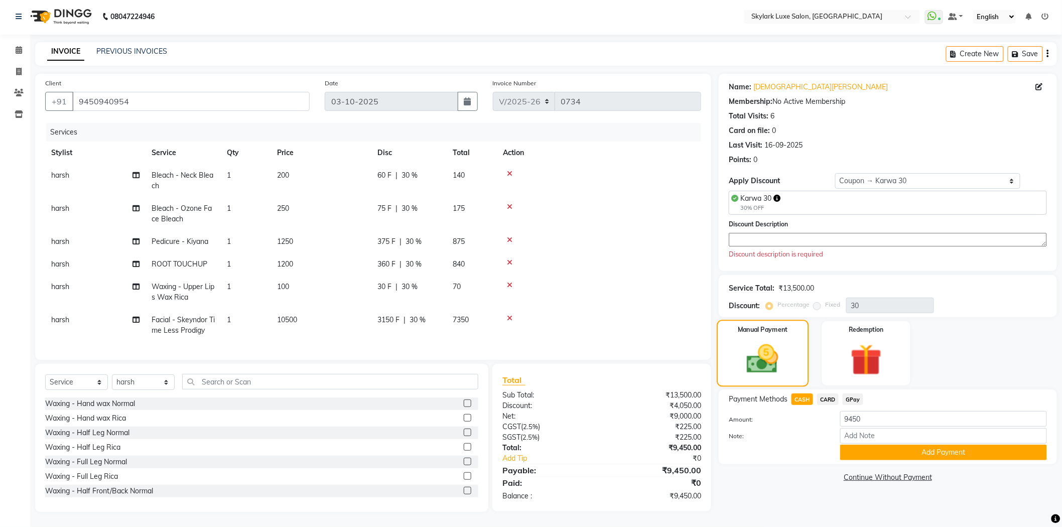
click at [784, 355] on img at bounding box center [763, 359] width 52 height 37
click at [852, 340] on img at bounding box center [865, 360] width 53 height 41
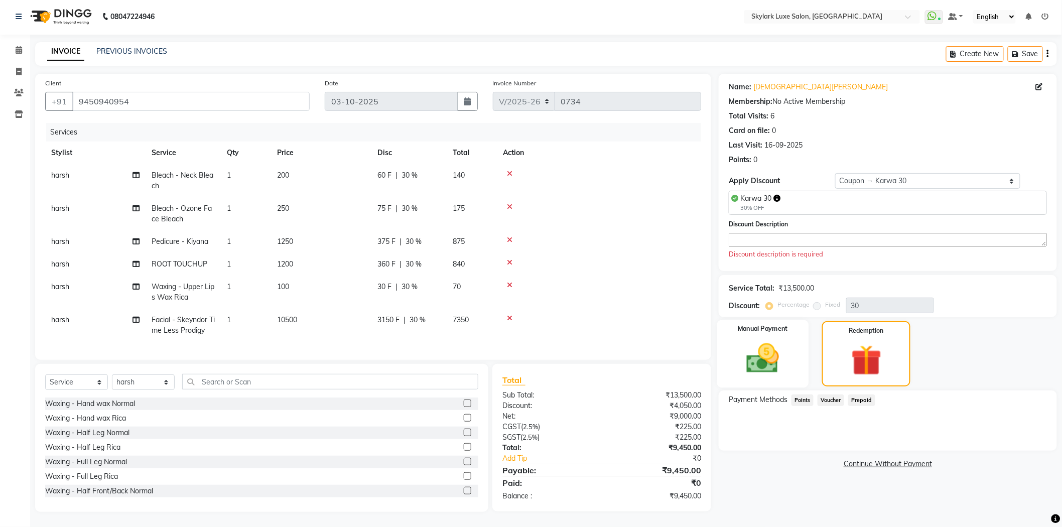
click at [772, 349] on img at bounding box center [762, 359] width 53 height 38
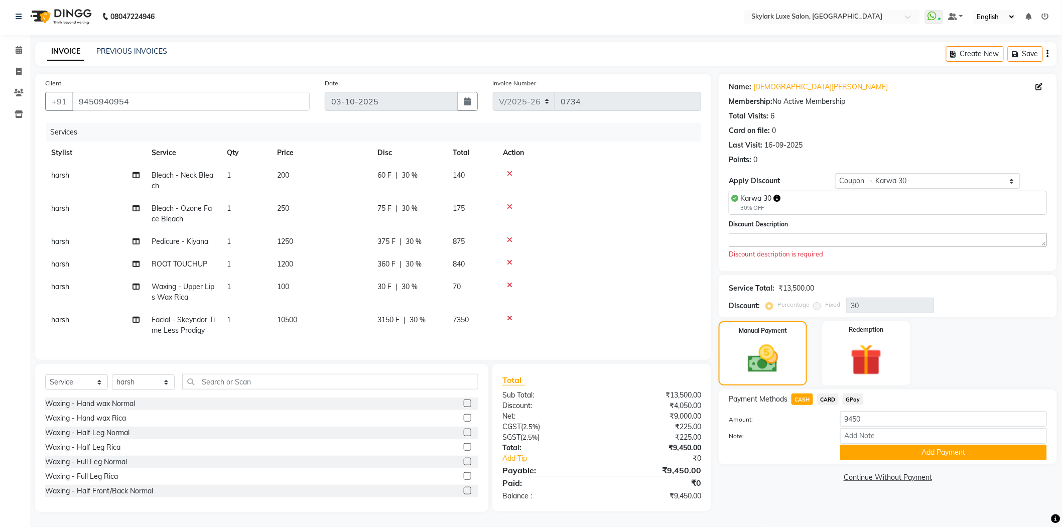
click at [865, 233] on textarea at bounding box center [887, 240] width 318 height 14
click at [951, 178] on select "Select Coupon → Karwa 10 Coupon → Karwa 20 Coupon → Karwa 30" at bounding box center [928, 181] width 186 height 16
select select "0:"
click at [835, 173] on select "Select Coupon → Karwa 10 Coupon → Karwa 20 Coupon → Karwa 30" at bounding box center [928, 181] width 186 height 16
type input "0"
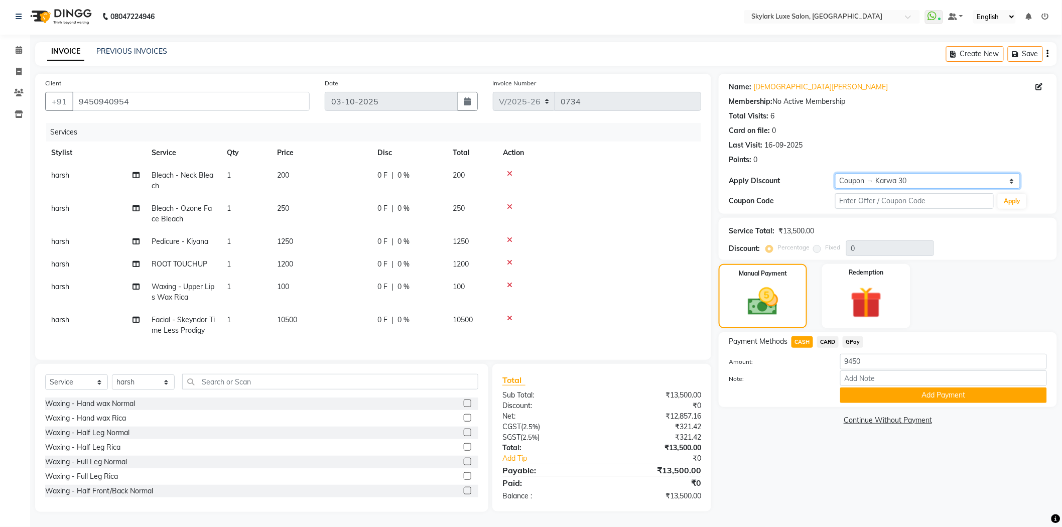
click at [869, 173] on select "Select Coupon → Karwa 10 Coupon → Karwa 20 Coupon → Karwa 30" at bounding box center [928, 181] width 186 height 16
select select "3: Object"
click at [835, 173] on select "Select Coupon → Karwa 10 Coupon → Karwa 20 Coupon → Karwa 30" at bounding box center [928, 181] width 186 height 16
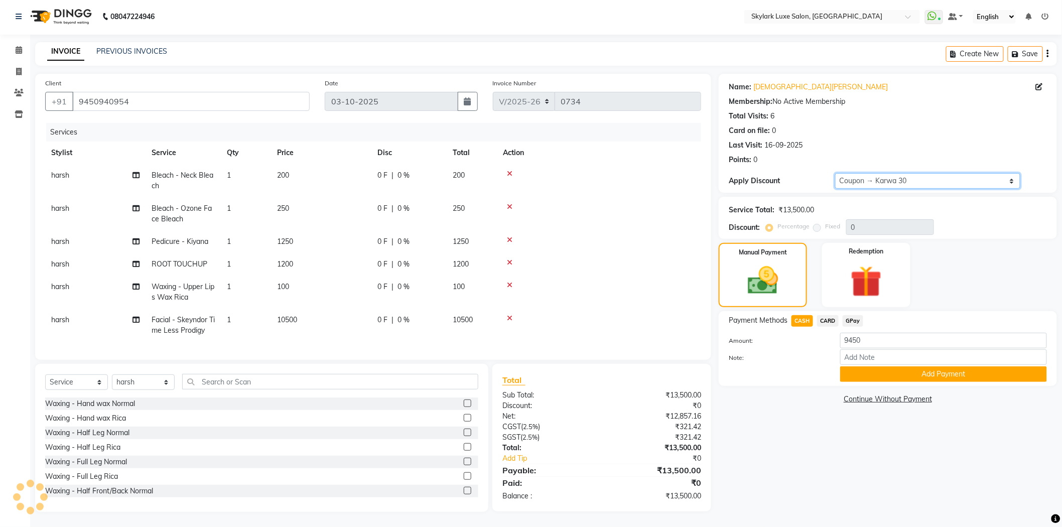
type input "30"
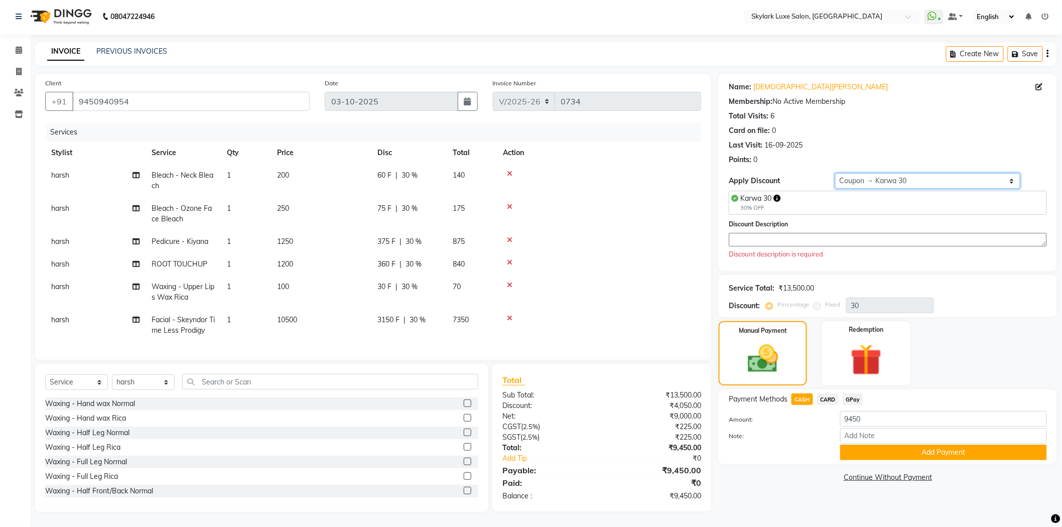
click at [847, 174] on select "Select Coupon → Karwa 10 Coupon → Karwa 20 Coupon → Karwa 30" at bounding box center [928, 181] width 186 height 16
select select "0:"
click at [835, 173] on select "Select Coupon → Karwa 10 Coupon → Karwa 20 Coupon → Karwa 30" at bounding box center [928, 181] width 186 height 16
type input "0"
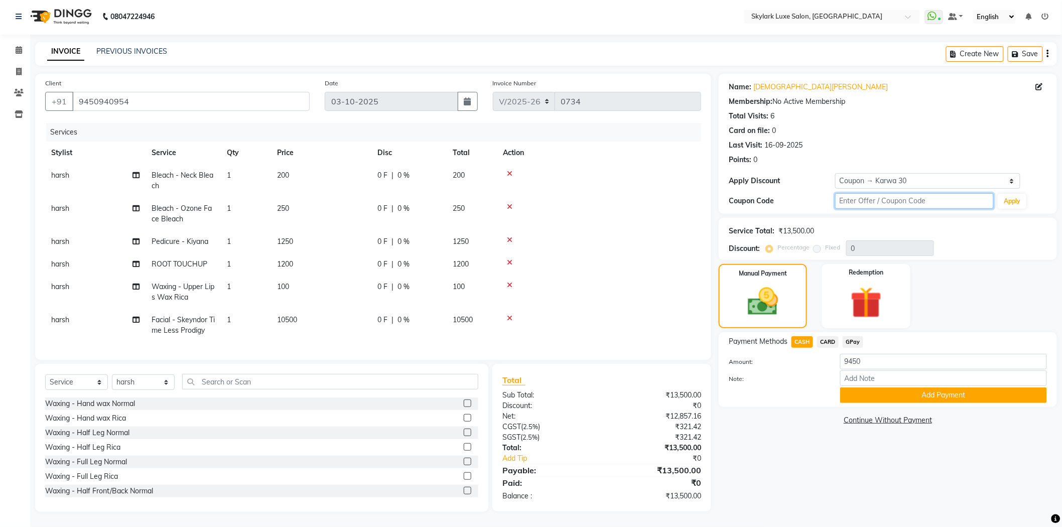
click at [870, 193] on input "text" at bounding box center [914, 201] width 159 height 16
type input "kc30"
click at [1019, 194] on button "Apply" at bounding box center [1011, 201] width 29 height 15
type input "30"
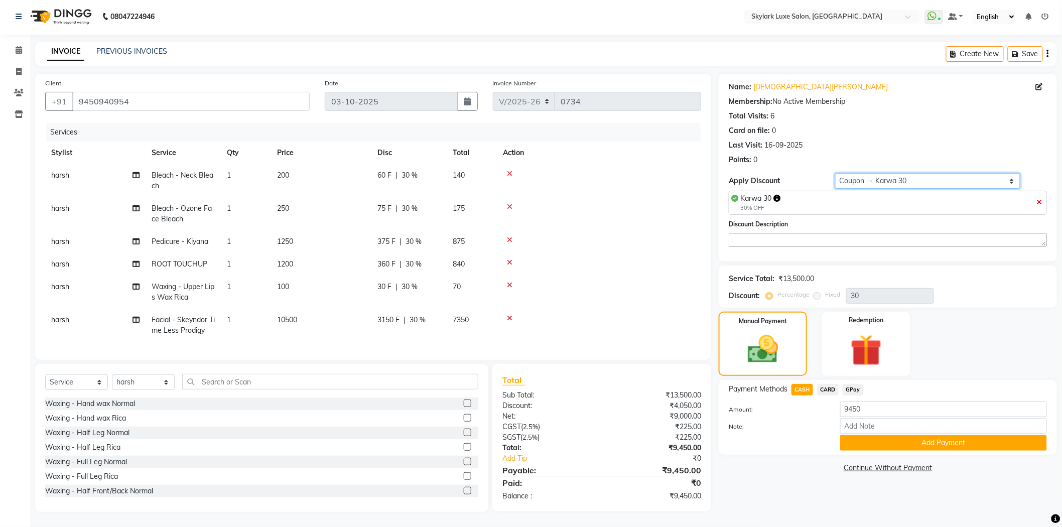
drag, startPoint x: 871, startPoint y: 172, endPoint x: 865, endPoint y: 174, distance: 6.3
click at [869, 173] on select "Select Coupon → Karwa 10 Coupon → Karwa 20 Coupon → Karwa 30" at bounding box center [928, 181] width 186 height 16
select select "3: Object"
click at [835, 173] on select "Select Coupon → Karwa 10 Coupon → Karwa 20 Coupon → Karwa 30" at bounding box center [928, 181] width 186 height 16
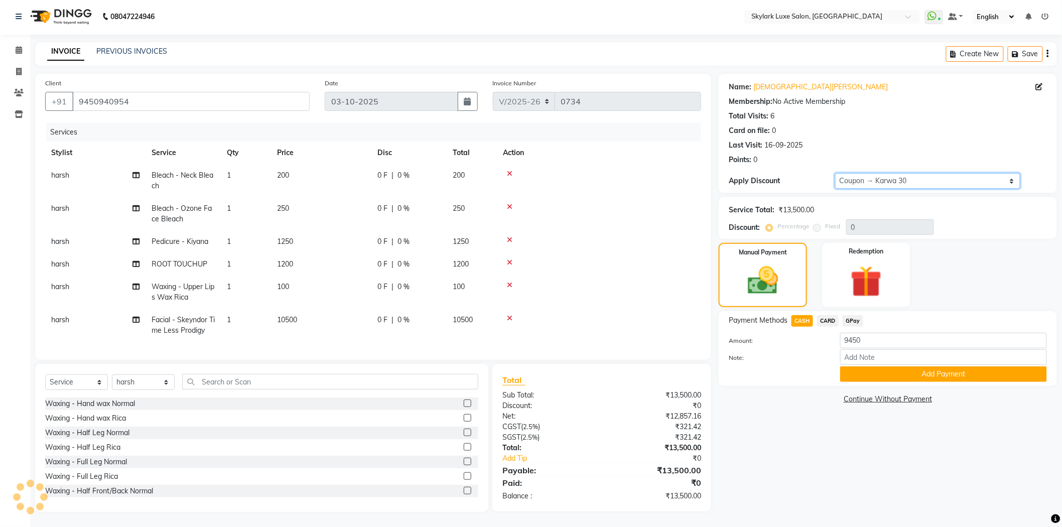
type input "30"
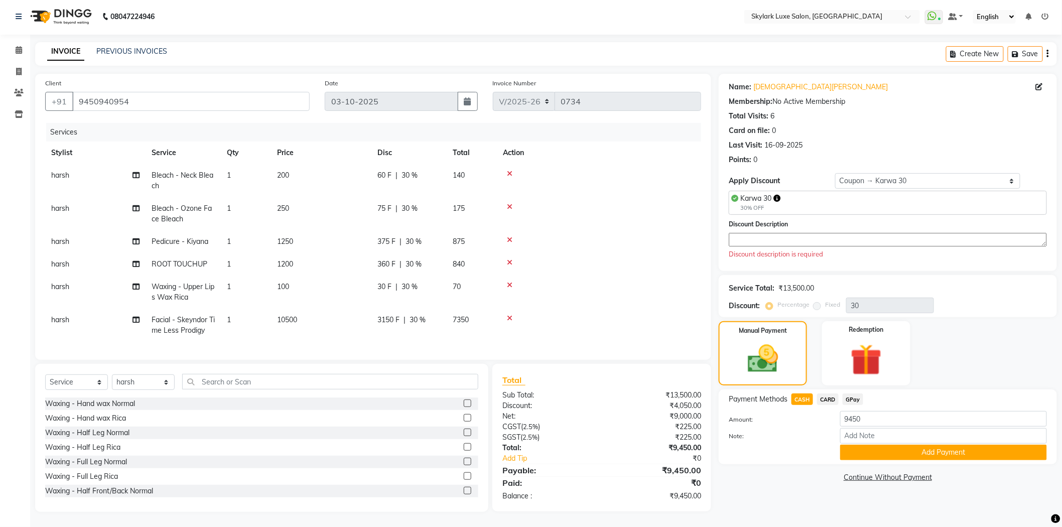
click at [831, 233] on textarea at bounding box center [887, 240] width 318 height 14
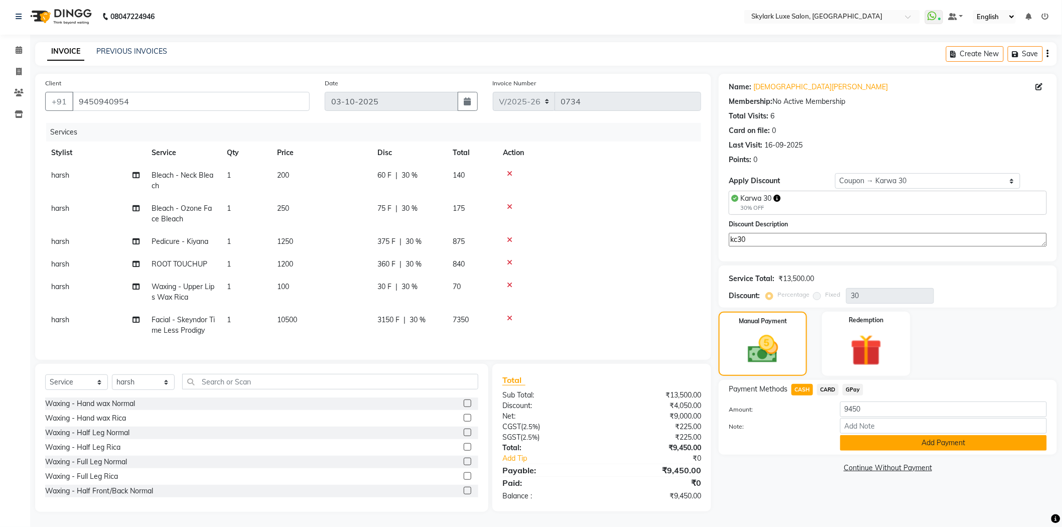
type textarea "kc30"
click at [849, 435] on button "Add Payment" at bounding box center [943, 443] width 207 height 16
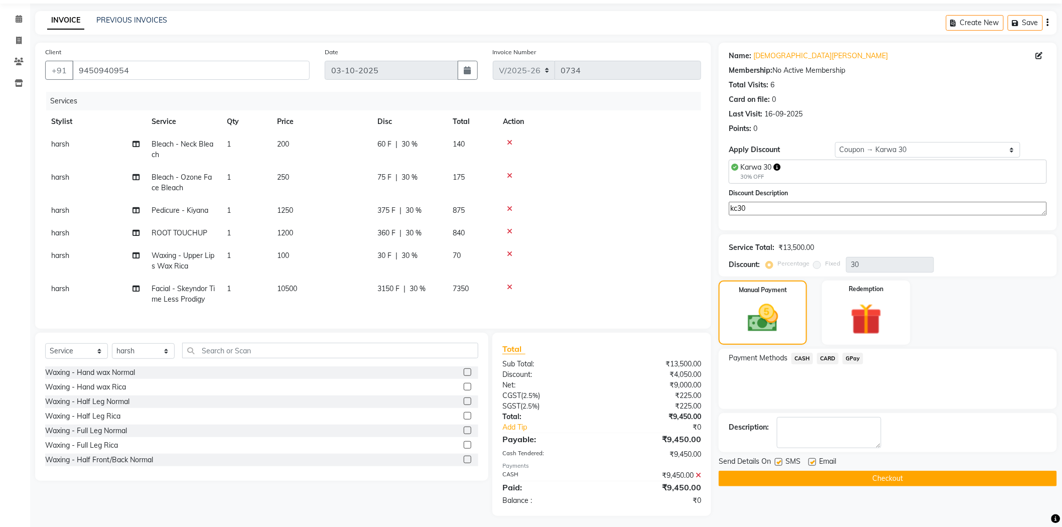
scroll to position [45, 0]
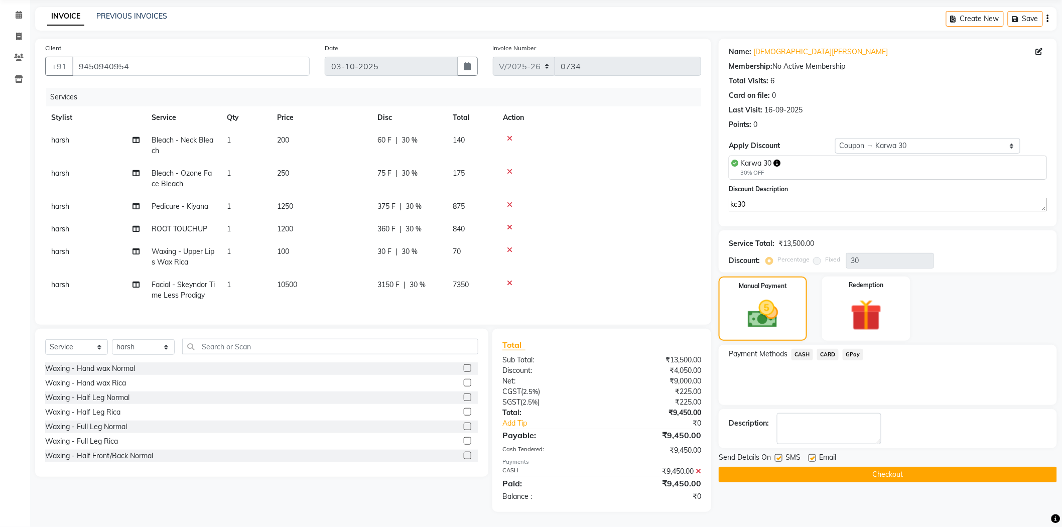
click at [751, 468] on button "Checkout" at bounding box center [887, 475] width 338 height 16
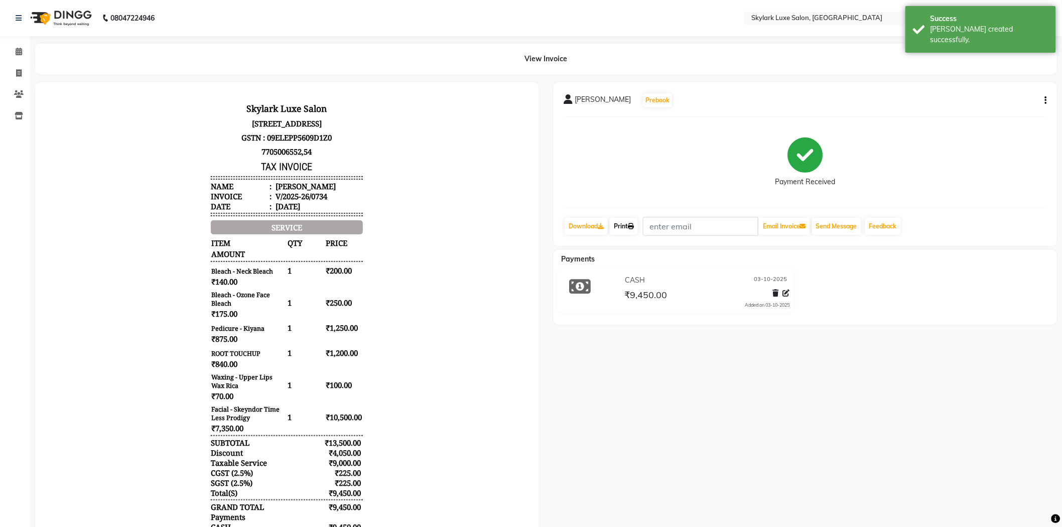
click at [624, 226] on link "Print" at bounding box center [624, 226] width 28 height 17
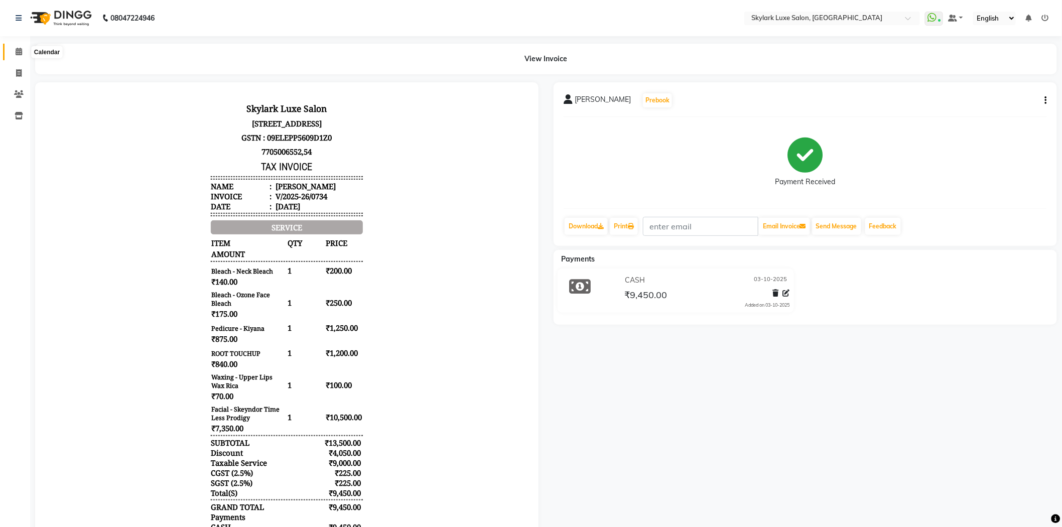
click at [18, 53] on icon at bounding box center [19, 52] width 7 height 8
